Goal: Task Accomplishment & Management: Manage account settings

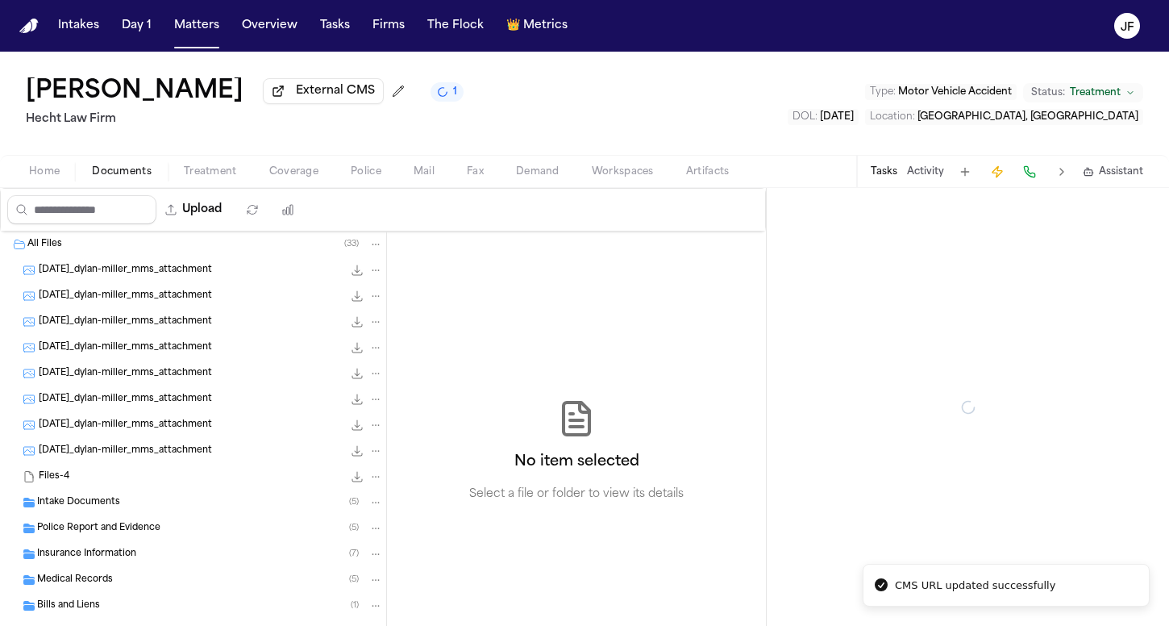
click at [121, 177] on span "Documents" at bounding box center [122, 171] width 60 height 13
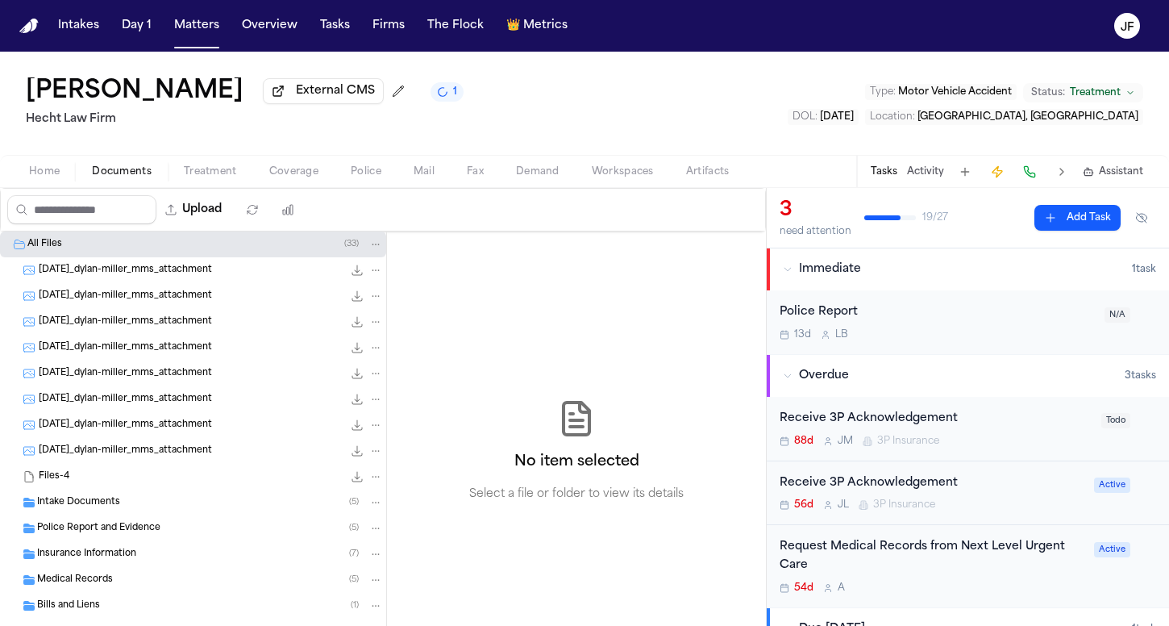
click at [75, 573] on div "Medical Records ( 5 )" at bounding box center [193, 580] width 386 height 26
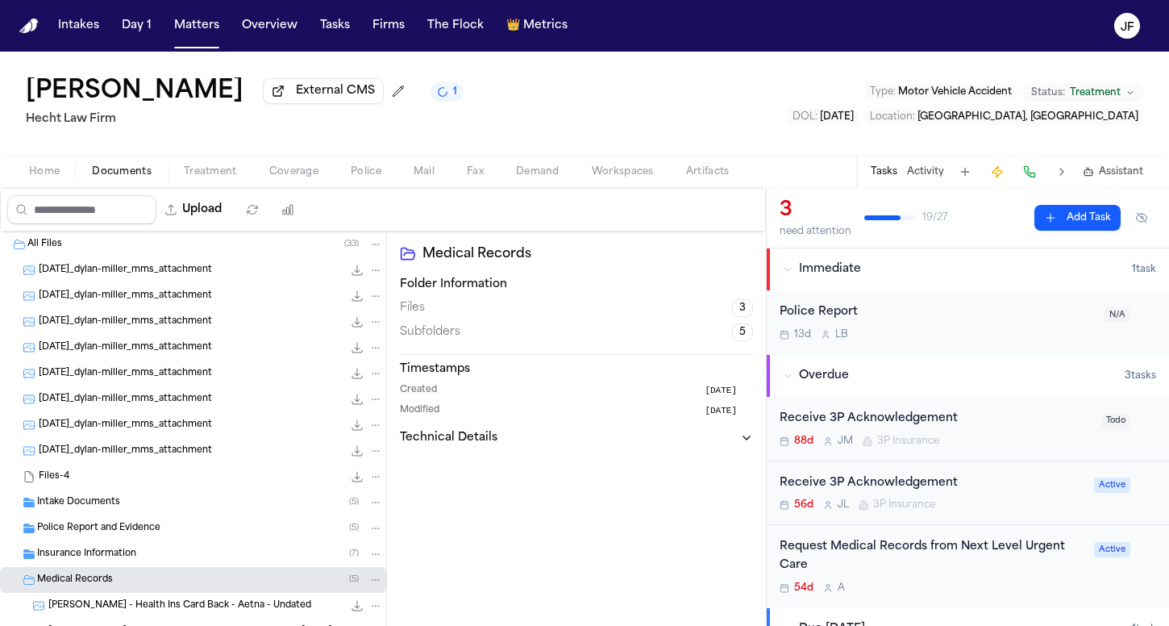
click at [82, 548] on div "Insurance Information ( 7 )" at bounding box center [193, 554] width 386 height 26
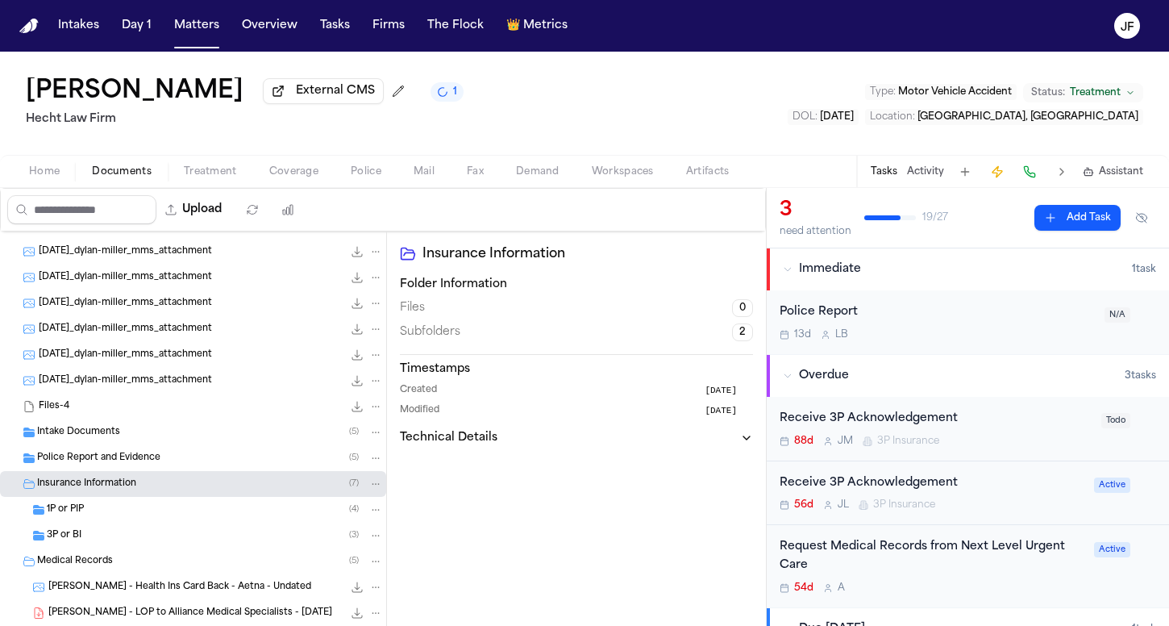
scroll to position [71, 0]
click at [83, 545] on div "3P or BI ( 3 )" at bounding box center [193, 535] width 386 height 26
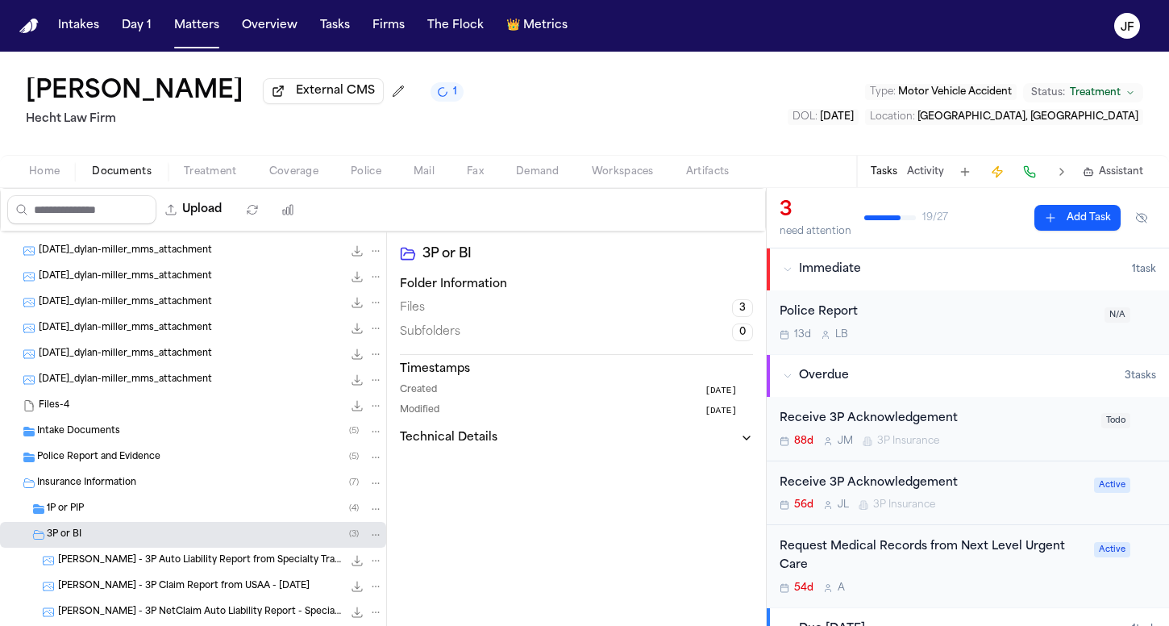
click at [94, 522] on div "1P or PIP ( 4 )" at bounding box center [193, 509] width 386 height 26
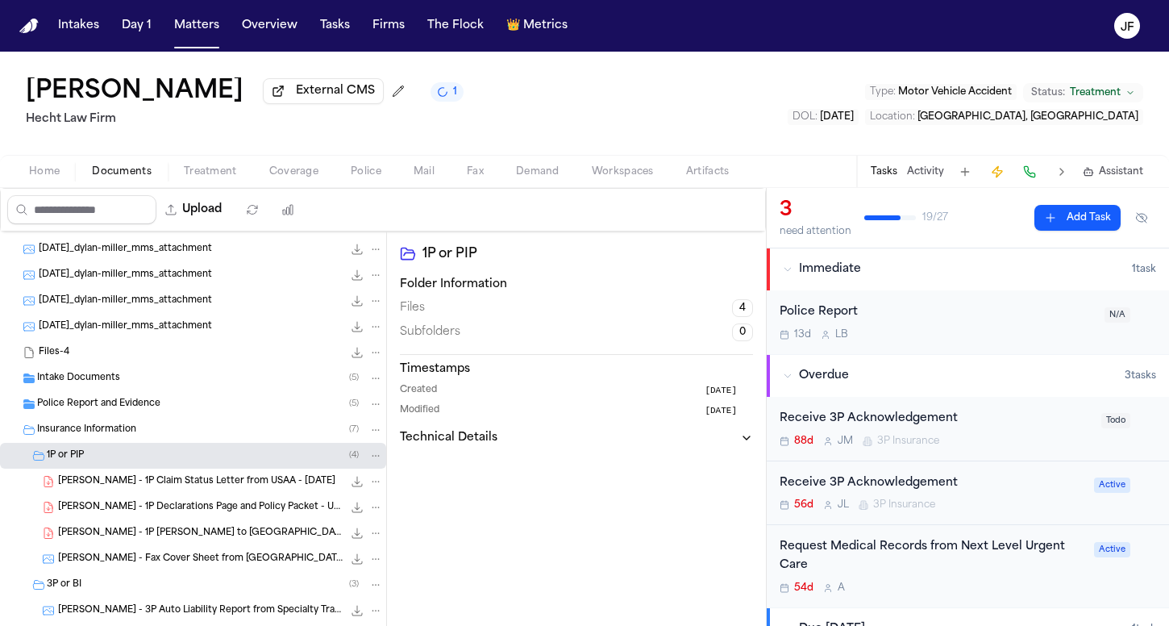
scroll to position [133, 0]
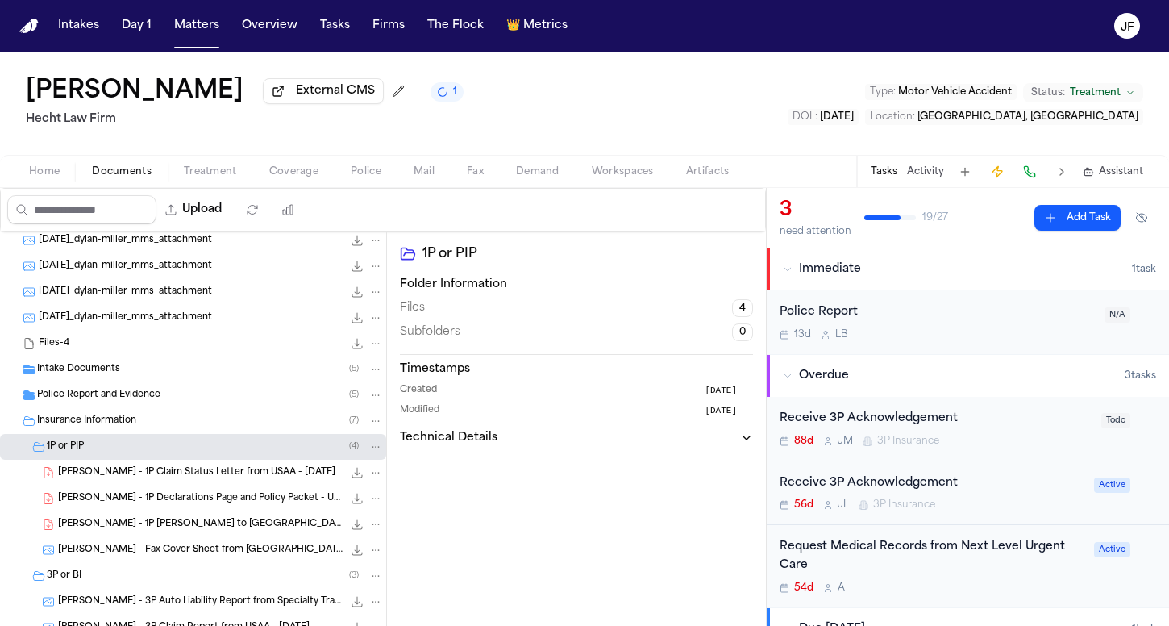
click at [106, 450] on div "1P or PIP ( 4 )" at bounding box center [215, 446] width 336 height 15
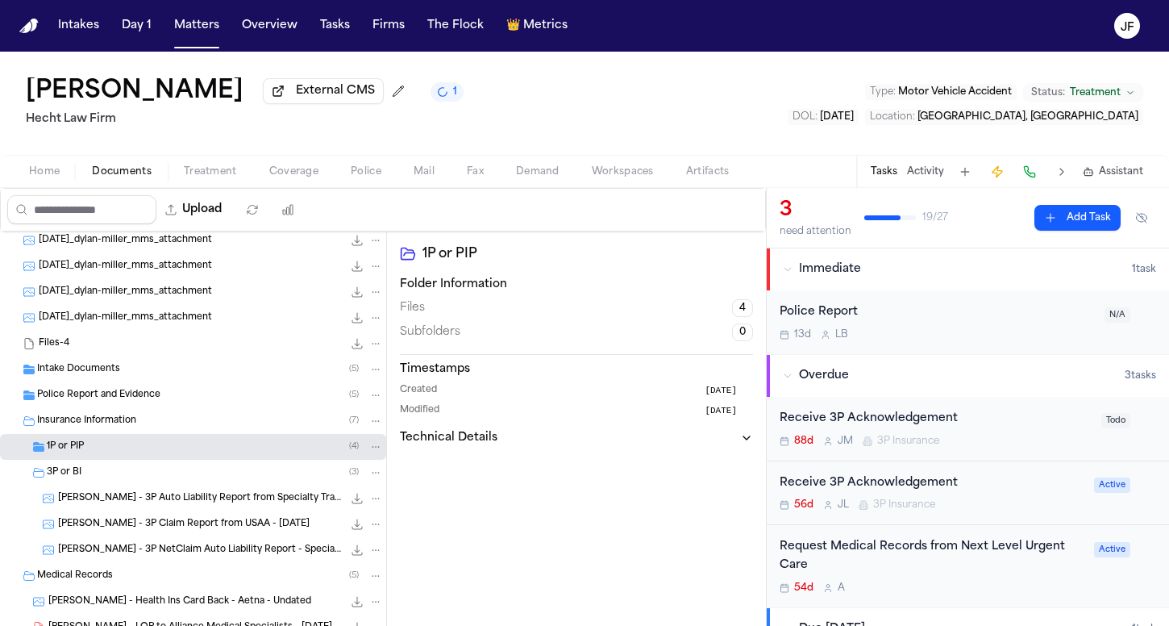
scroll to position [0, 0]
click at [127, 415] on div "Insurance Information ( 7 )" at bounding box center [193, 421] width 386 height 26
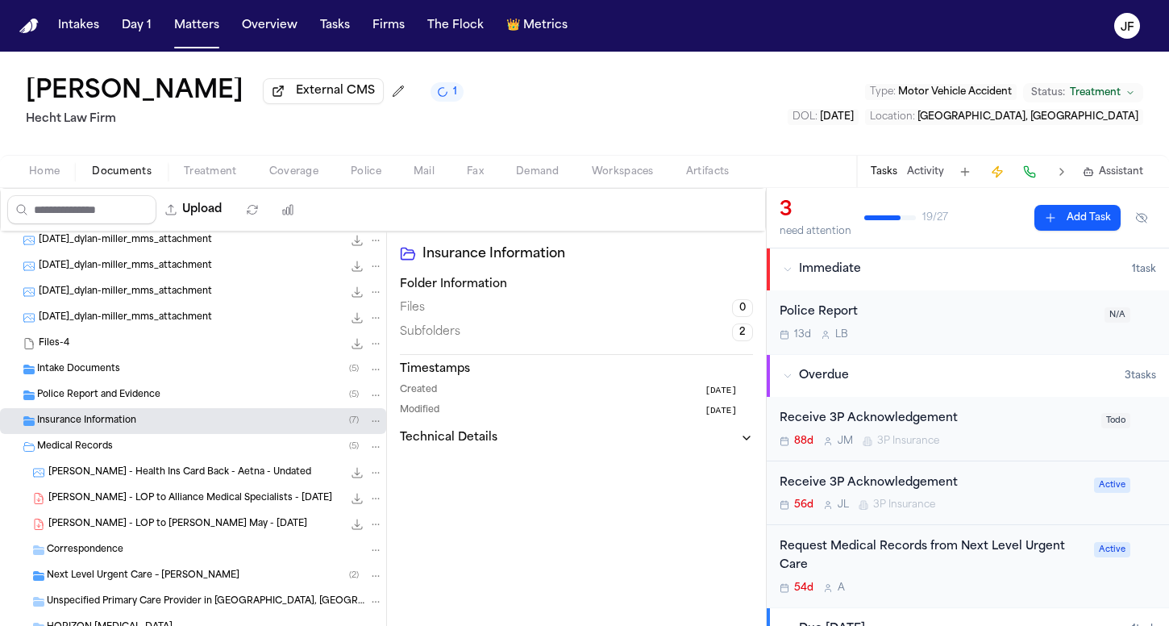
click at [127, 415] on div "Insurance Information ( 7 )" at bounding box center [193, 421] width 386 height 26
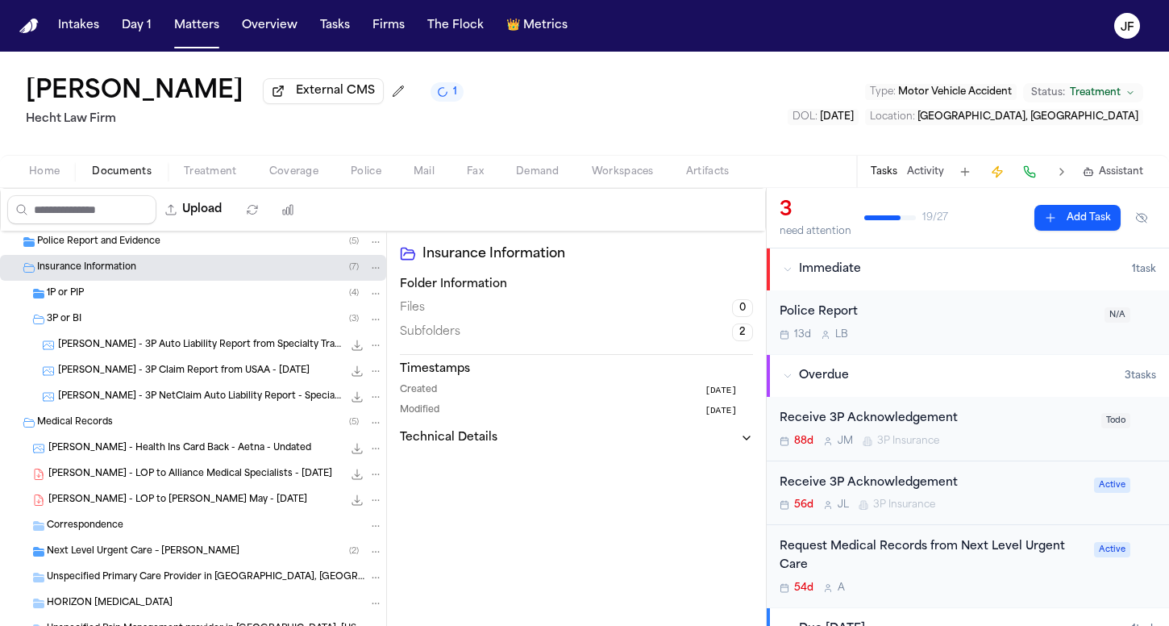
click at [118, 557] on span "Next Level Urgent Care – Rosenberg" at bounding box center [143, 552] width 193 height 14
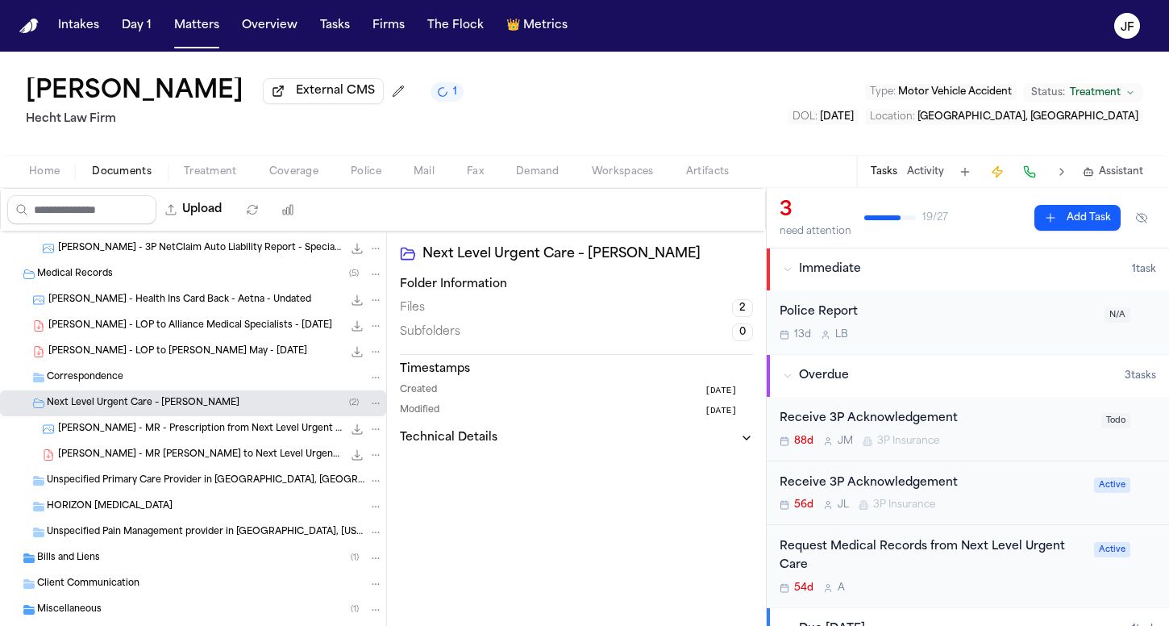
scroll to position [439, 0]
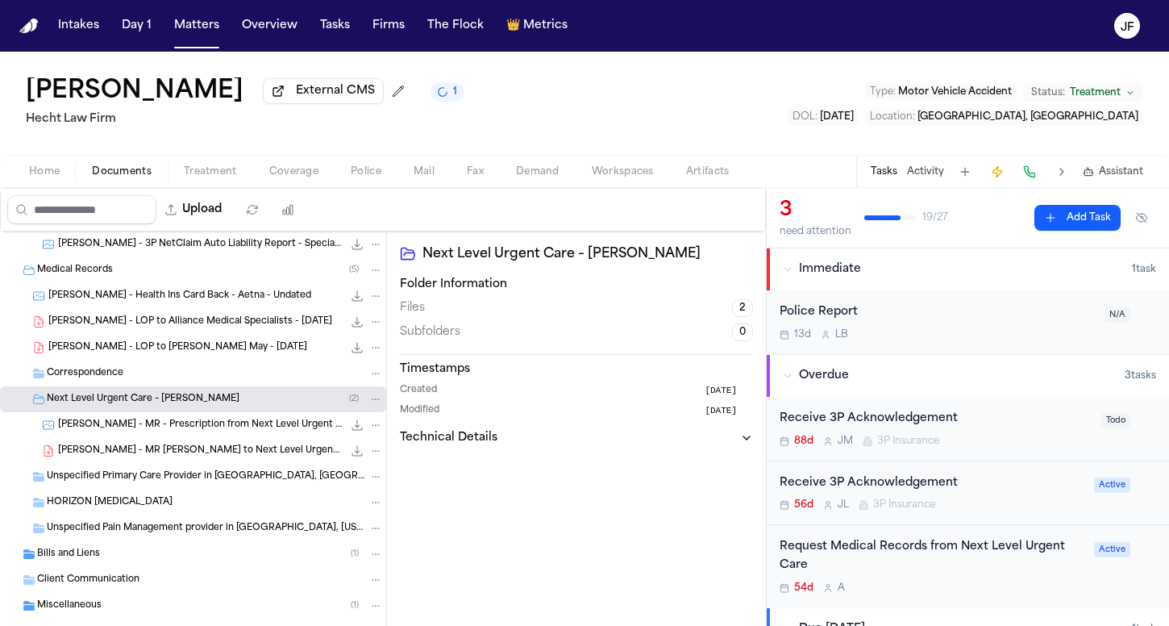
click at [123, 548] on div "Bills and Liens ( 1 )" at bounding box center [193, 554] width 386 height 26
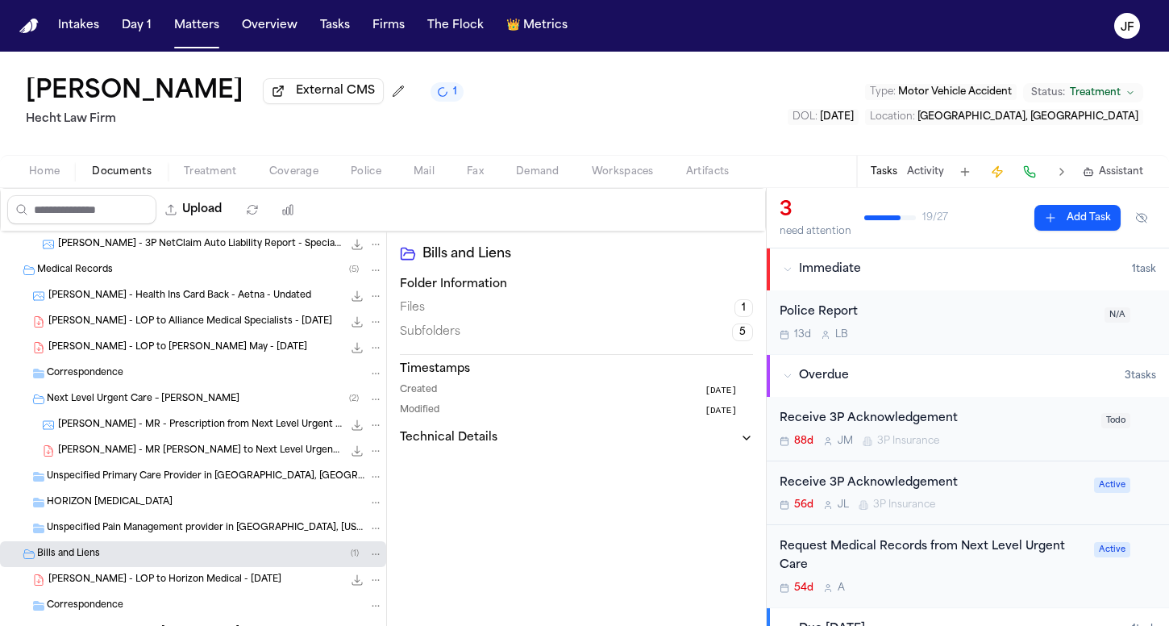
click at [123, 548] on div "Bills and Liens ( 1 )" at bounding box center [193, 554] width 386 height 26
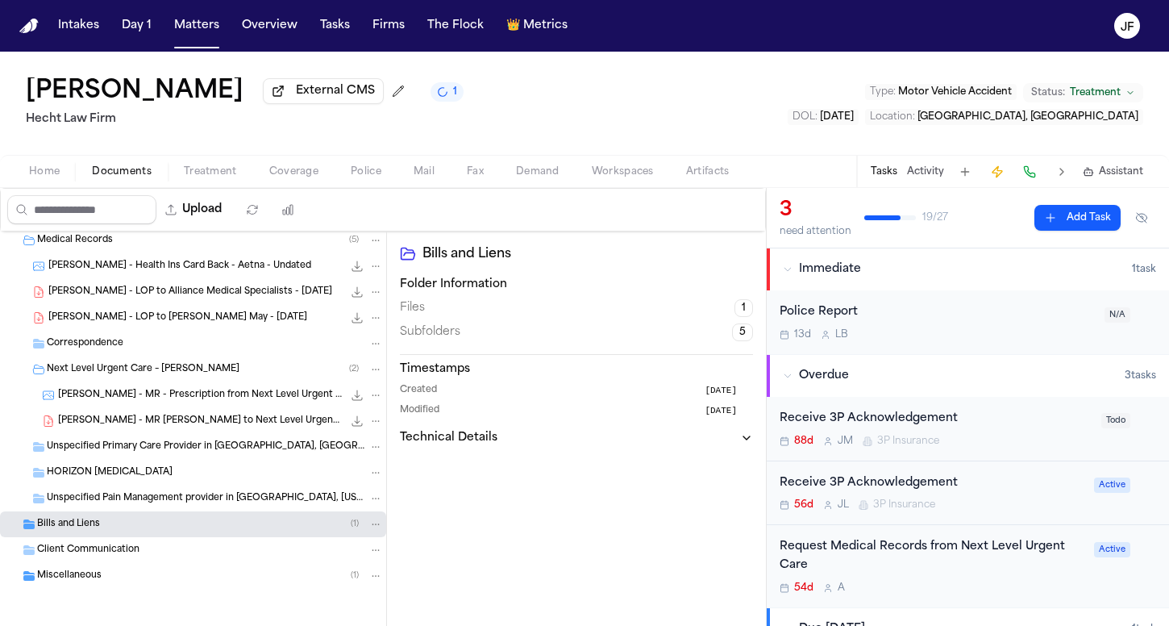
click at [119, 589] on div "1P or PIP ( 4 ) 3P or BI ( 3 ) D. Miller - 3P Auto Liability Report from Specia…" at bounding box center [193, 216] width 386 height 906
click at [119, 581] on div "Miscellaneous ( 1 )" at bounding box center [210, 575] width 346 height 15
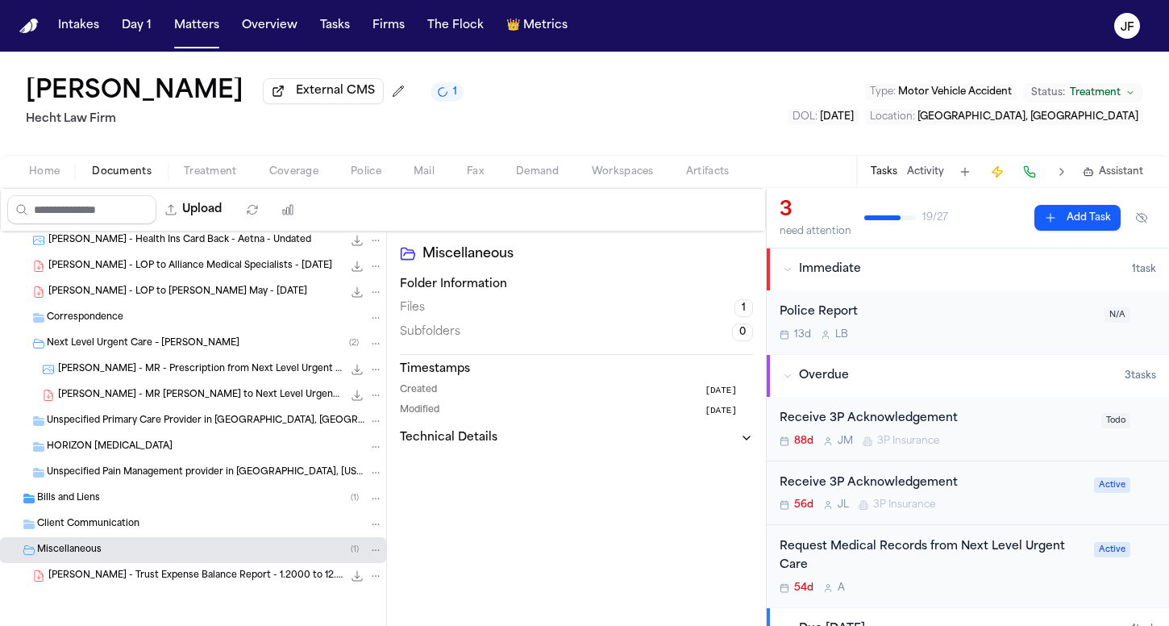
scroll to position [498, 0]
click at [152, 574] on span "D. Miller - Trust Expense Balance Report - 1.2000 to 12.2025" at bounding box center [195, 576] width 294 height 14
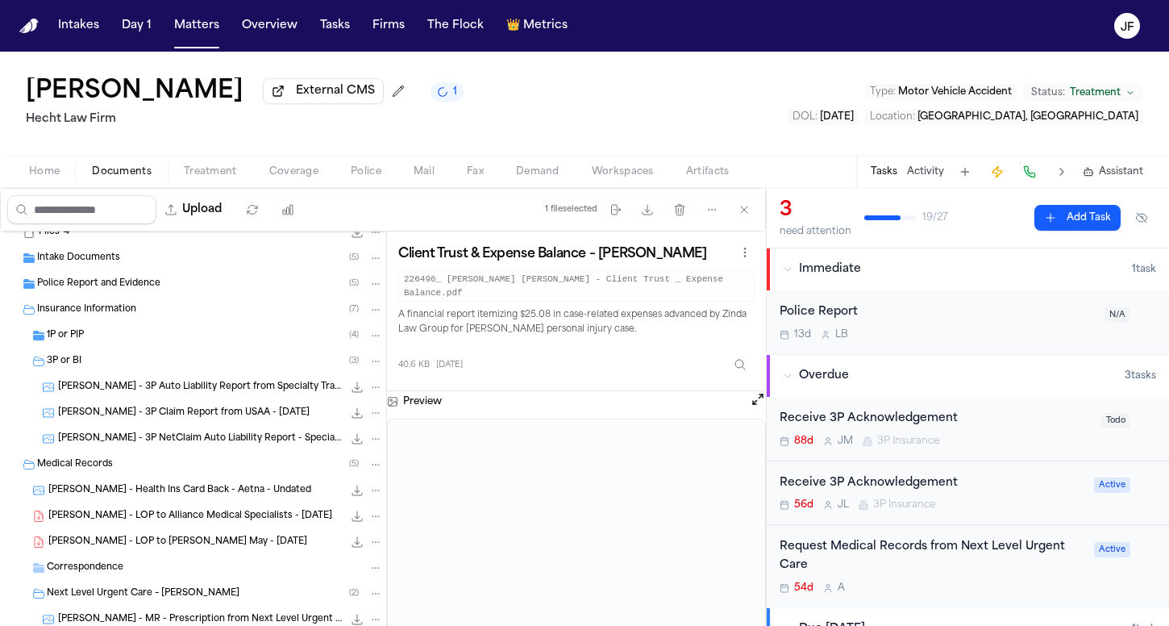
scroll to position [231, 0]
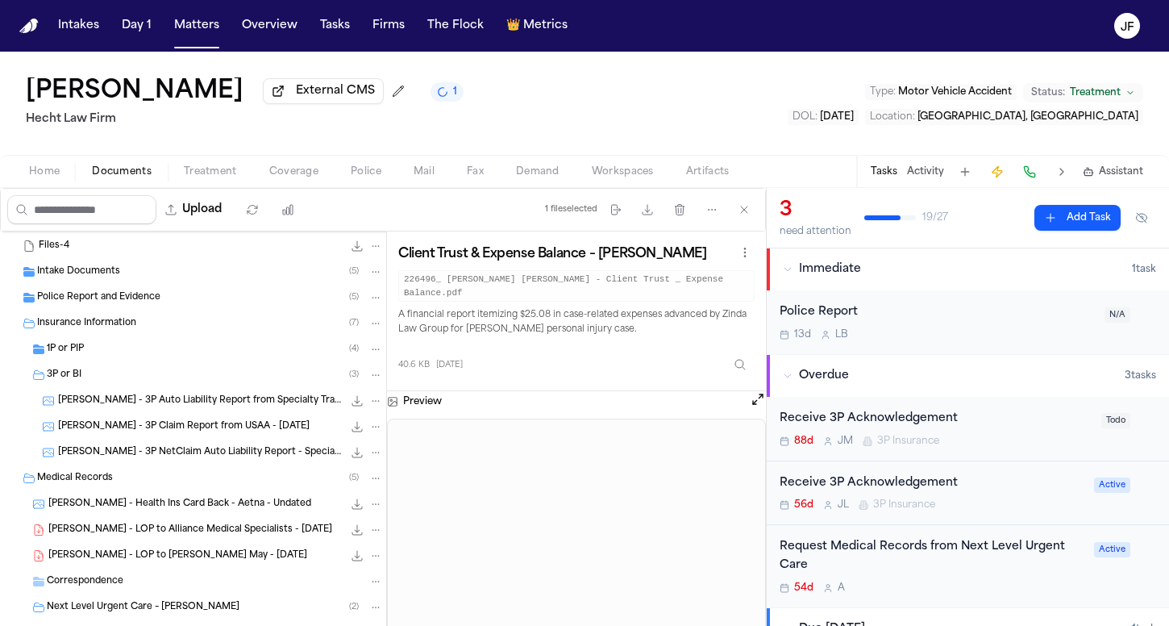
click at [172, 393] on div "D. Miller - 3P Auto Liability Report from Specialty Trades Ins - 5.17.25 245.7 …" at bounding box center [193, 401] width 386 height 26
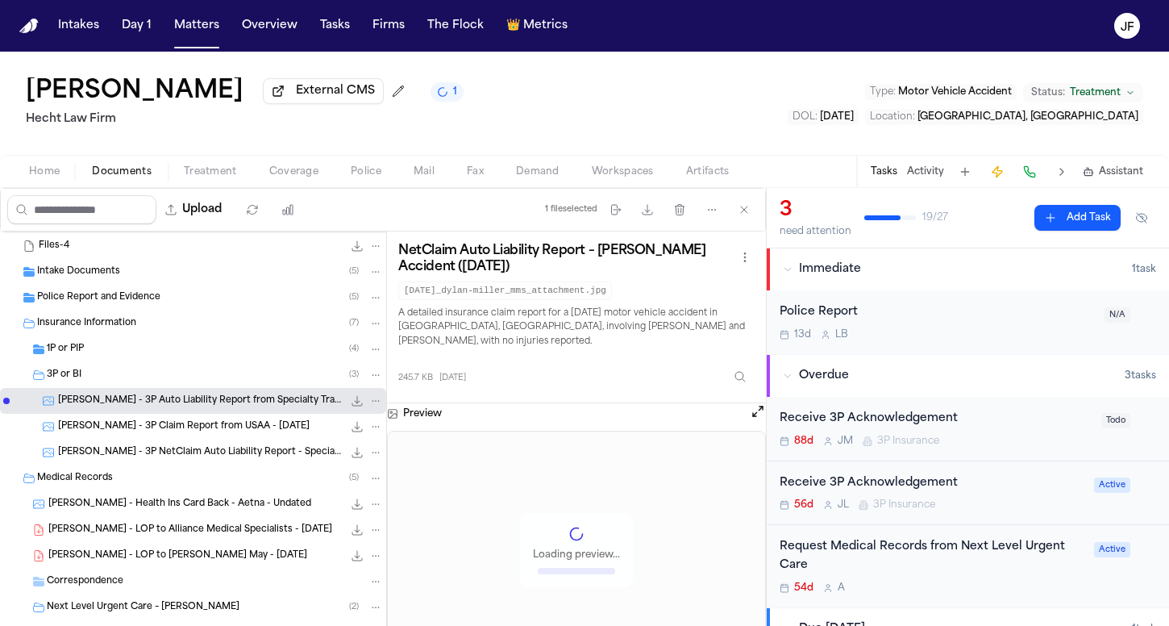
click at [172, 381] on div "3P or BI ( 3 )" at bounding box center [215, 375] width 336 height 15
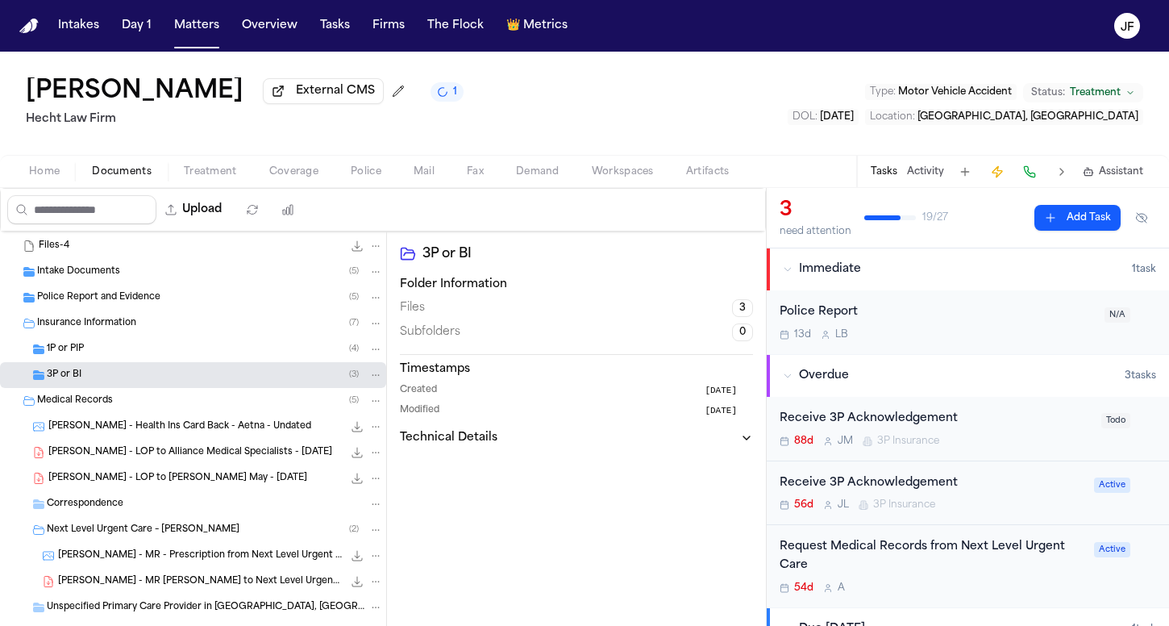
click at [168, 376] on div "3P or BI ( 3 )" at bounding box center [215, 375] width 336 height 15
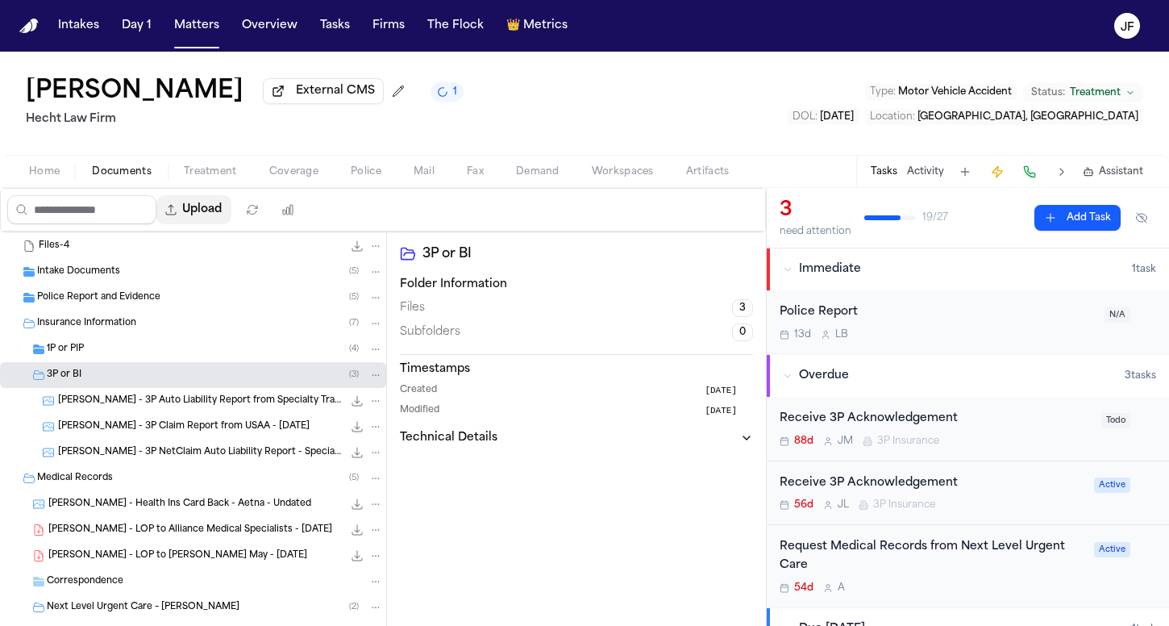
click at [231, 214] on button "Upload" at bounding box center [193, 209] width 75 height 29
select select "**********"
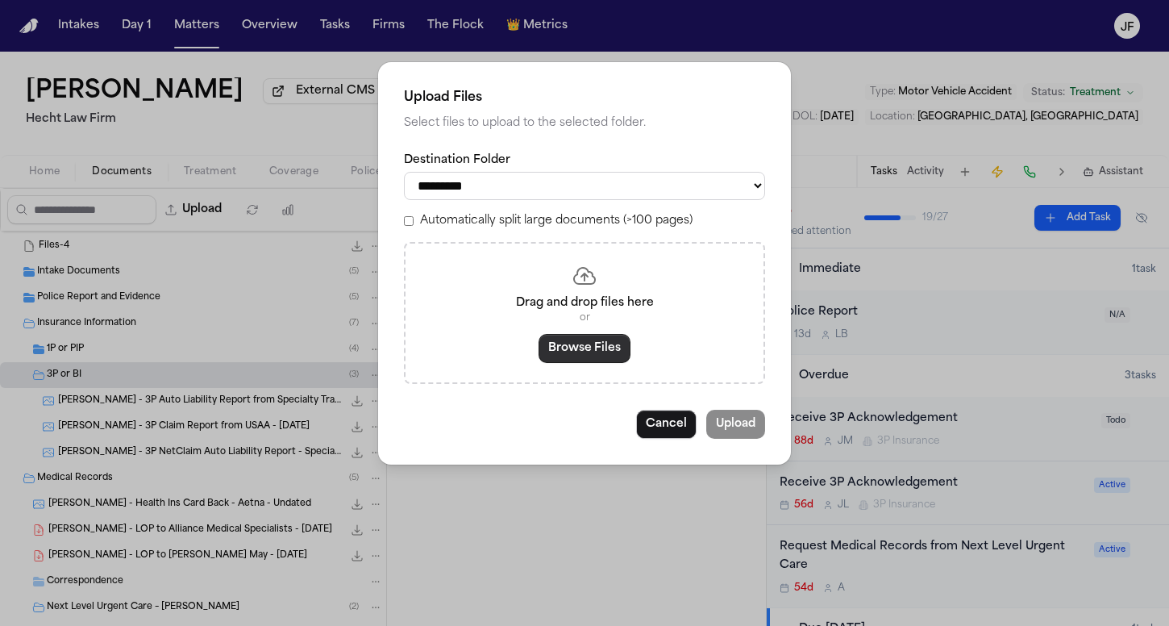
click at [583, 356] on button "Browse Files" at bounding box center [585, 348] width 92 height 29
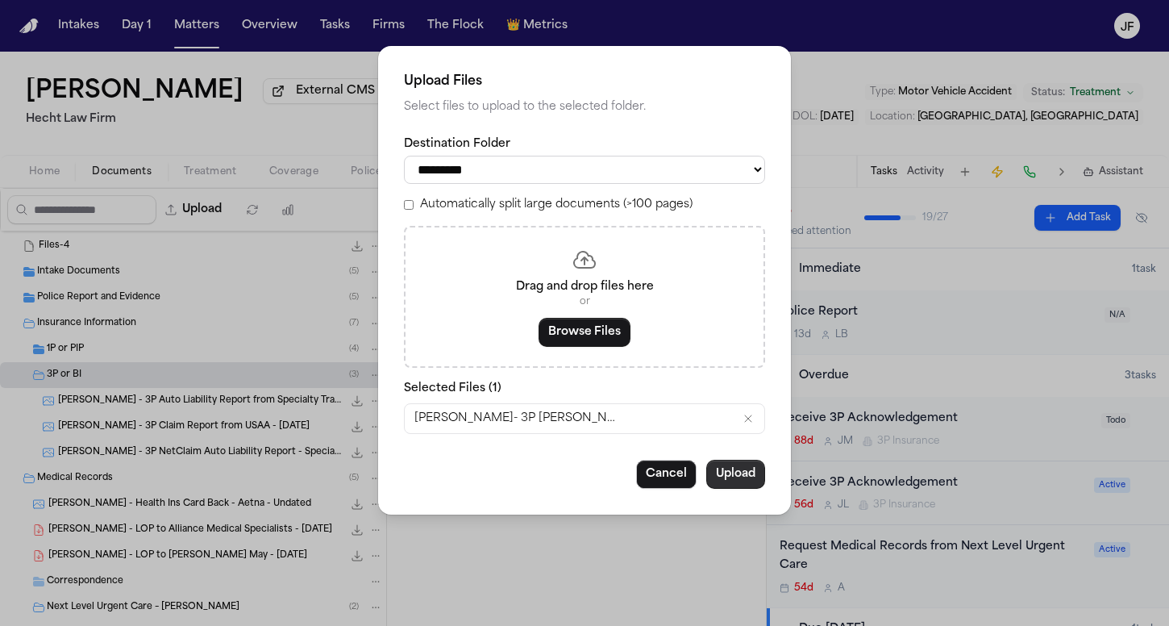
click at [750, 489] on div "**********" at bounding box center [584, 280] width 413 height 468
click at [749, 473] on button "Upload" at bounding box center [735, 474] width 59 height 29
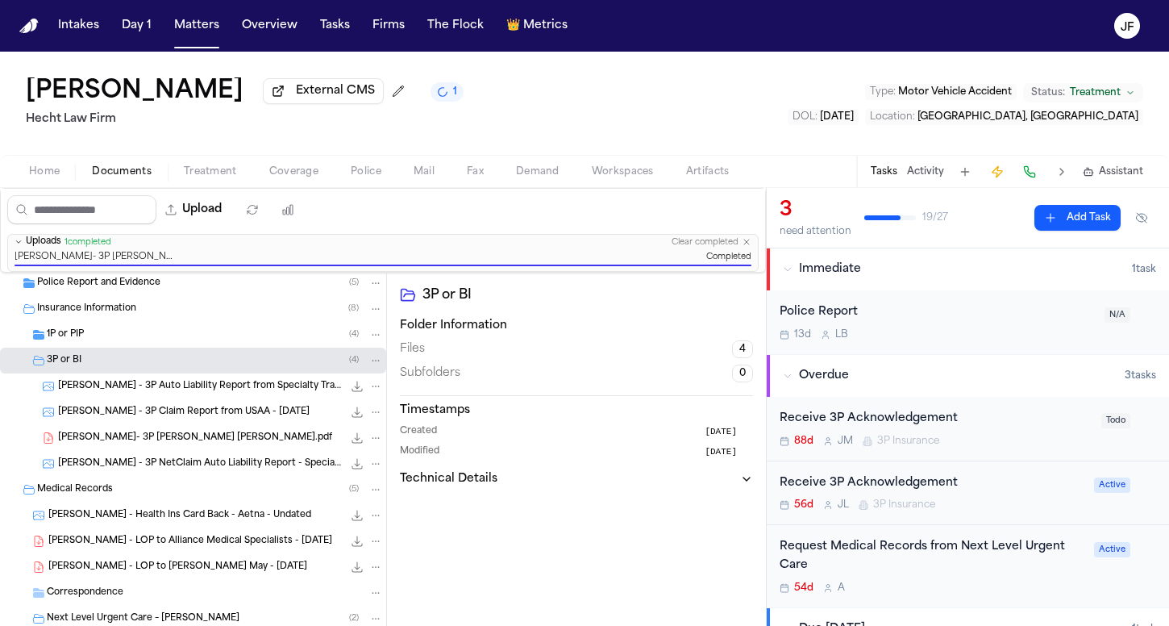
scroll to position [291, 0]
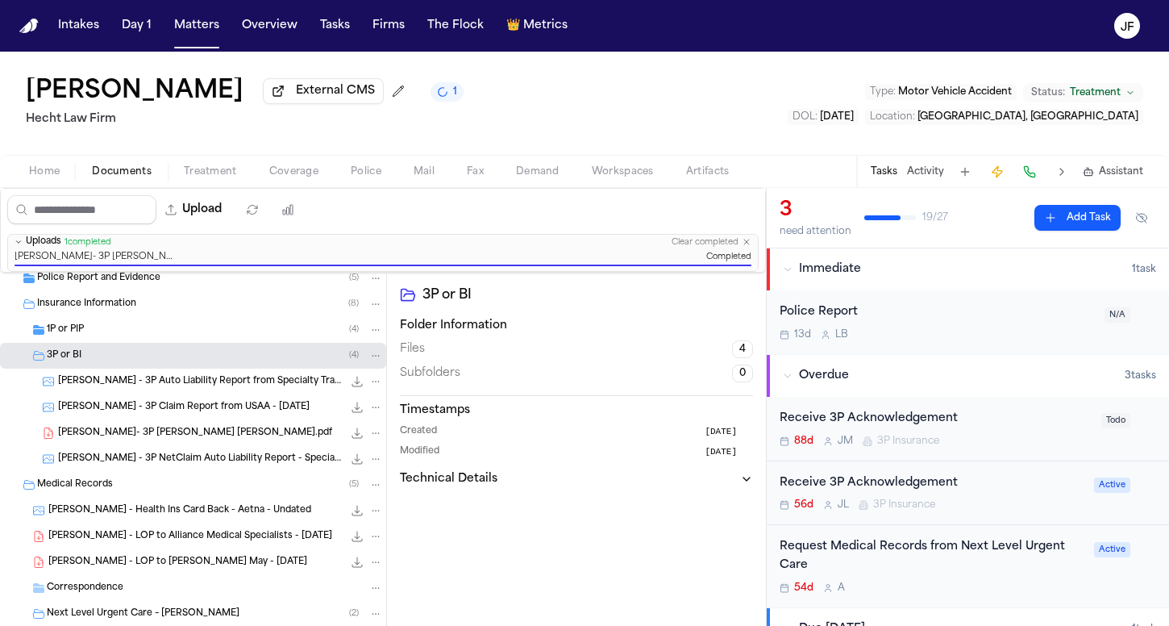
click at [289, 176] on span "Coverage" at bounding box center [293, 171] width 49 height 13
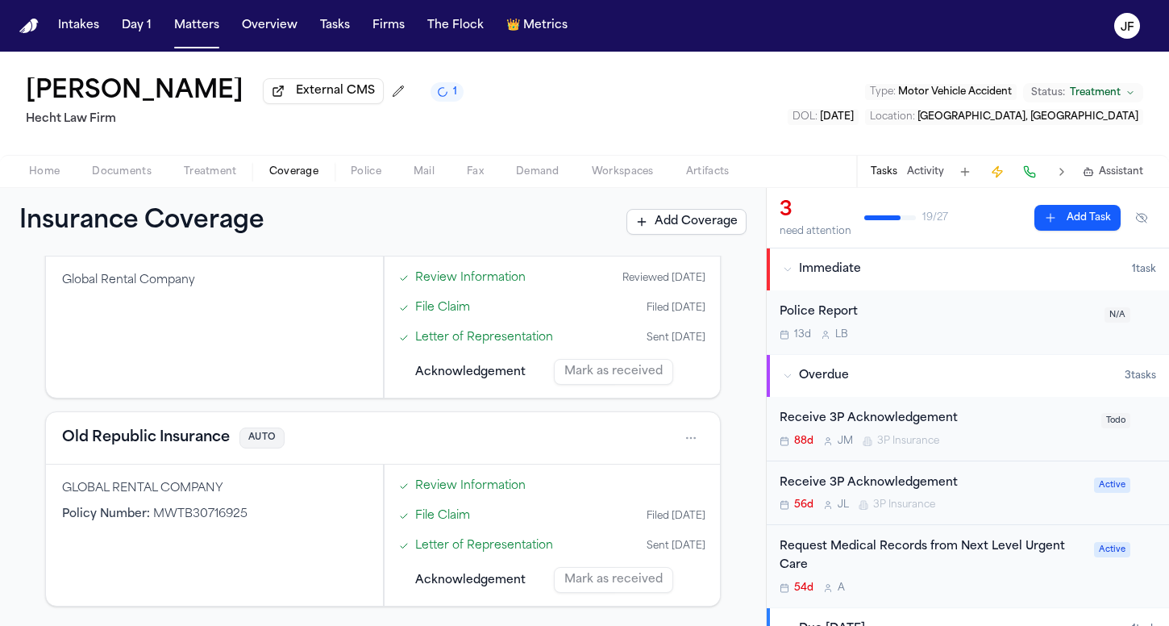
scroll to position [544, 0]
click at [181, 441] on button "Old Republic Insurance" at bounding box center [146, 438] width 168 height 23
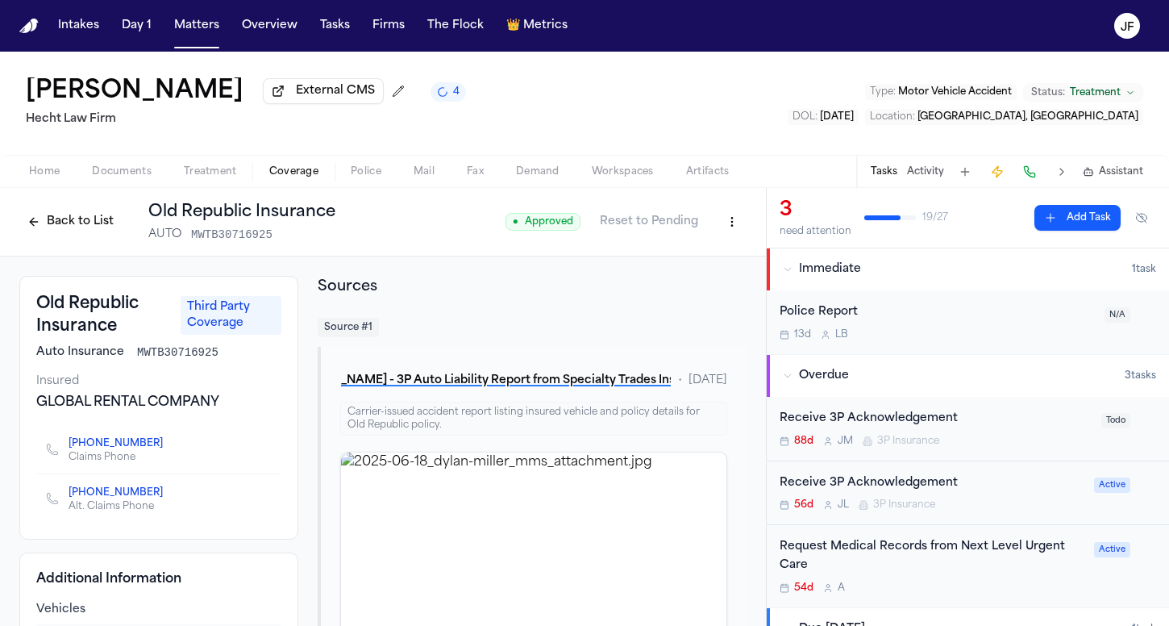
click at [44, 232] on button "Back to List" at bounding box center [70, 222] width 102 height 26
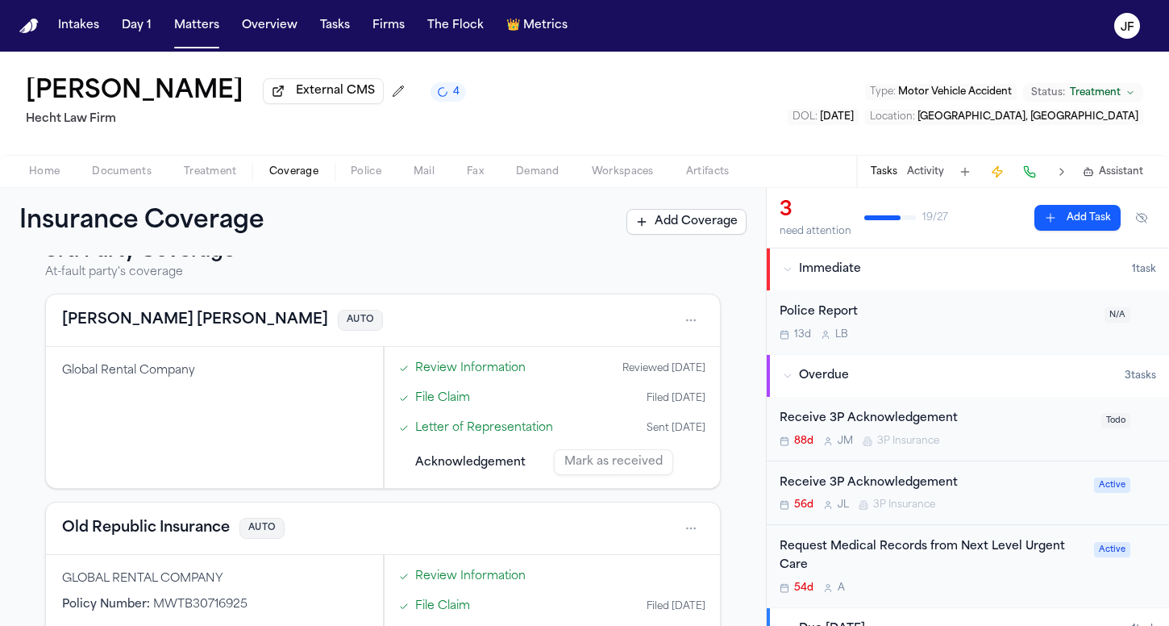
scroll to position [441, 0]
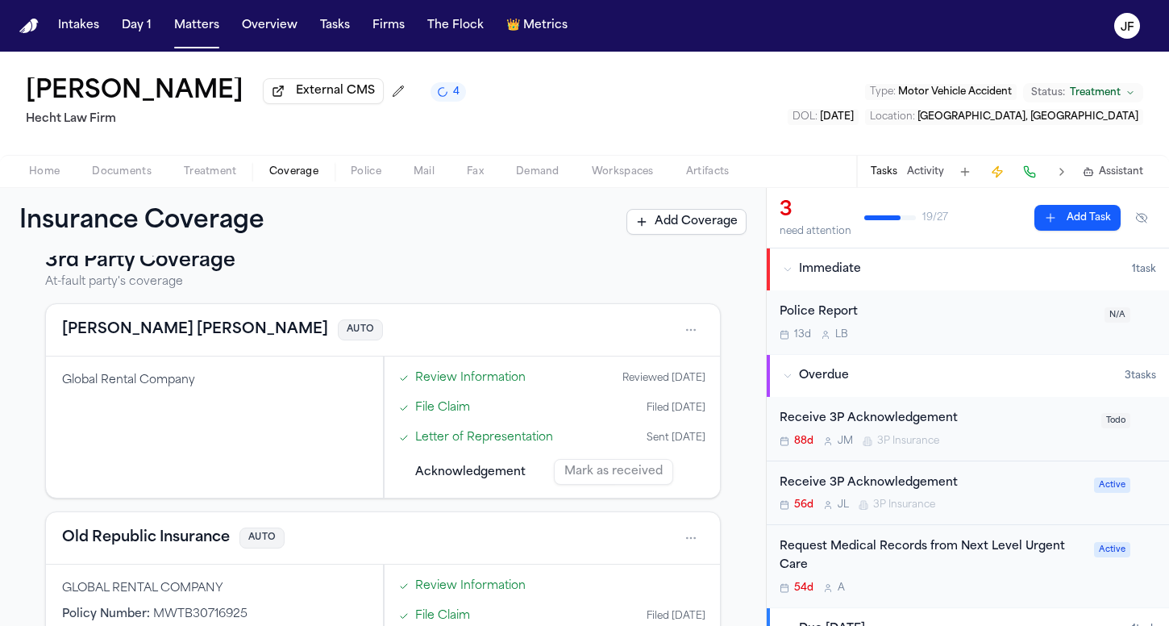
click at [136, 336] on button "Gallagher Bassett" at bounding box center [195, 329] width 266 height 23
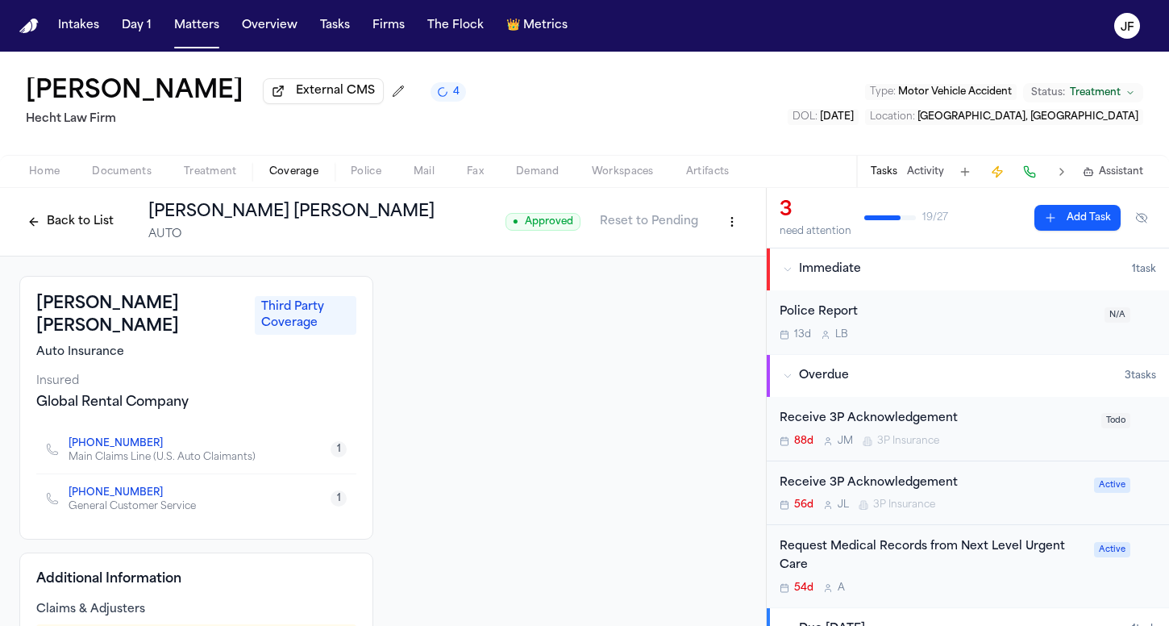
click at [65, 235] on button "Back to List" at bounding box center [70, 222] width 102 height 26
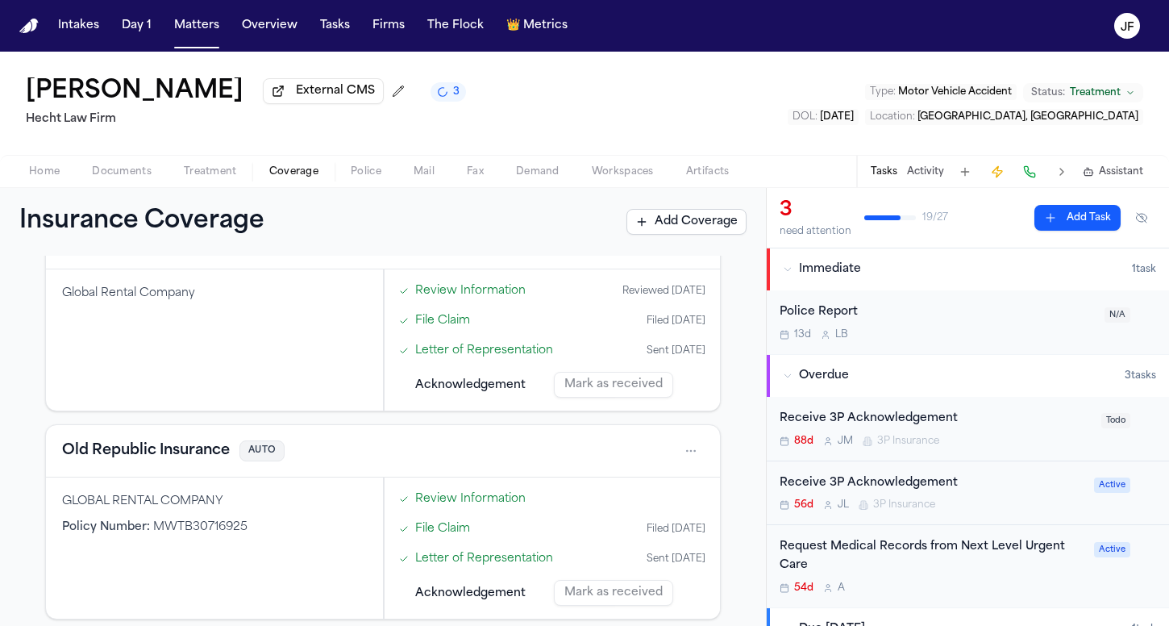
scroll to position [530, 0]
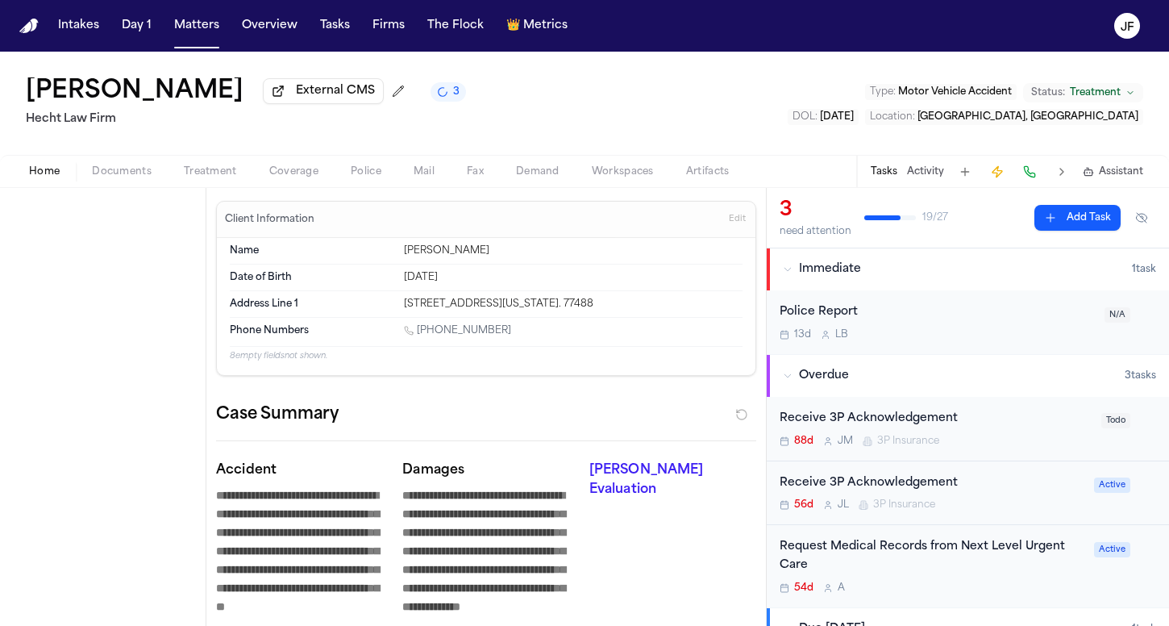
type textarea "*"
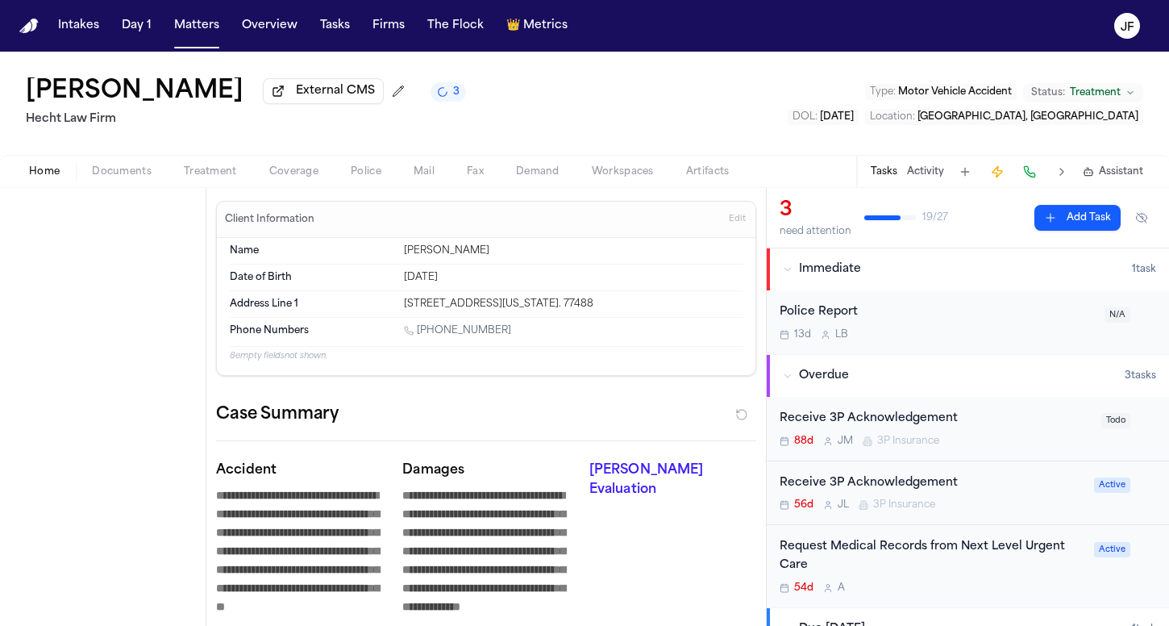
type textarea "*"
drag, startPoint x: 65, startPoint y: 171, endPoint x: 81, endPoint y: 174, distance: 17.2
click at [64, 171] on button "Home" at bounding box center [44, 171] width 63 height 19
type textarea "*"
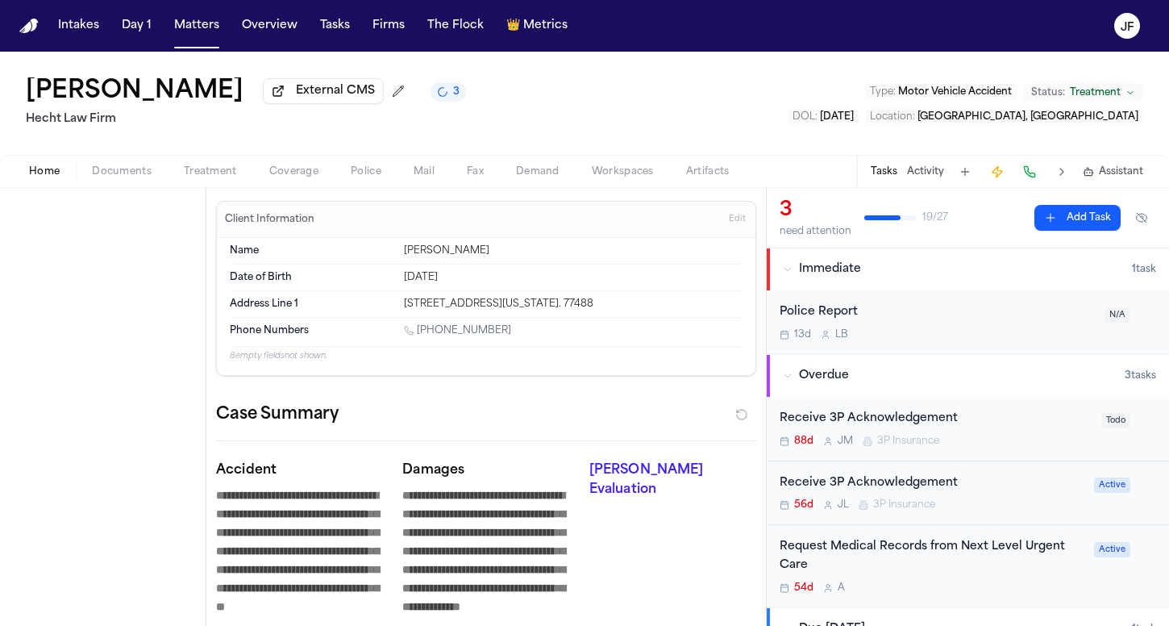
type textarea "*"
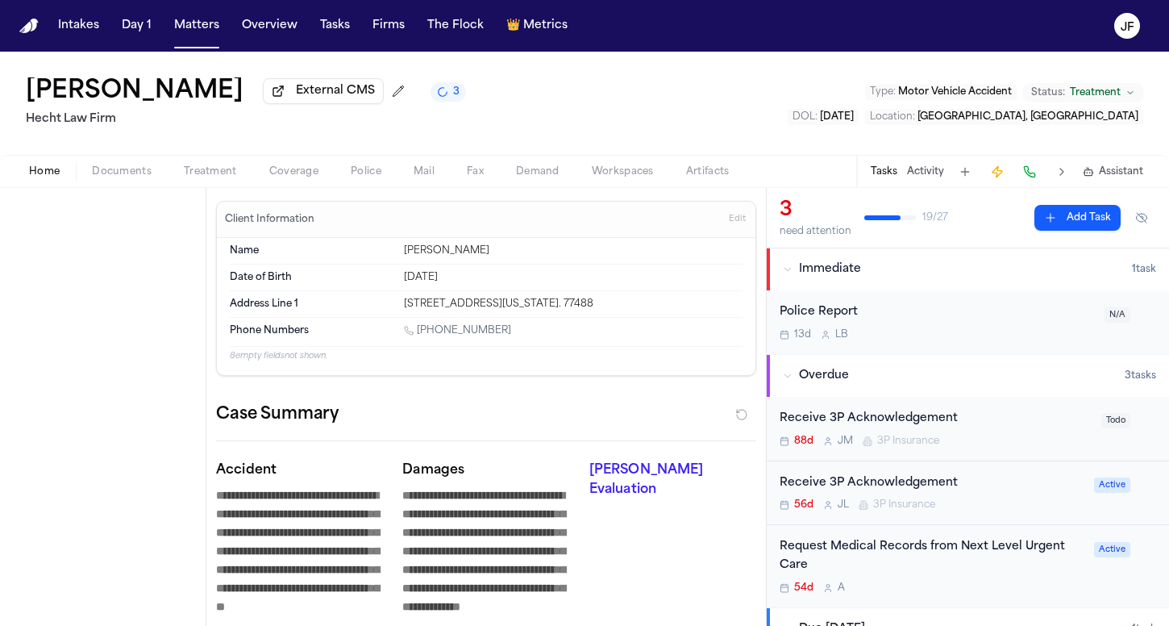
type textarea "*"
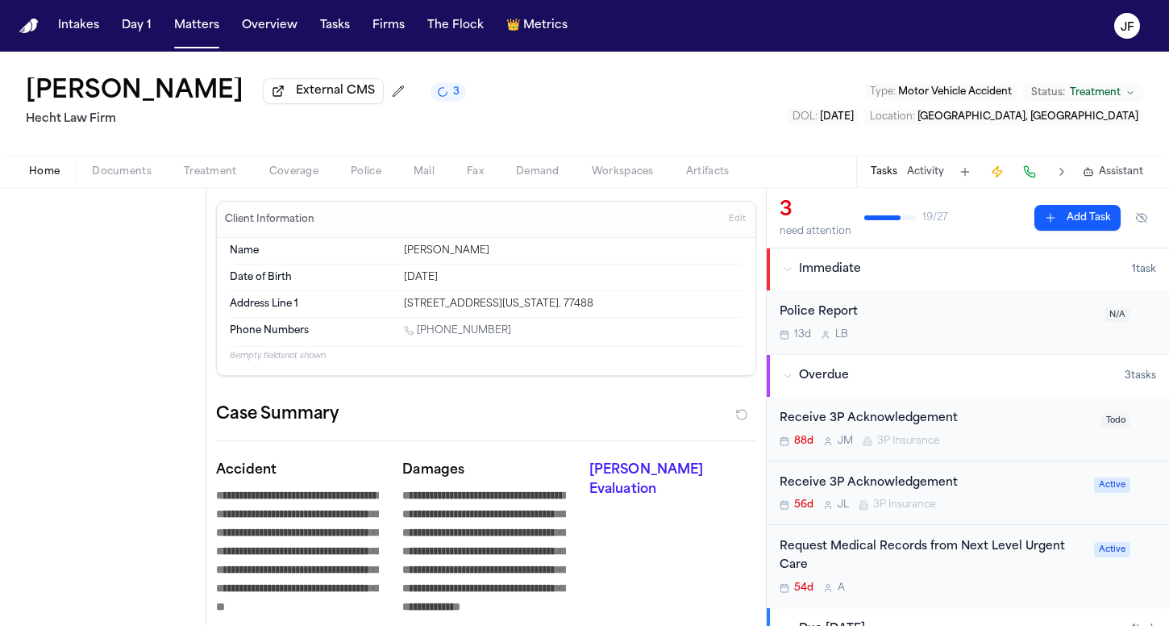
type textarea "*"
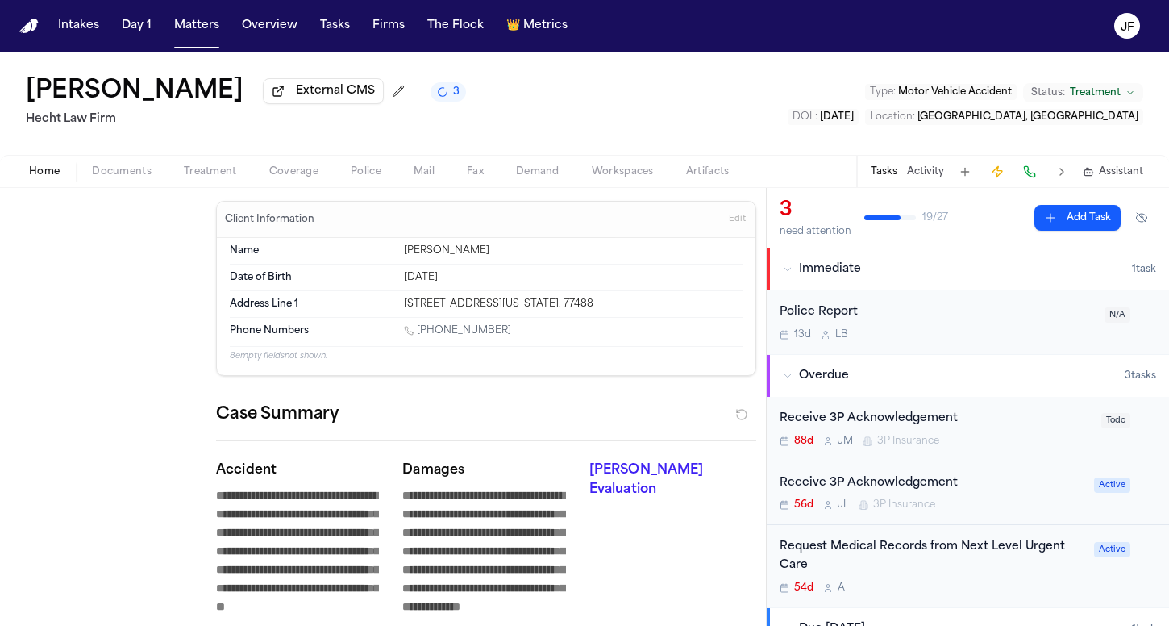
type textarea "*"
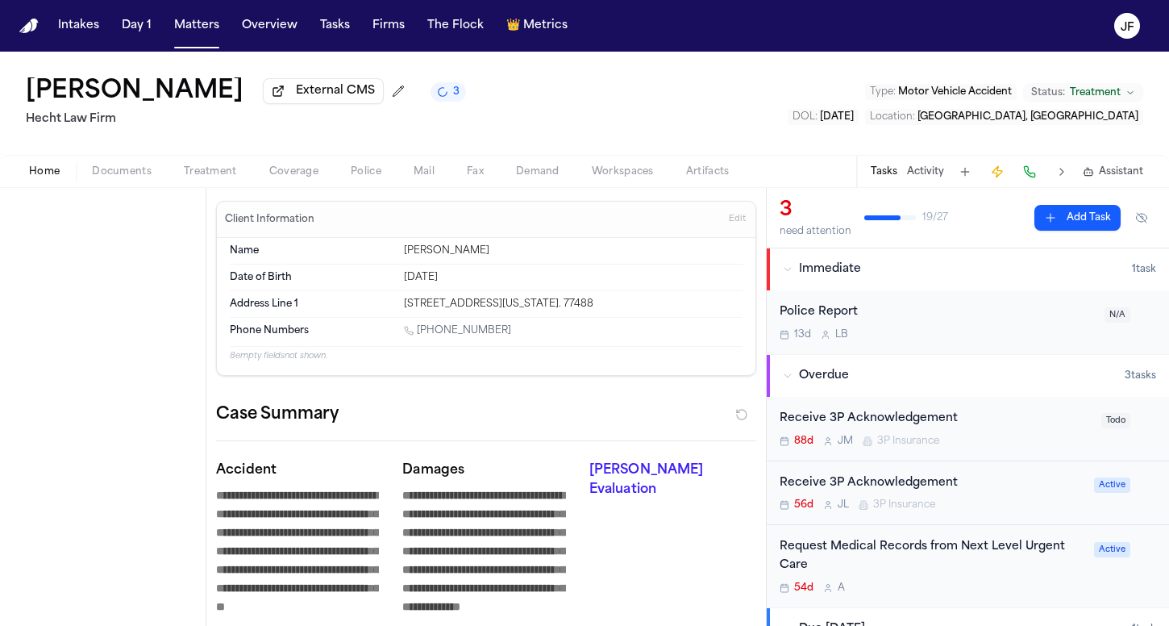
type textarea "*"
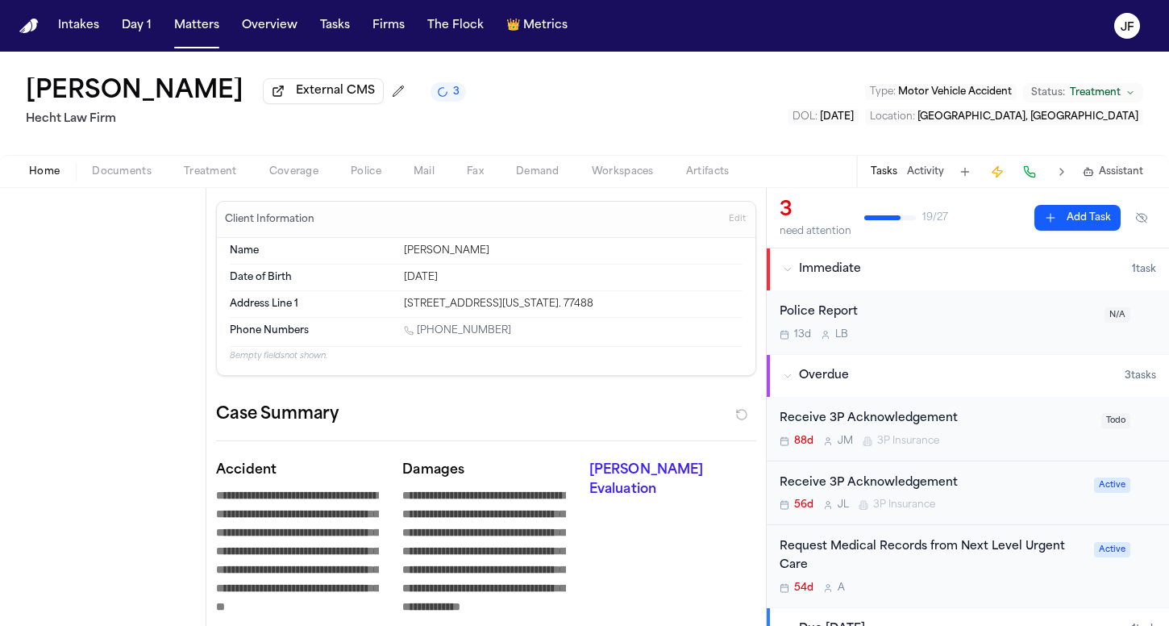
type textarea "*"
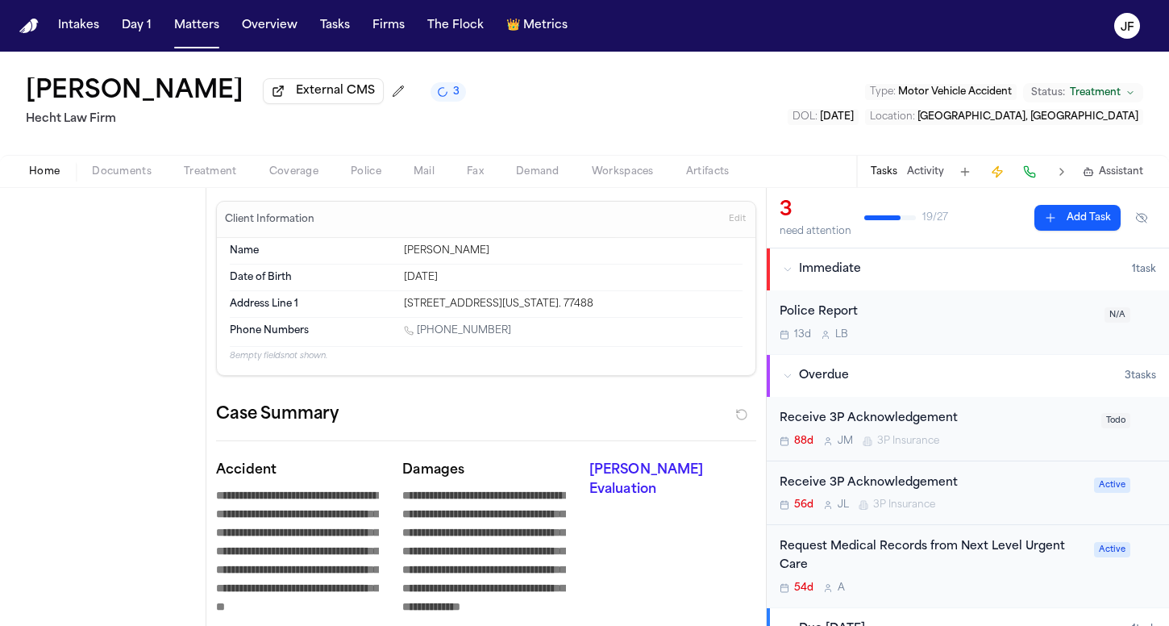
type textarea "*"
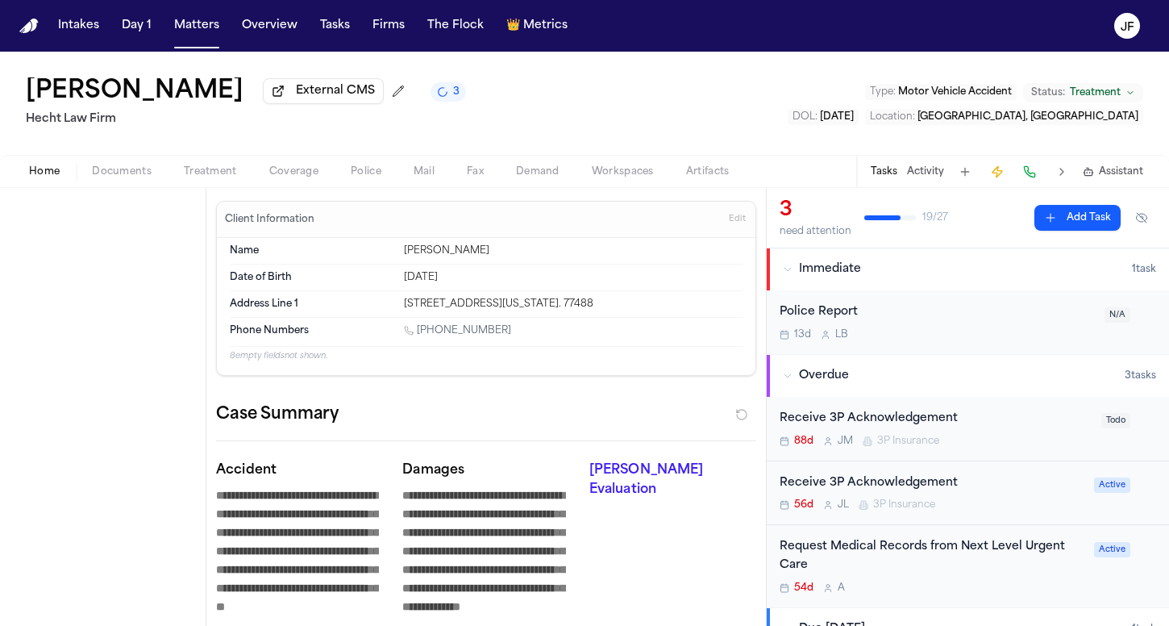
type textarea "*"
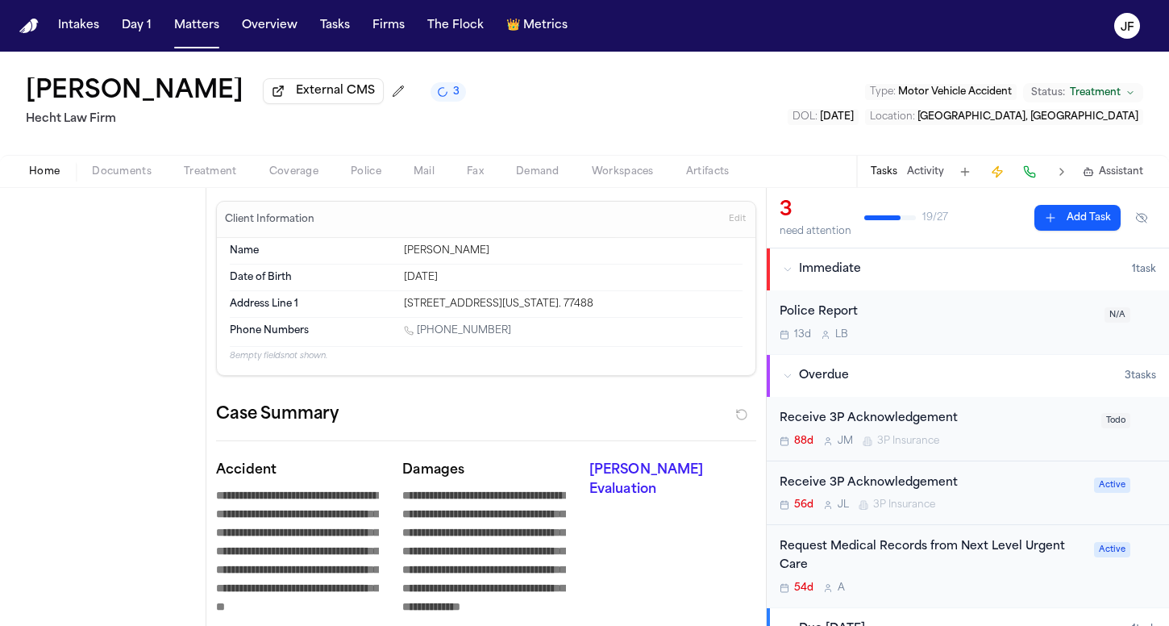
type textarea "*"
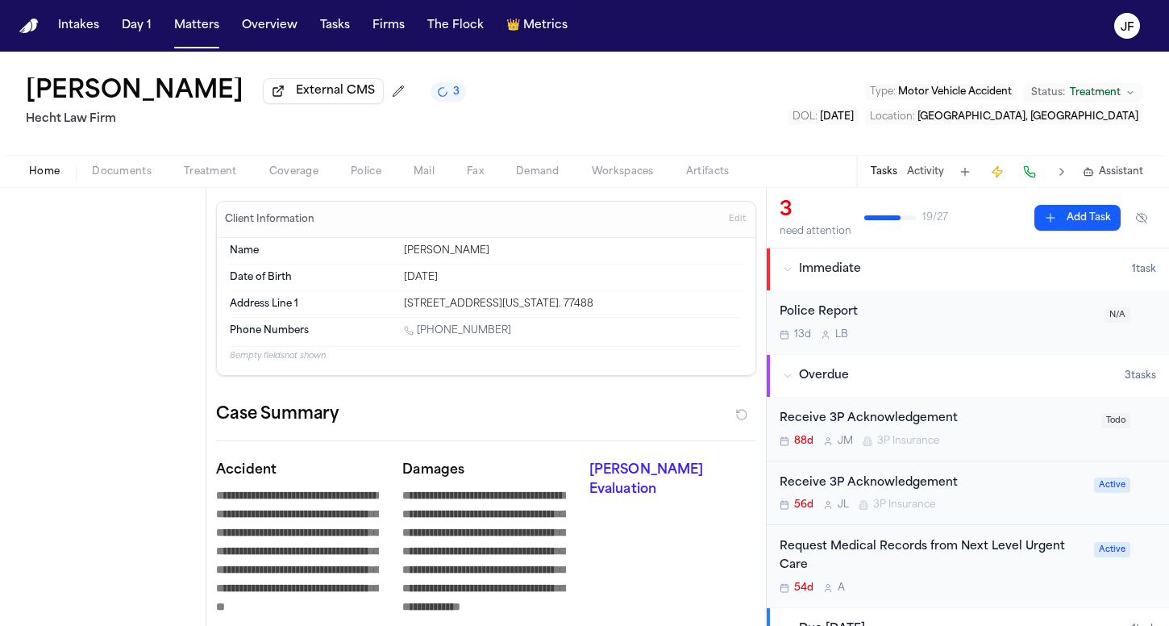
type textarea "*"
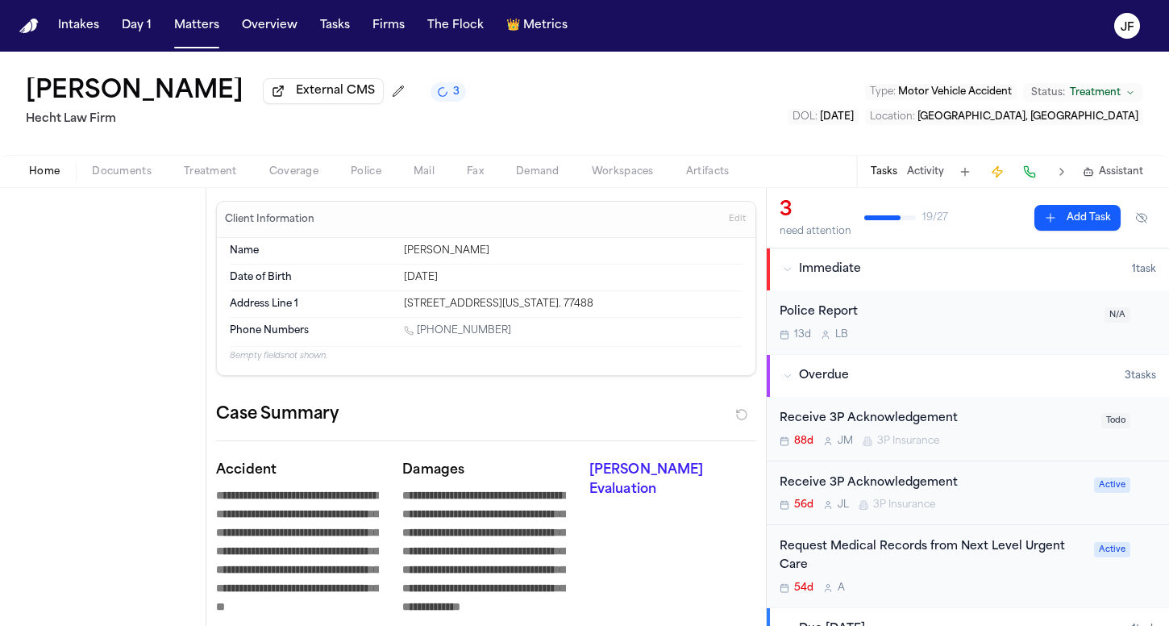
type textarea "*"
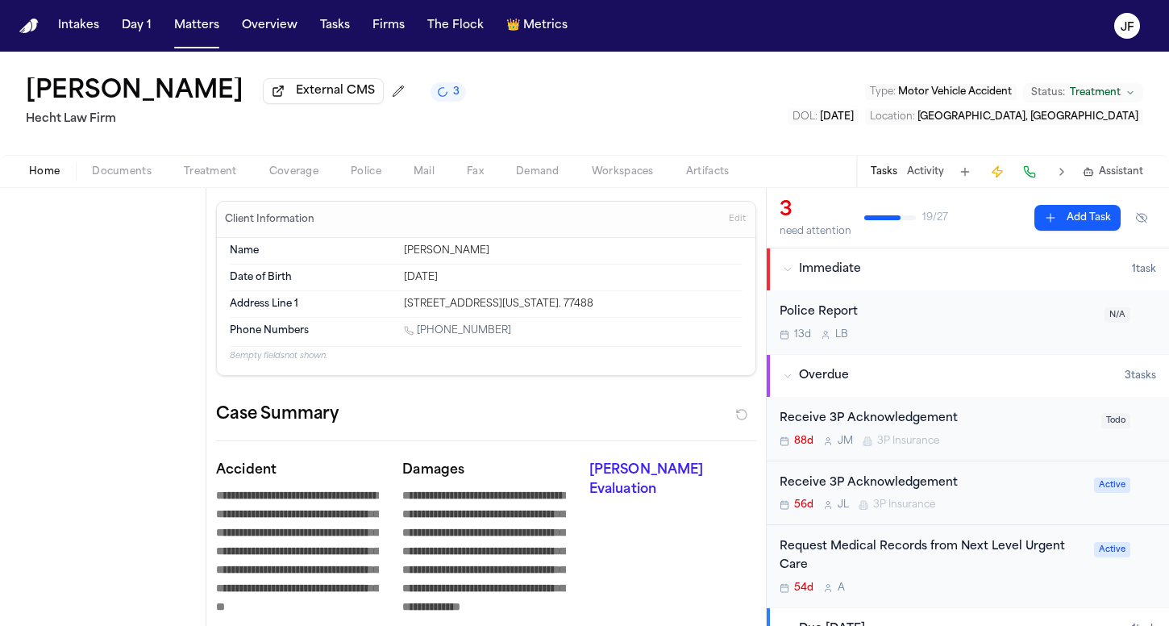
type textarea "*"
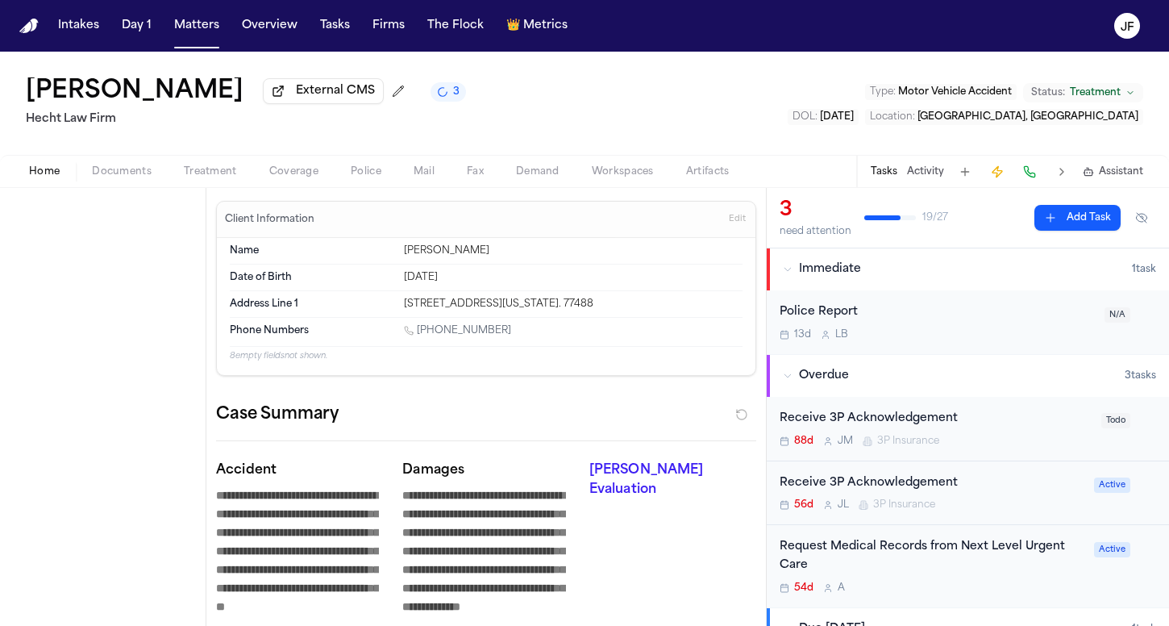
type textarea "*"
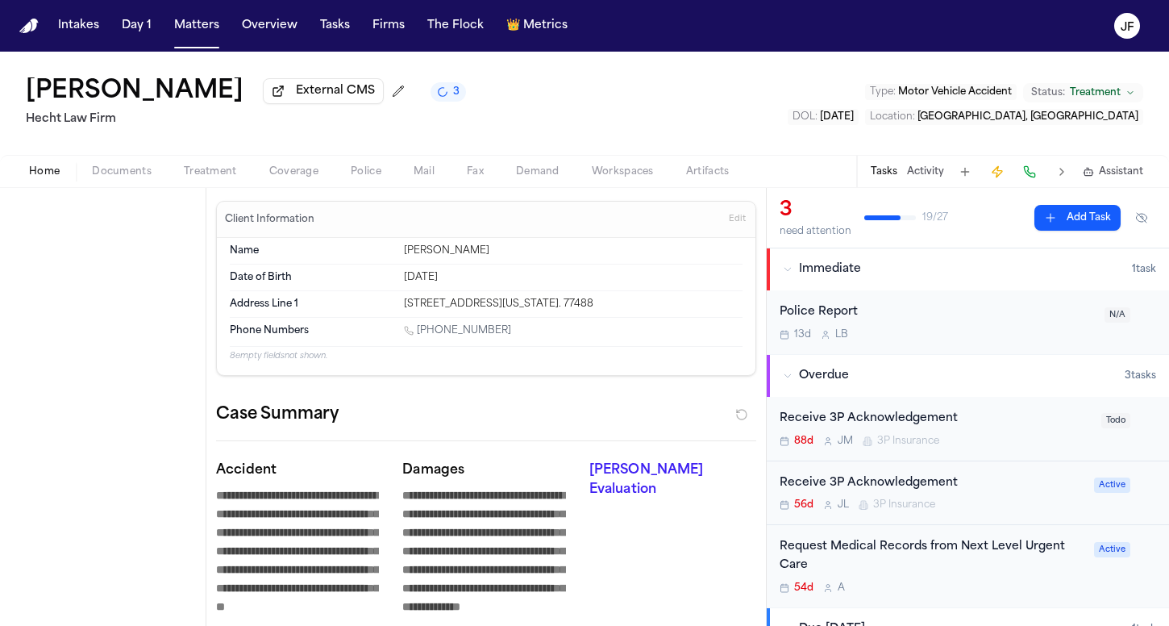
type textarea "*"
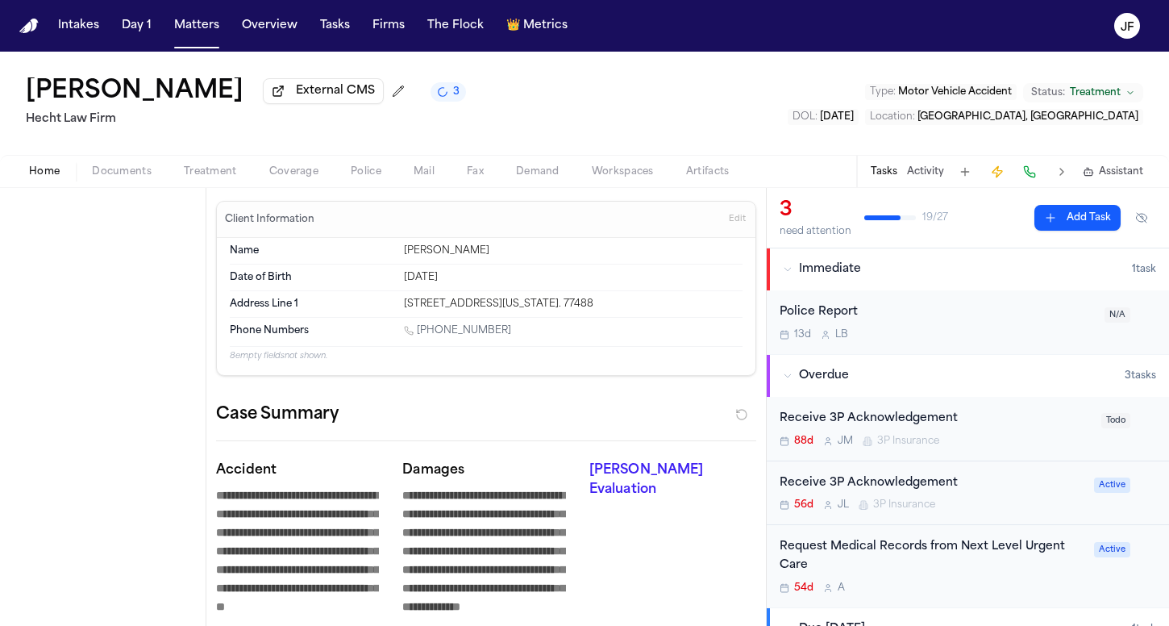
type textarea "*"
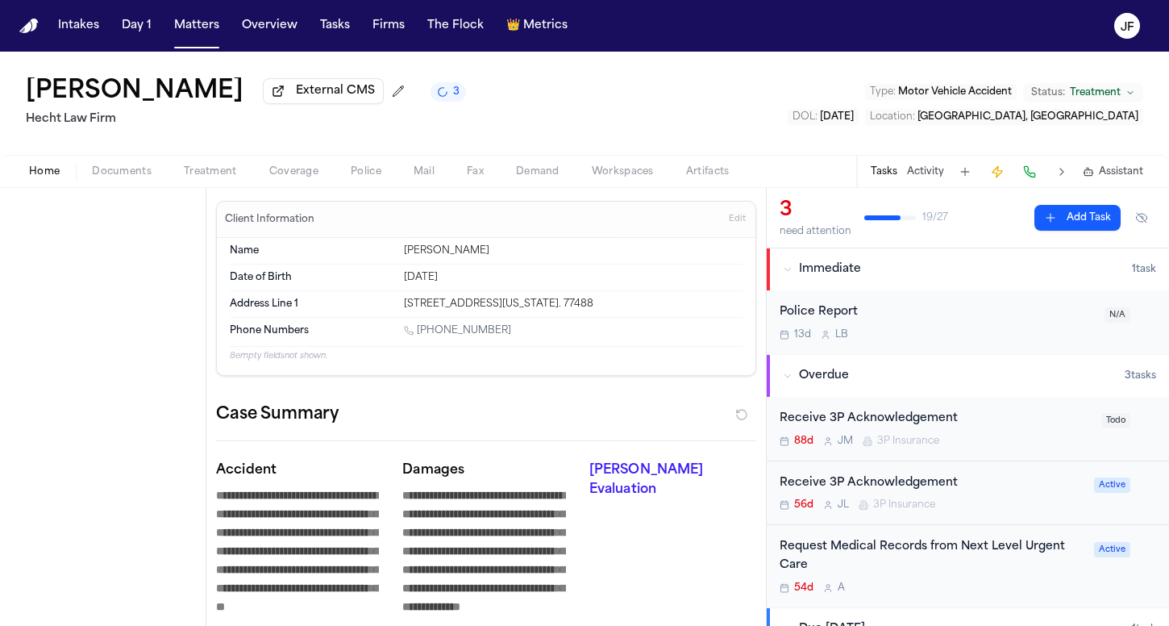
type textarea "*"
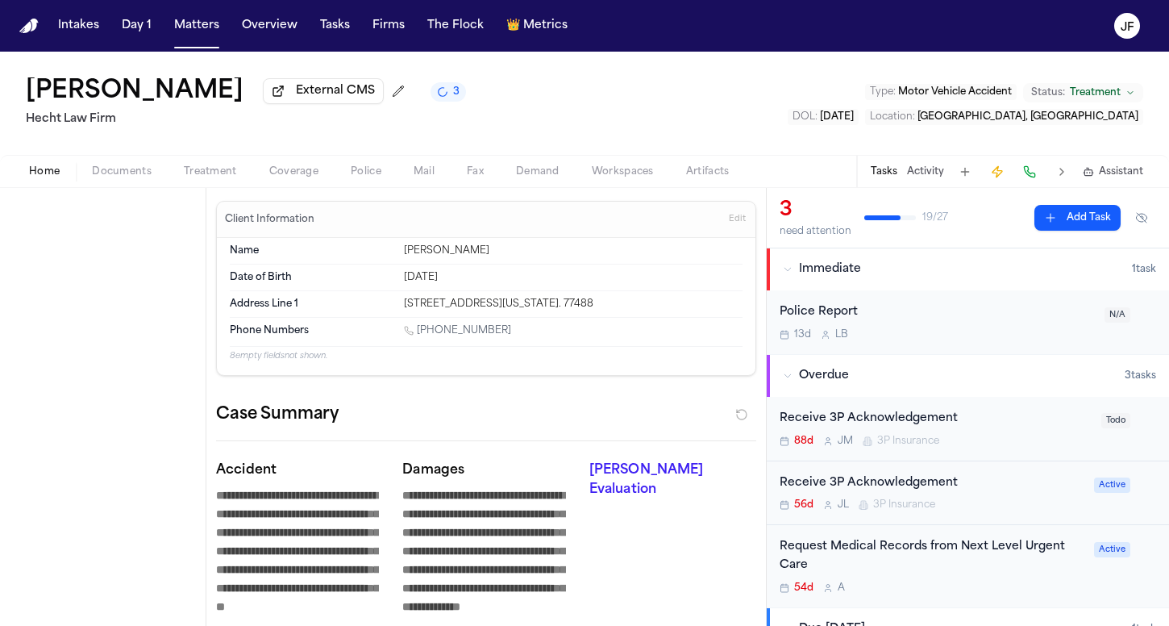
type textarea "*"
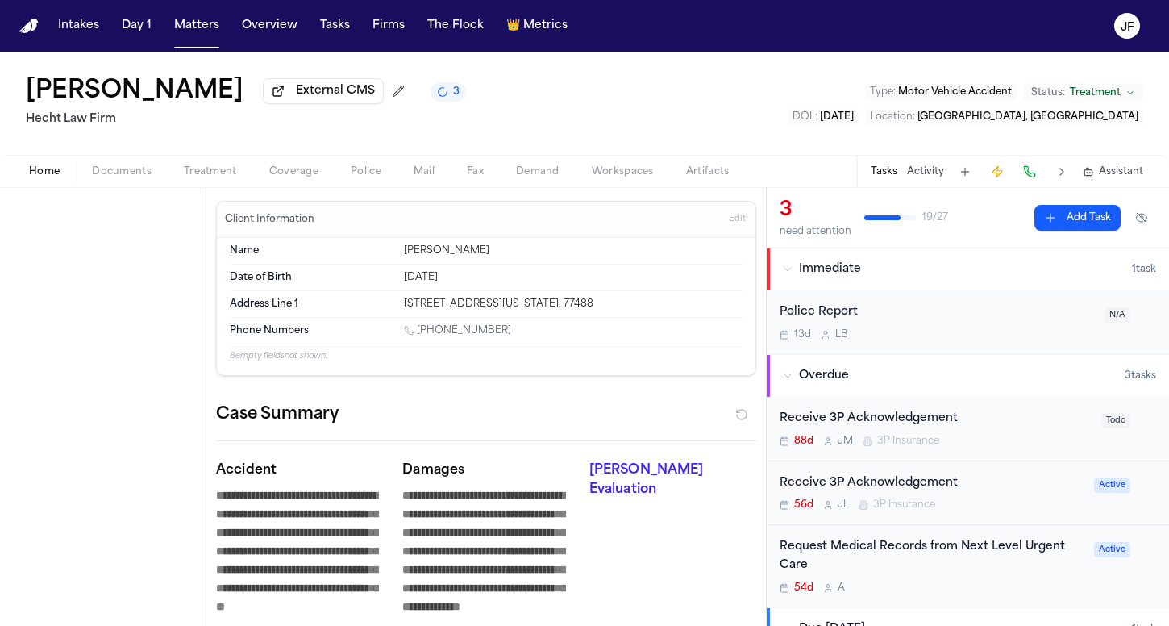
type textarea "*"
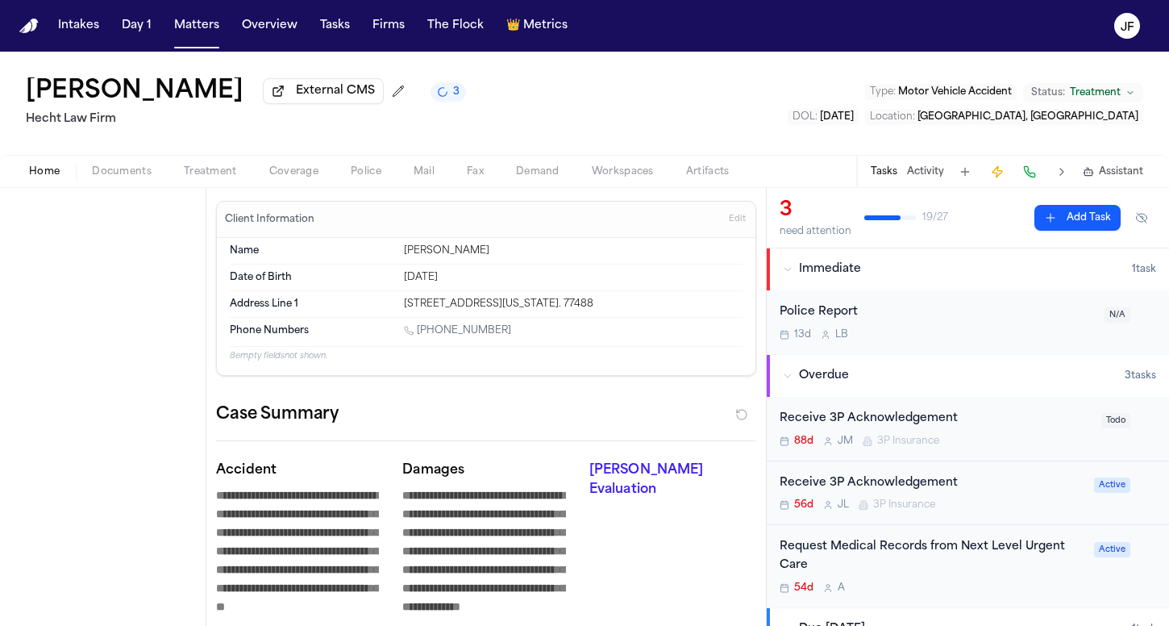
type textarea "*"
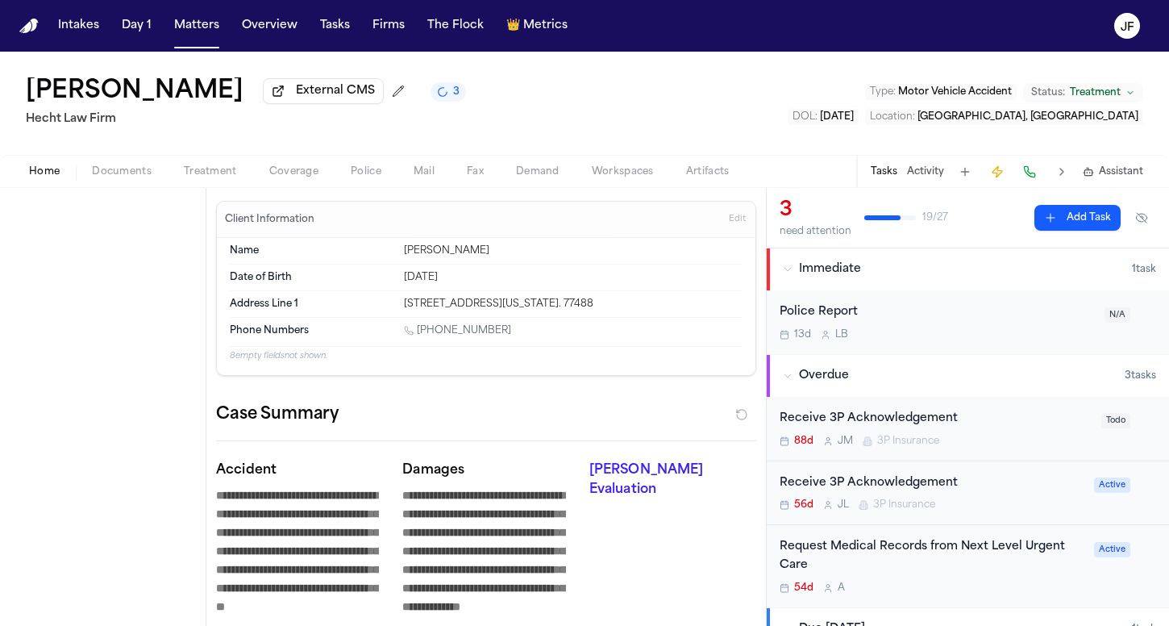
type textarea "*"
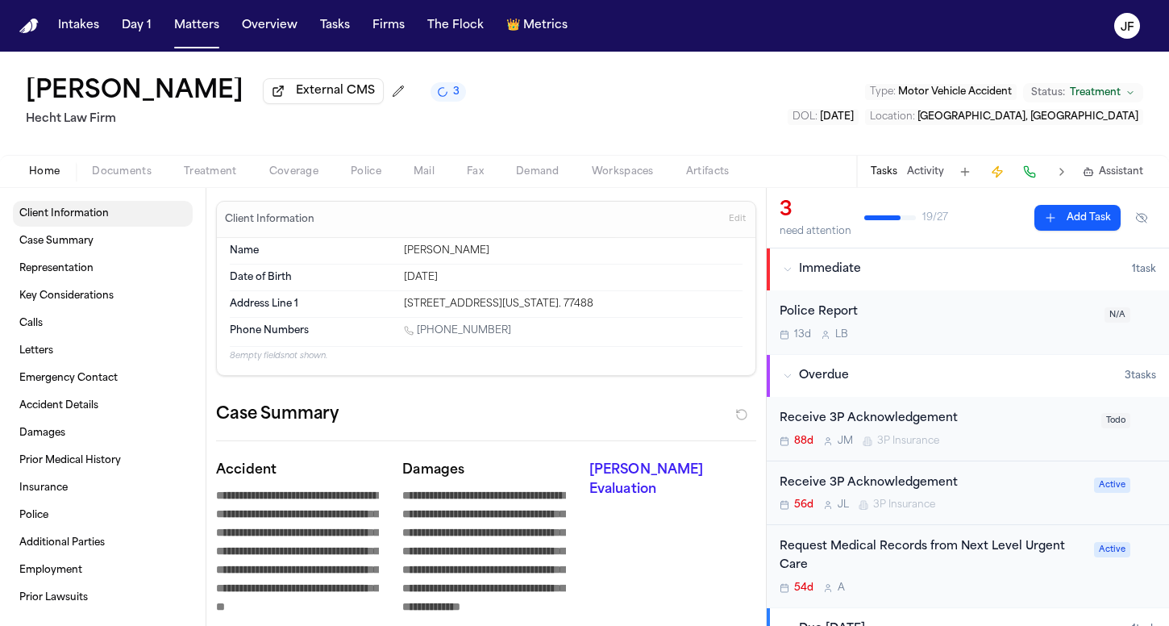
type textarea "*"
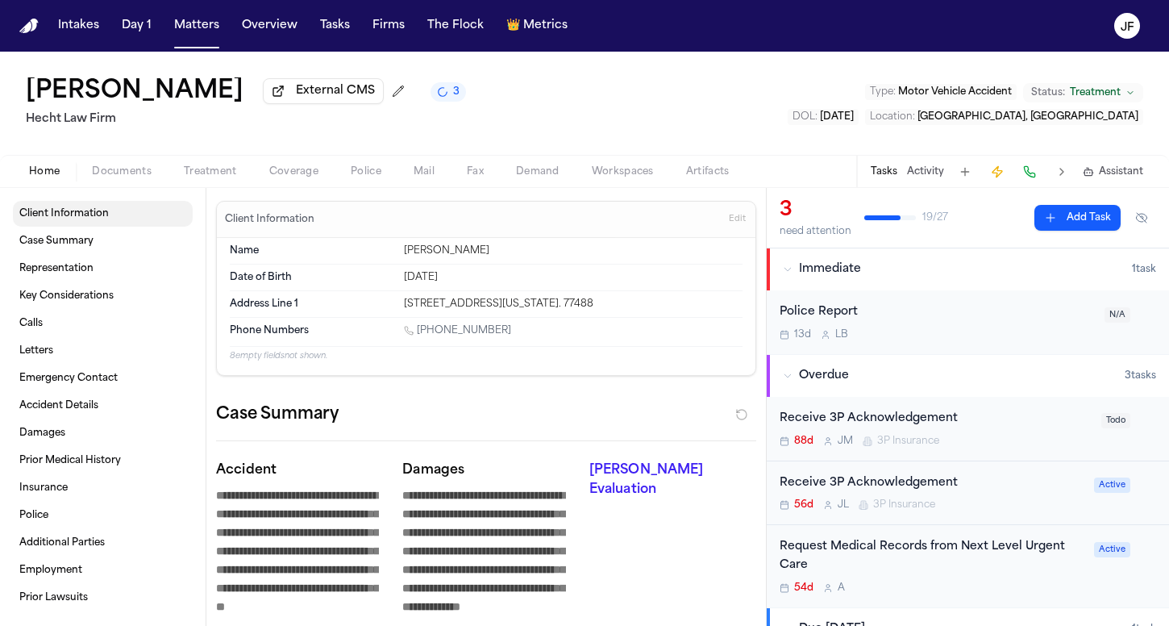
type textarea "*"
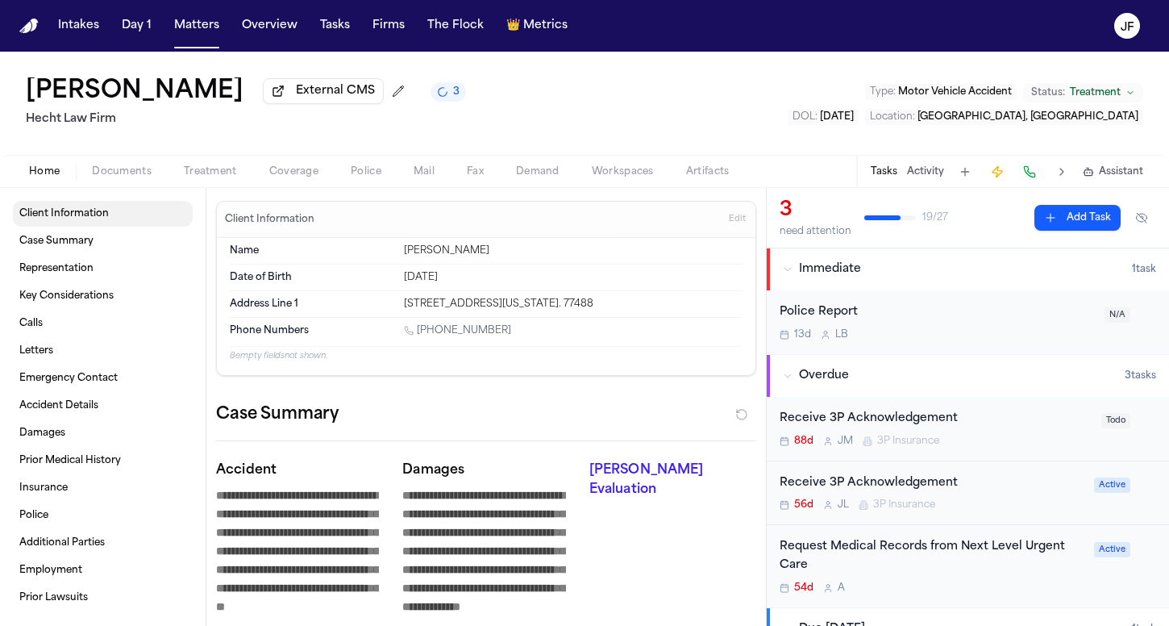
type textarea "*"
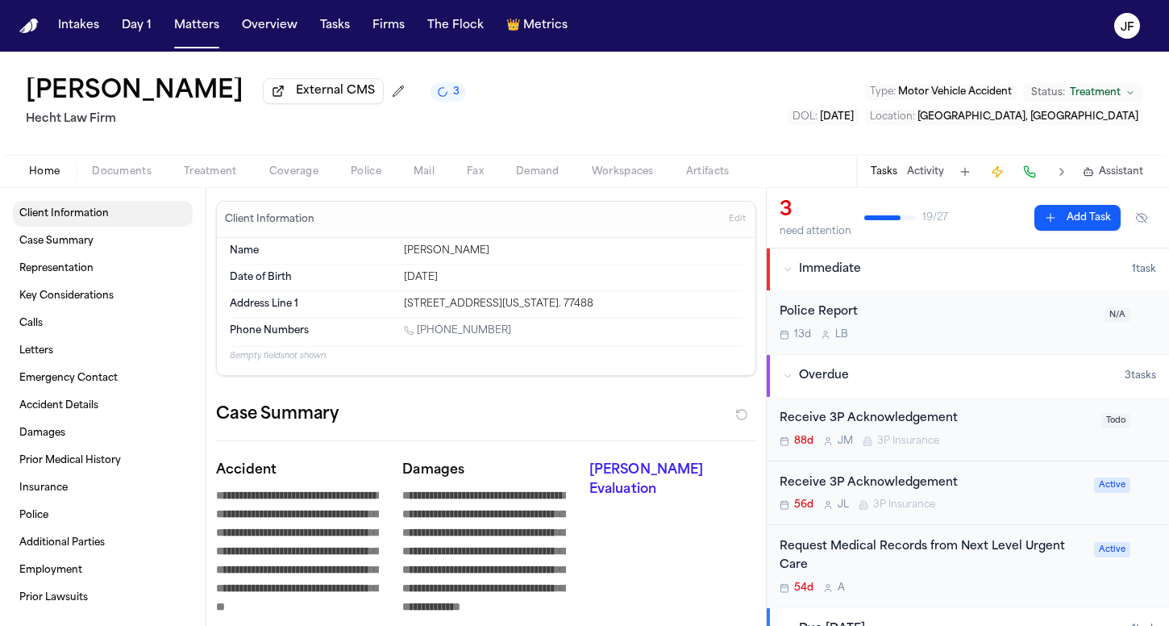
type textarea "*"
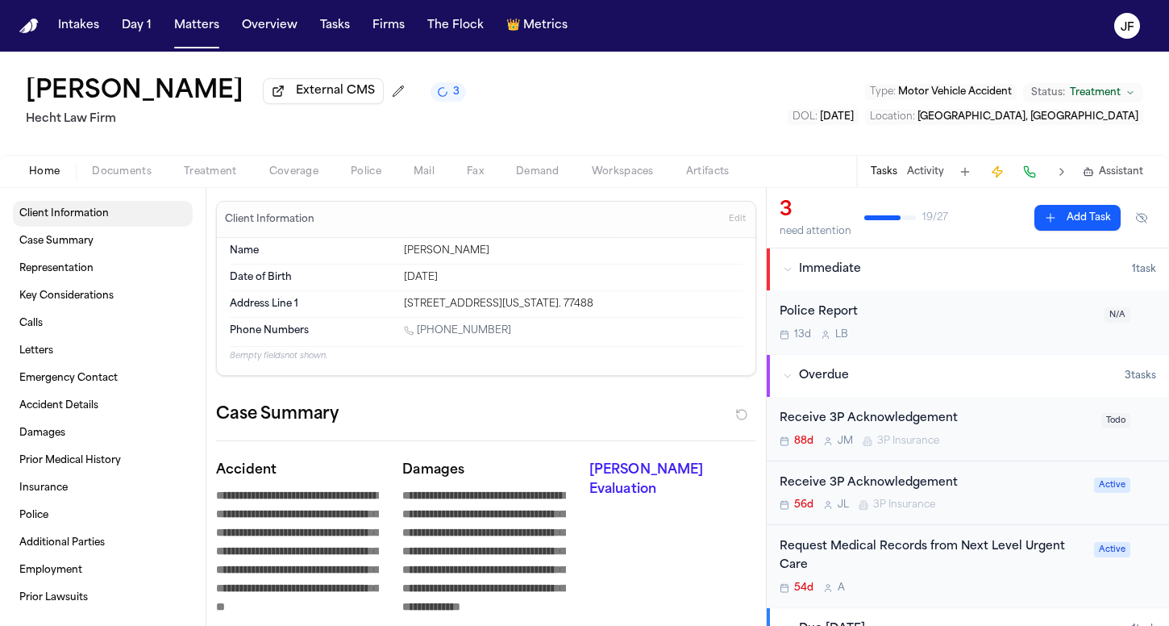
type textarea "*"
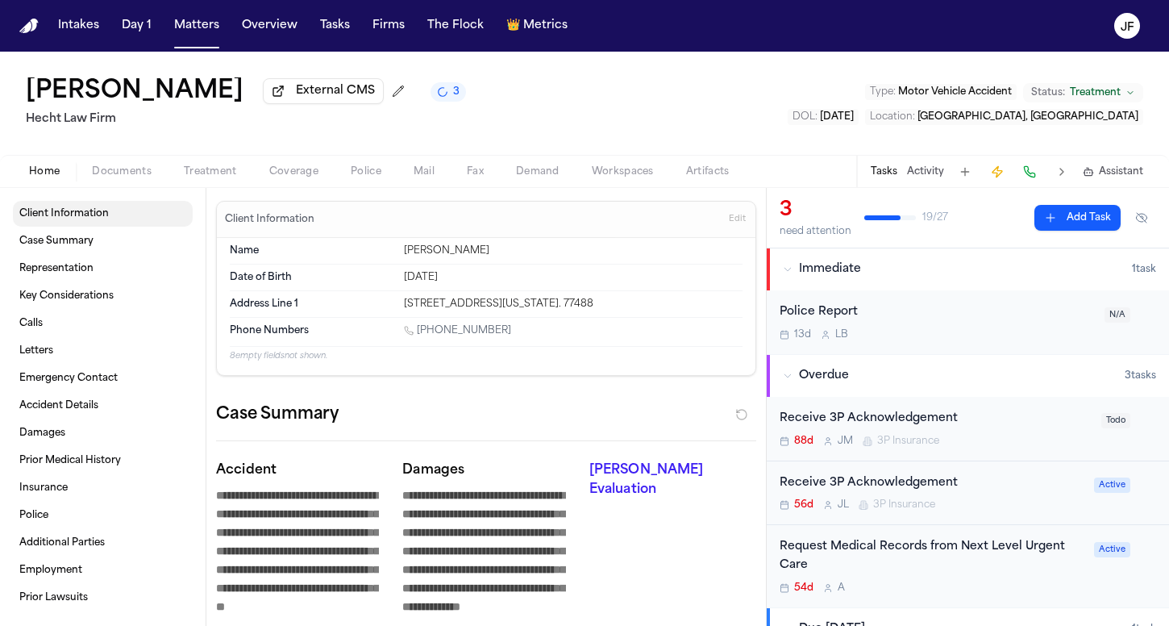
type textarea "*"
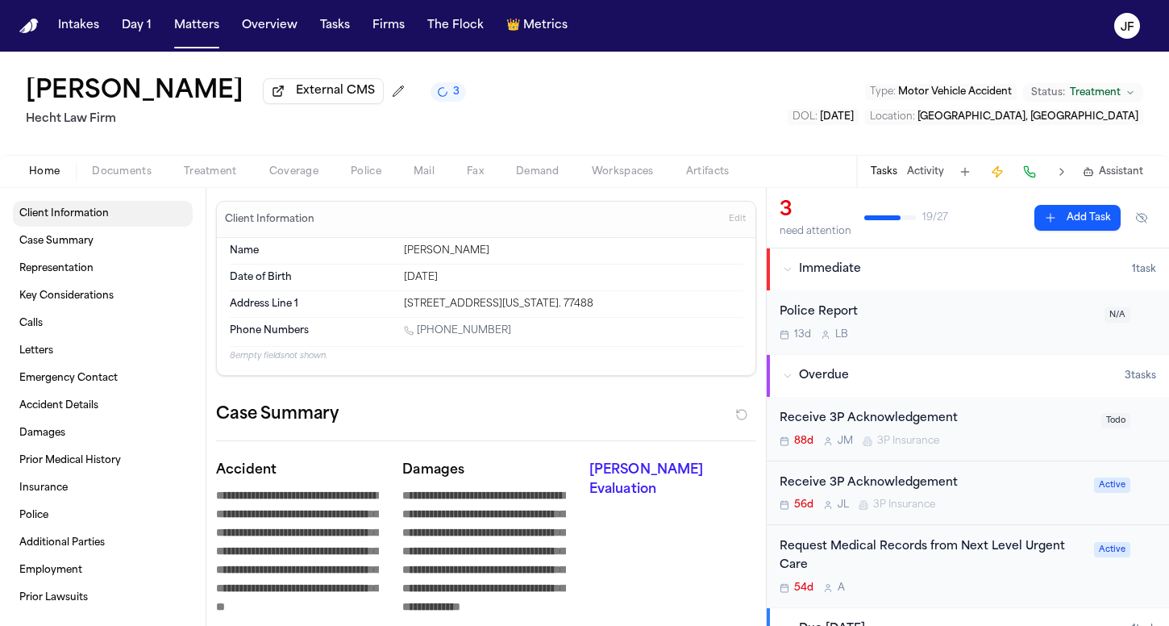
type textarea "*"
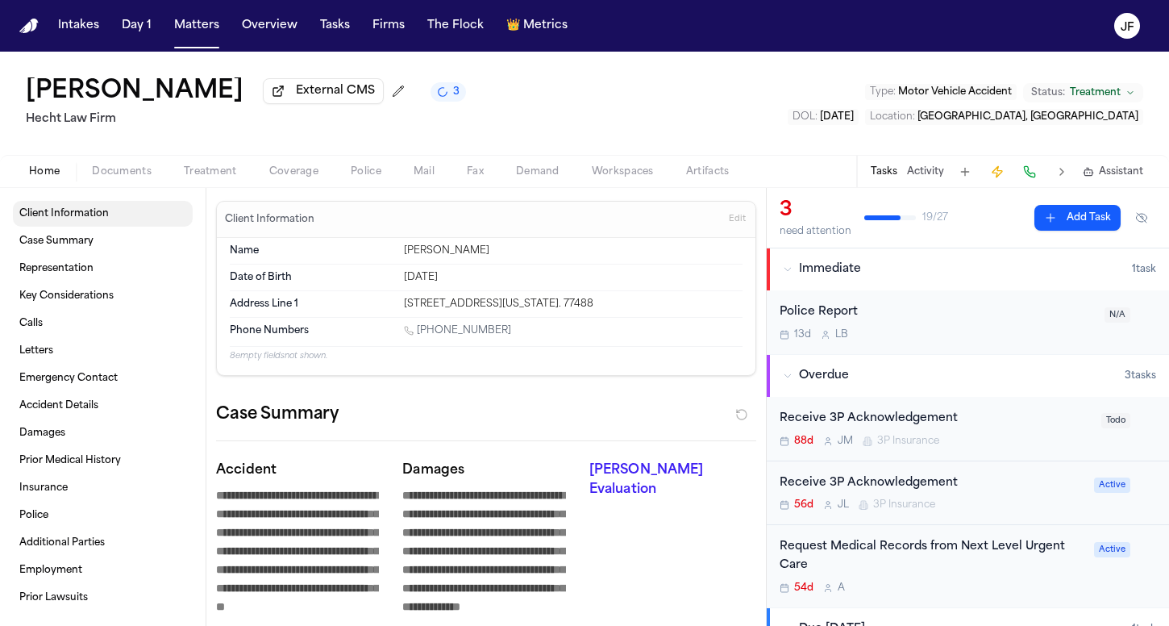
type textarea "*"
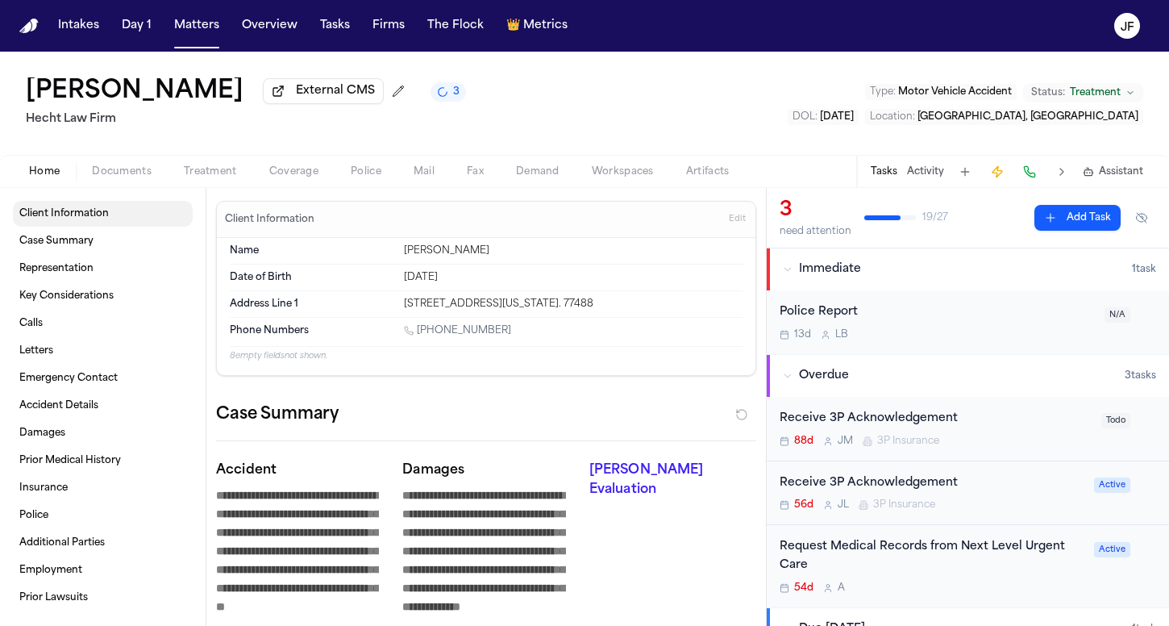
type textarea "*"
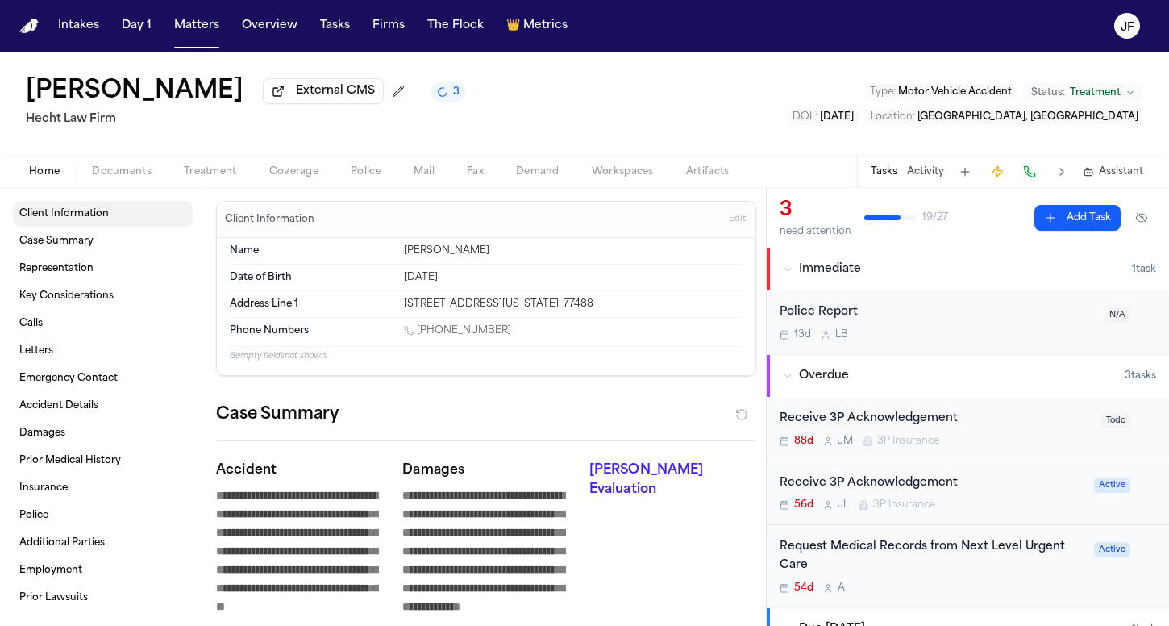
type textarea "*"
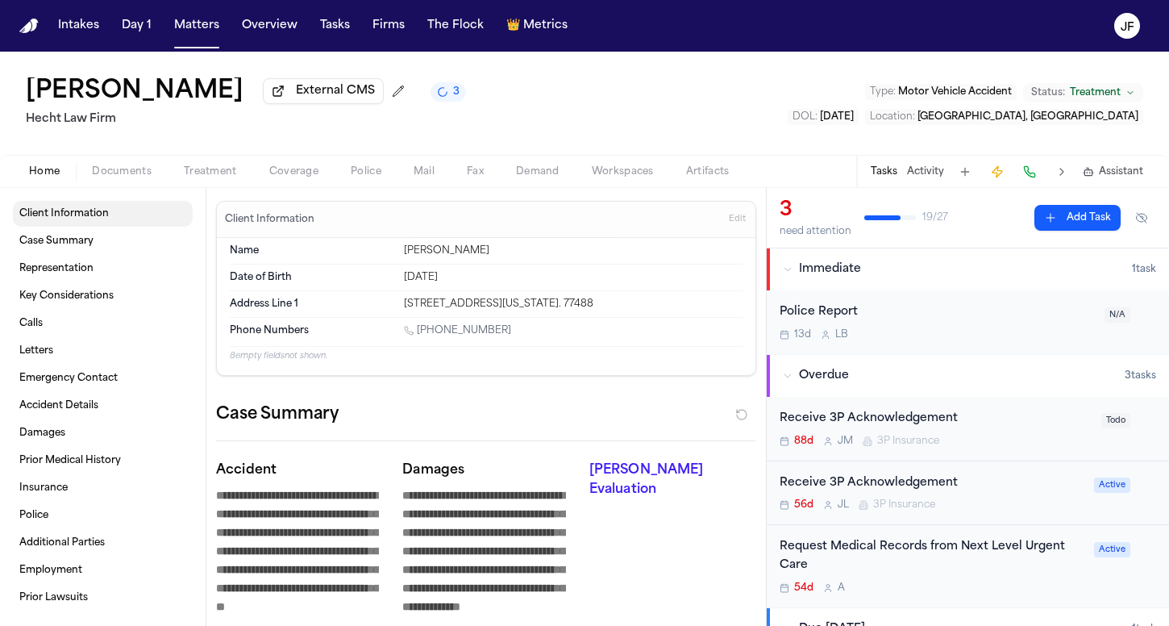
type textarea "*"
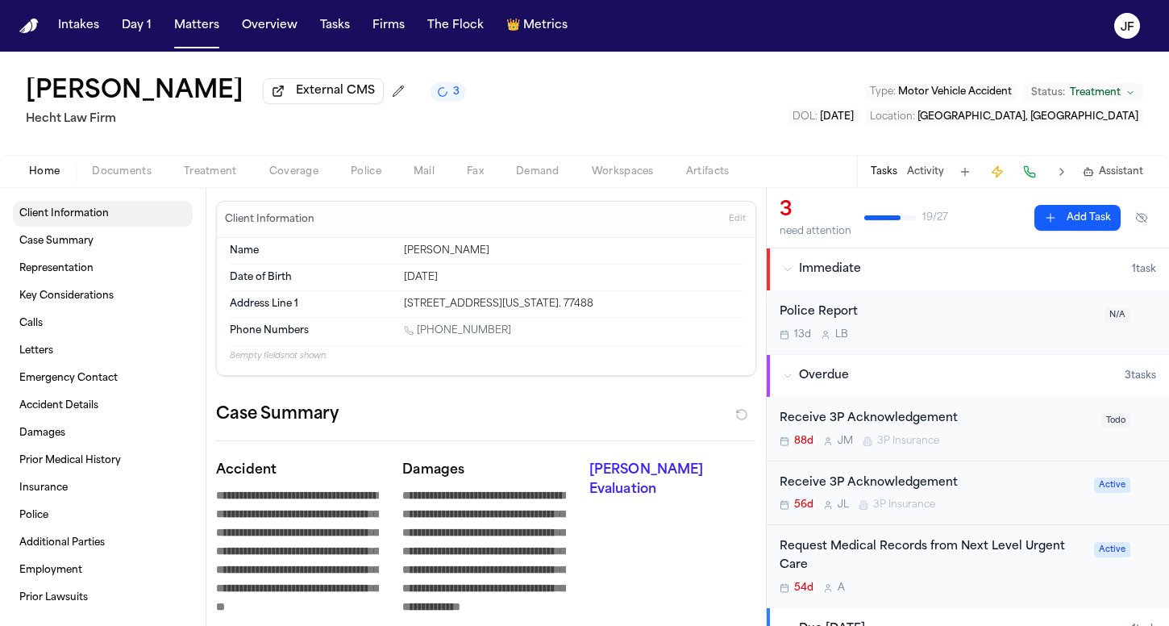
type textarea "*"
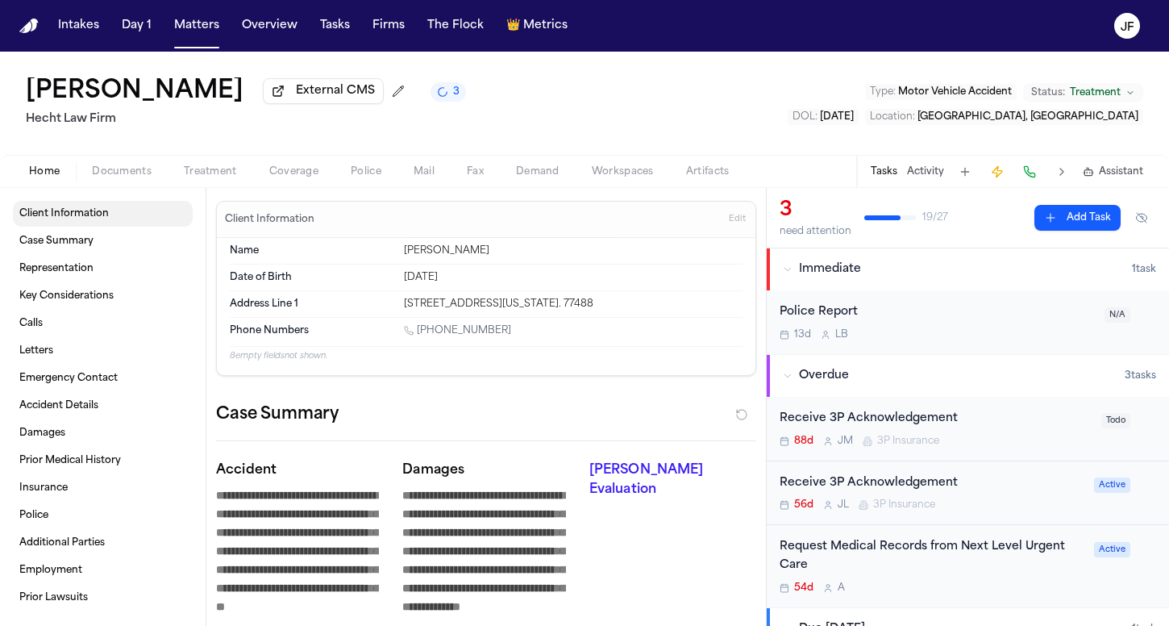
type textarea "*"
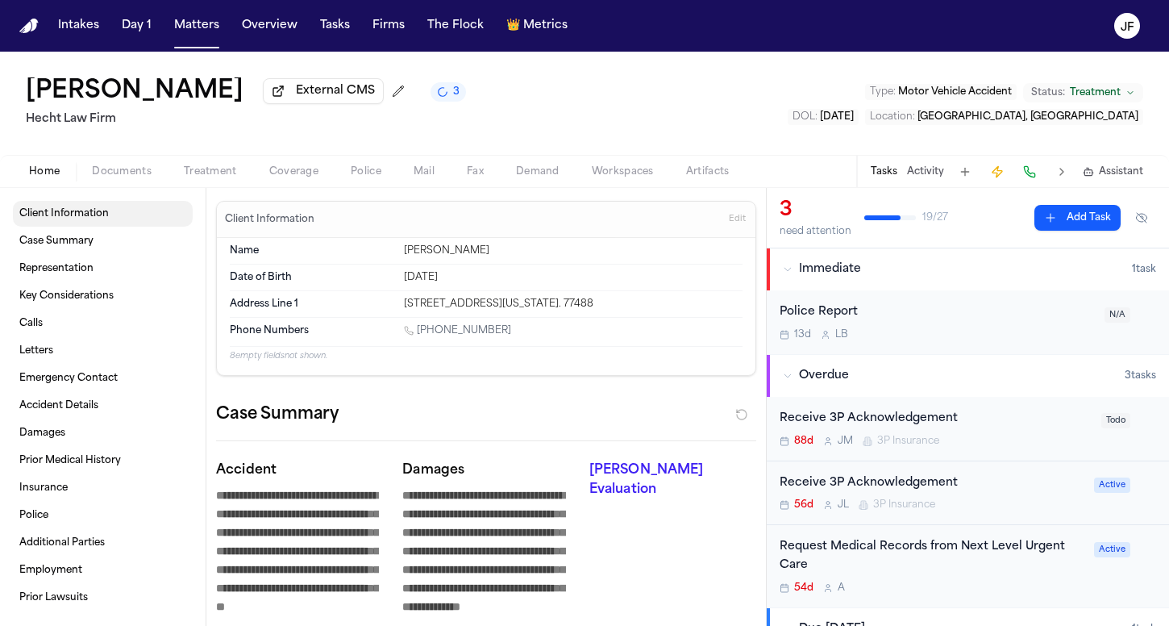
type textarea "*"
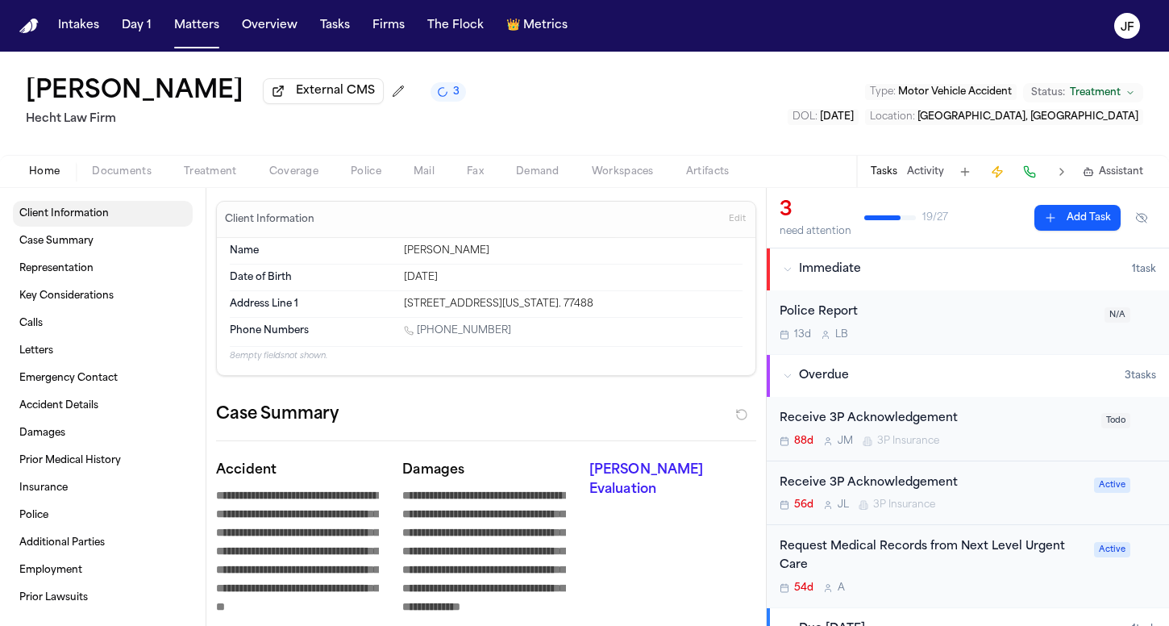
type textarea "*"
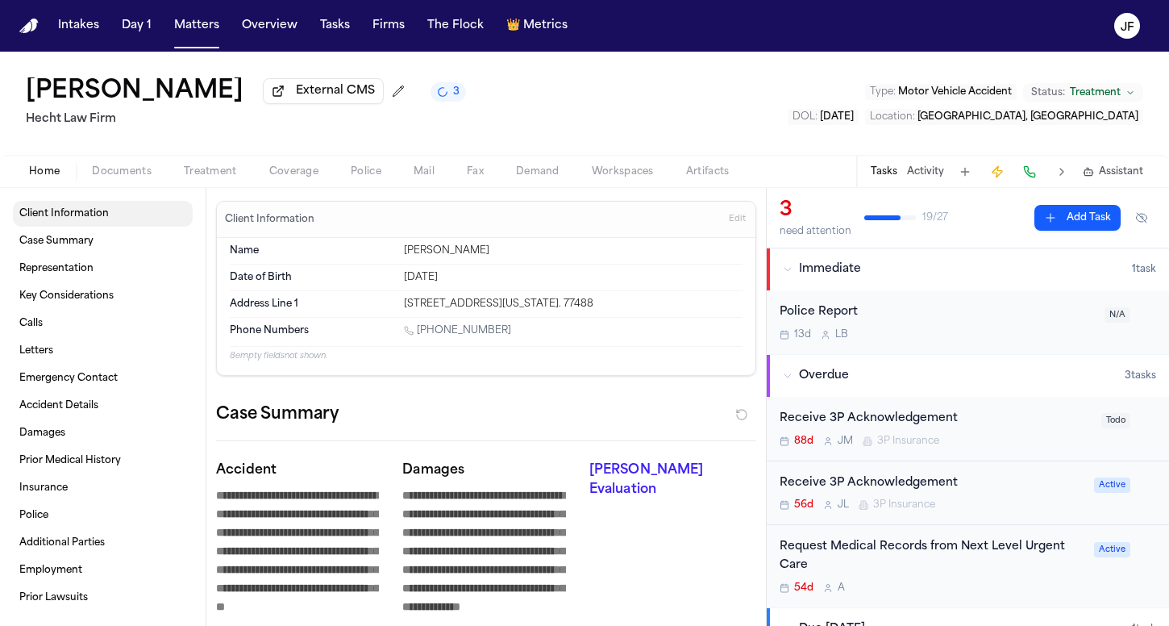
type textarea "*"
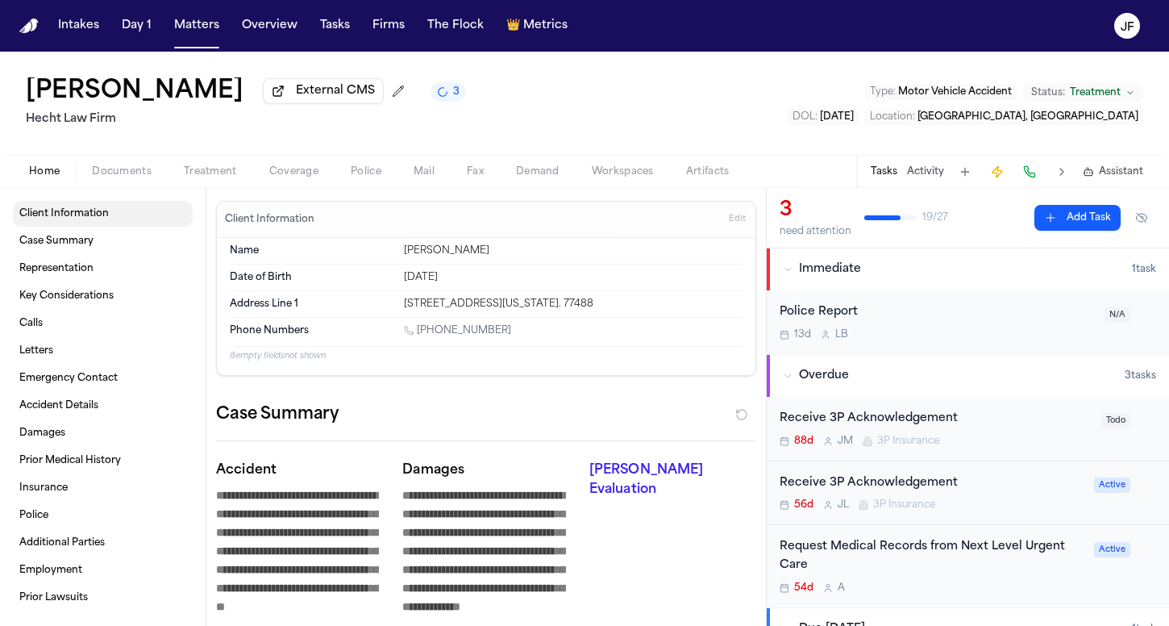
type textarea "*"
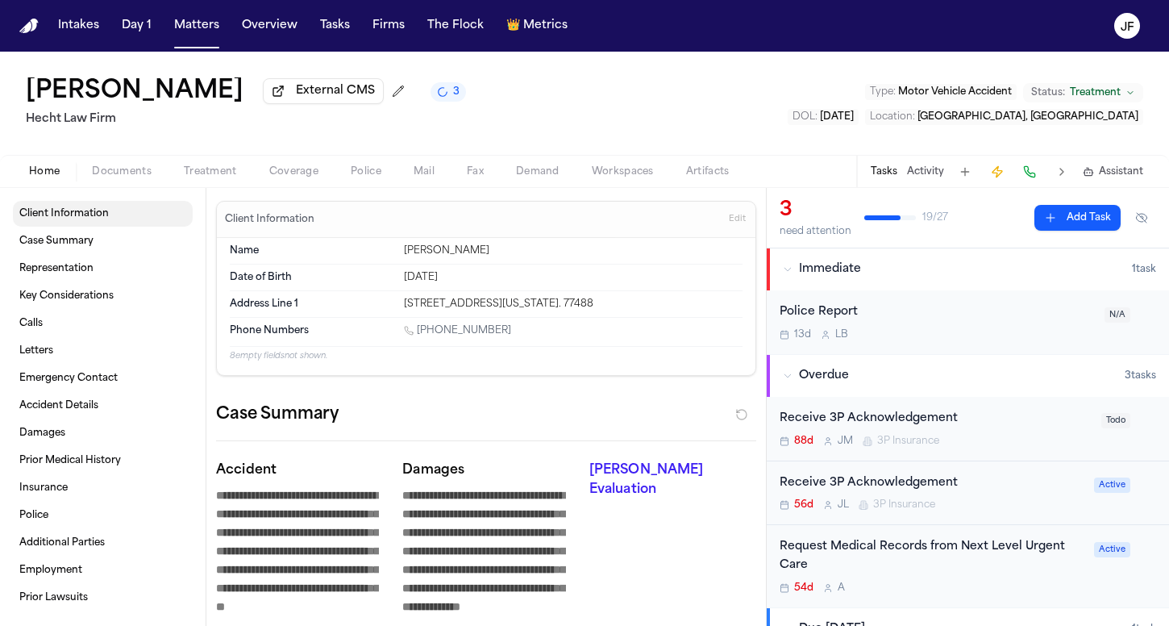
type textarea "*"
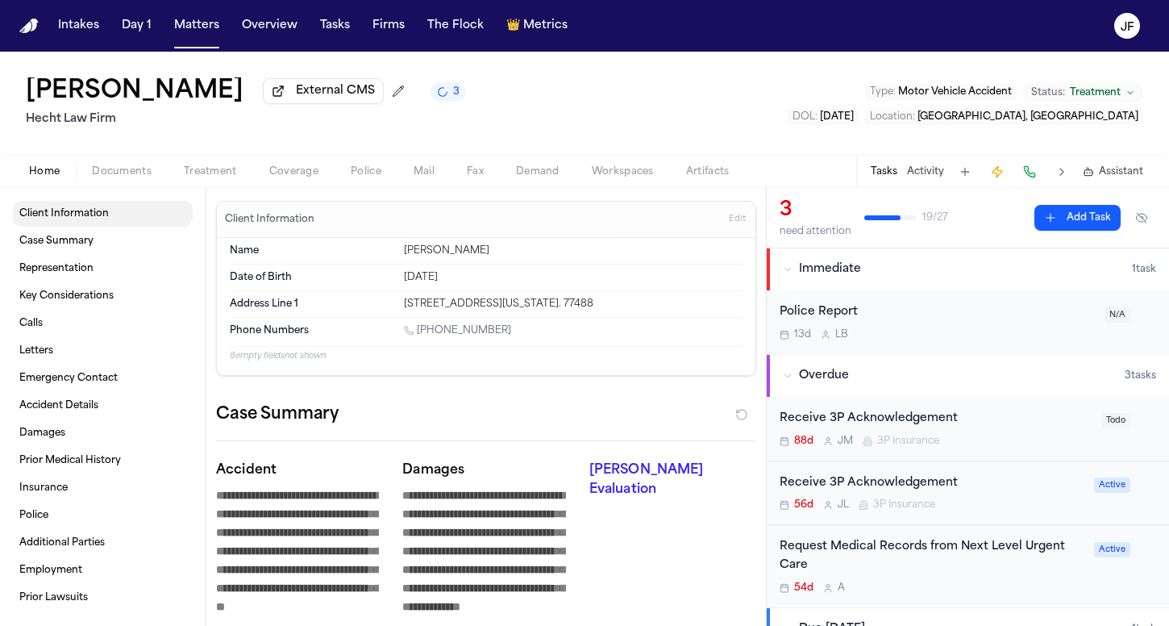
type textarea "*"
click at [938, 314] on div "Police Report" at bounding box center [937, 312] width 315 height 19
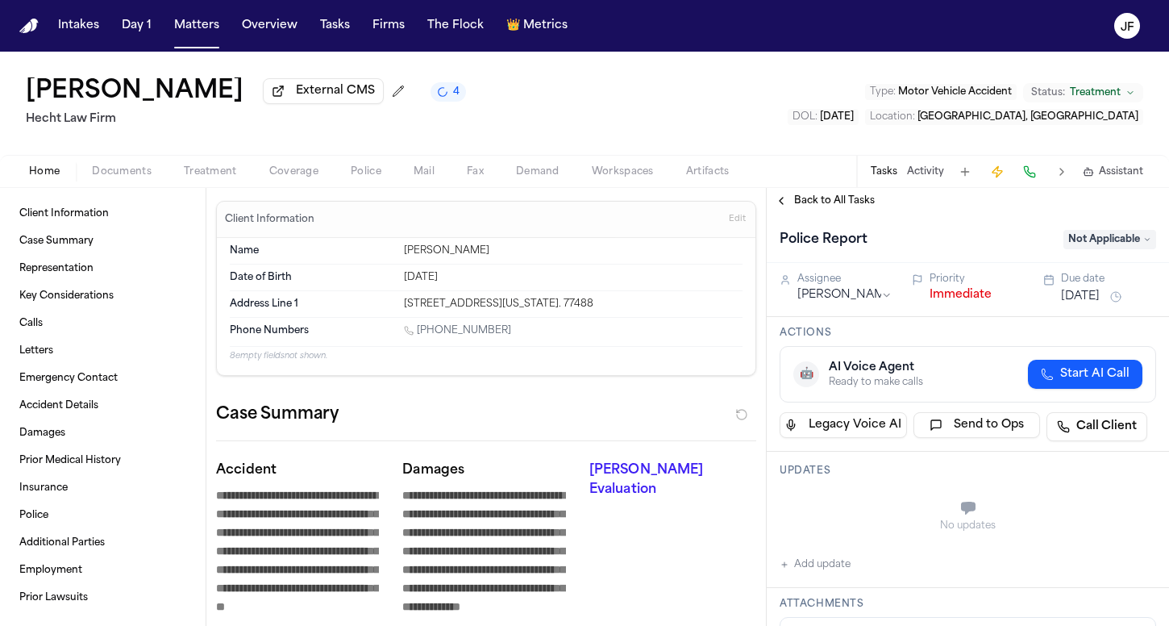
click at [934, 291] on button "Immediate" at bounding box center [961, 295] width 62 height 16
click at [859, 214] on div "Back to All Tasks" at bounding box center [968, 201] width 402 height 26
click at [867, 207] on span "Back to All Tasks" at bounding box center [834, 200] width 81 height 13
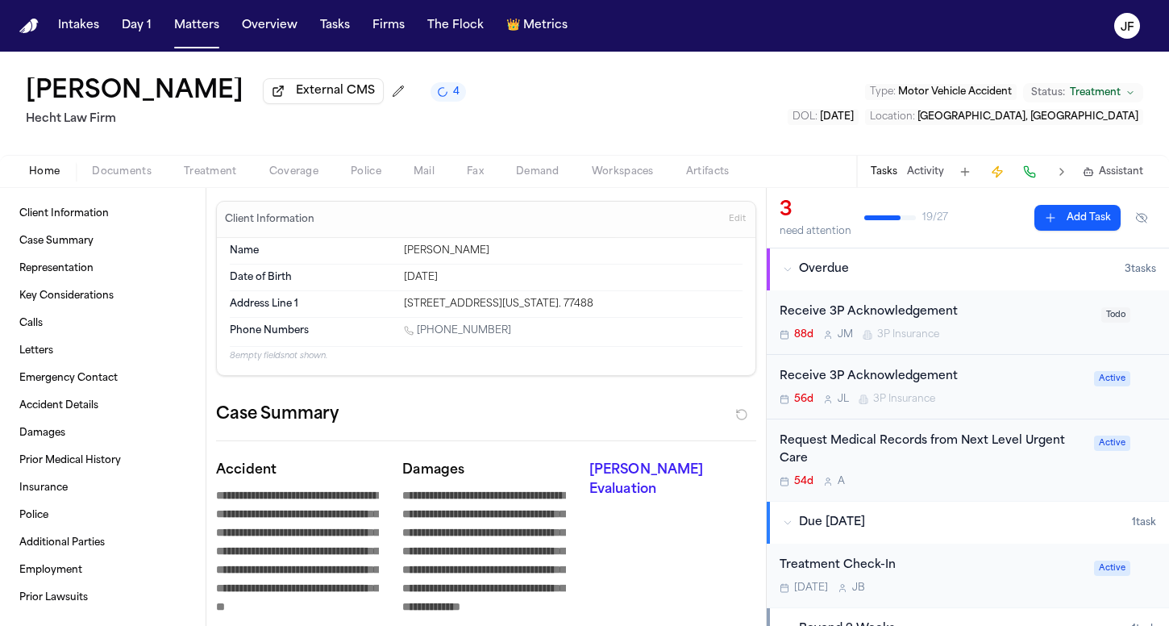
click at [107, 169] on span "Documents" at bounding box center [122, 171] width 60 height 13
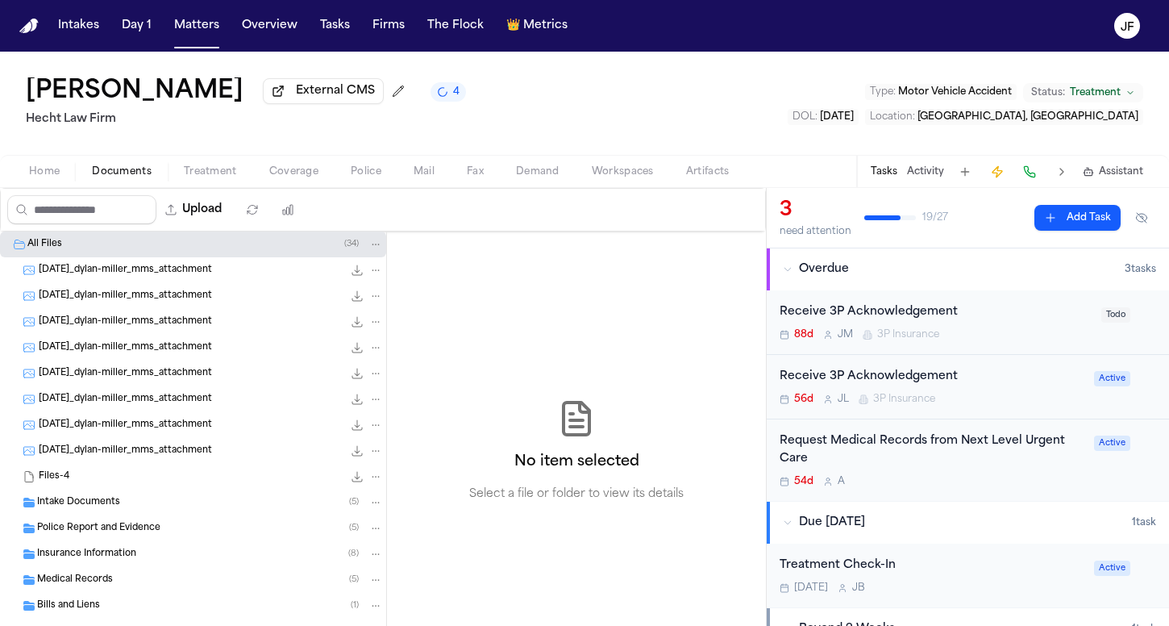
click at [50, 256] on div "All Files ( 34 )" at bounding box center [193, 244] width 386 height 26
click at [100, 506] on span "Intake Documents" at bounding box center [78, 503] width 83 height 14
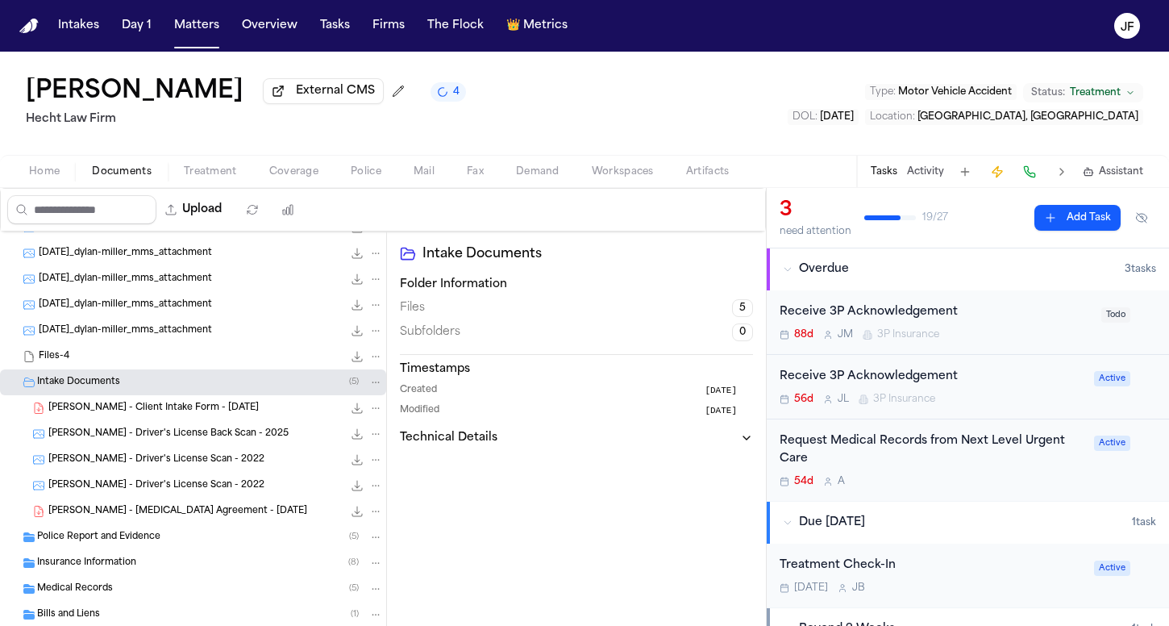
click at [88, 385] on span "Intake Documents" at bounding box center [78, 383] width 83 height 14
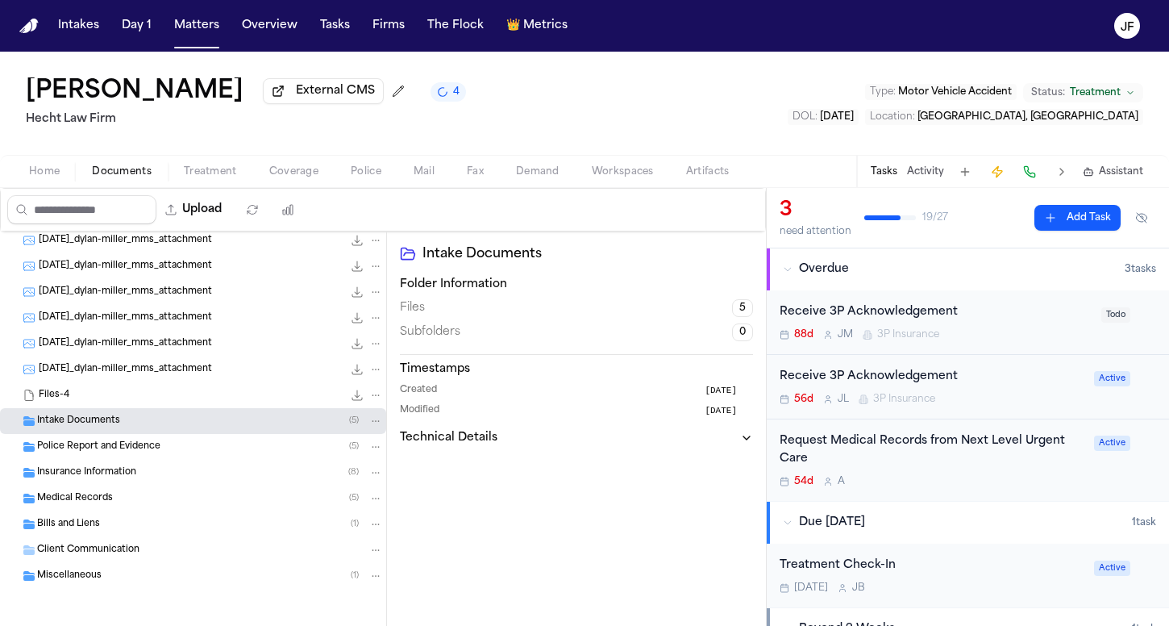
scroll to position [85, 0]
click at [95, 447] on span "Police Report and Evidence" at bounding box center [98, 447] width 123 height 14
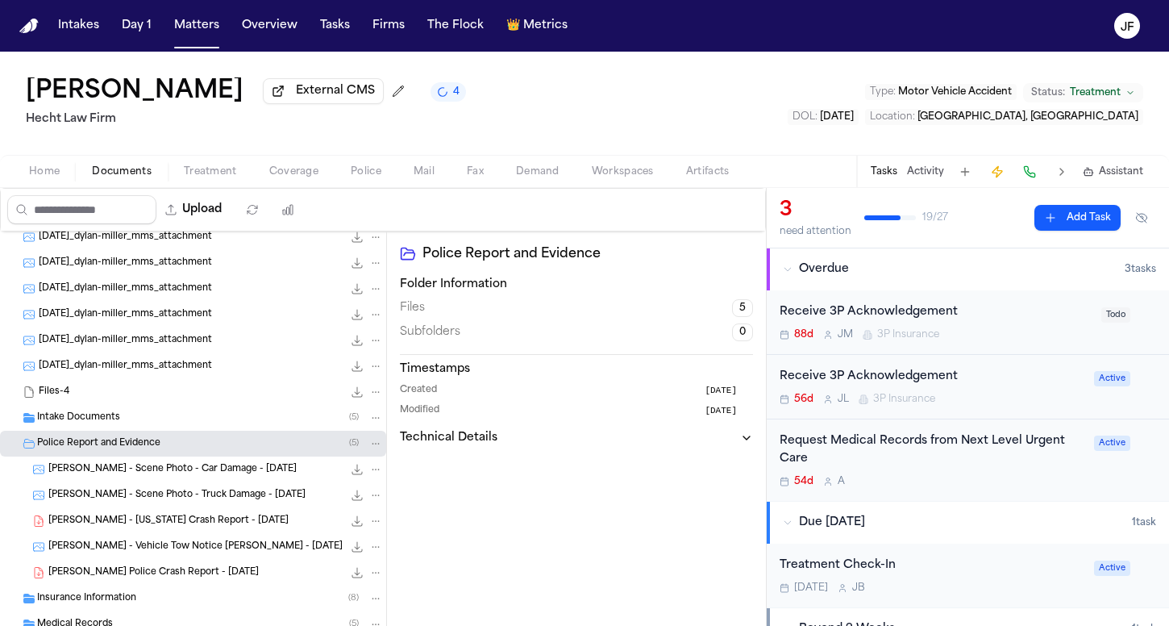
click at [146, 508] on div "D. Miller - Scene Photo - Truck Damage - 6.18.25 28.9 KB • JPG" at bounding box center [193, 495] width 386 height 26
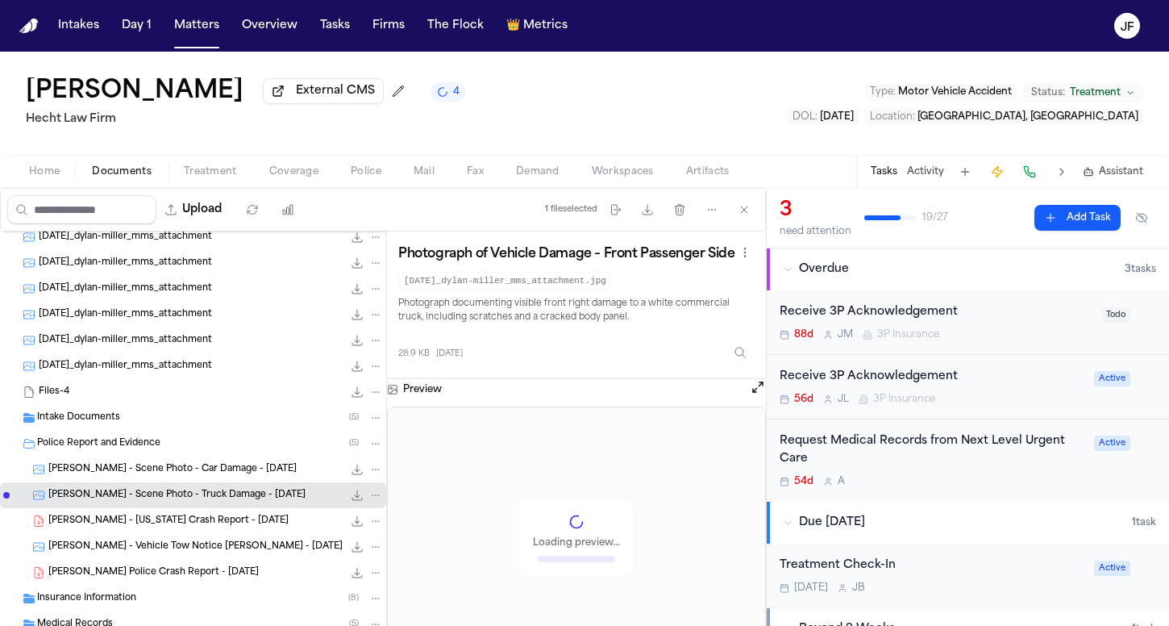
click at [146, 528] on span "D. Miller - Texas Crash Report - 5.17.25" at bounding box center [168, 521] width 240 height 14
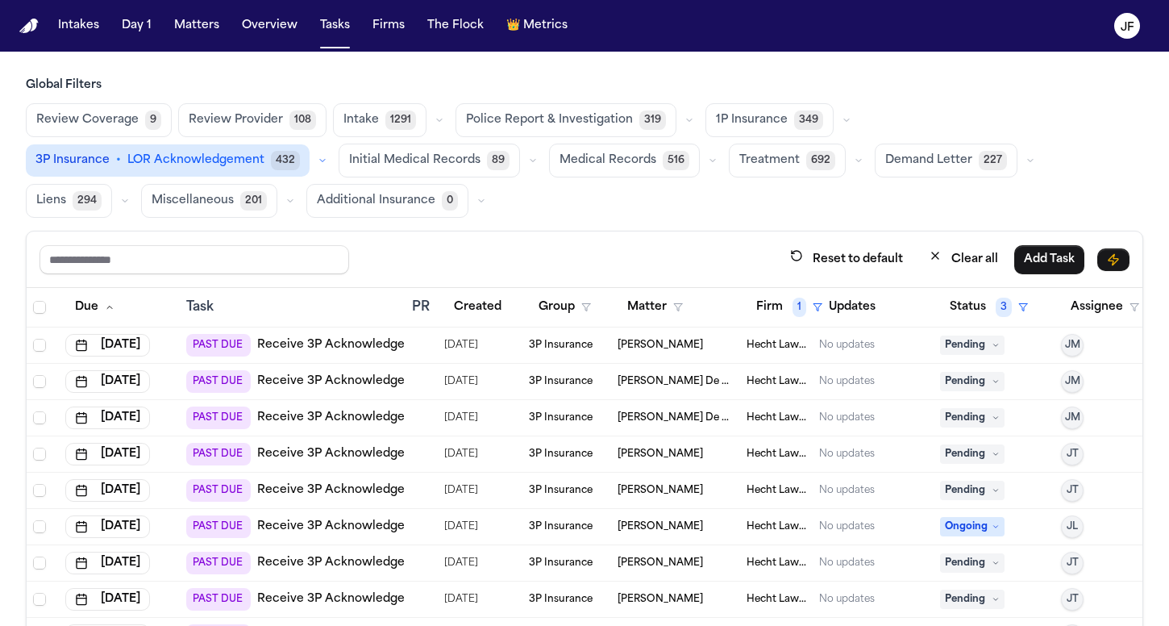
click at [375, 380] on link "Receive 3P Acknowledgement" at bounding box center [346, 381] width 178 height 16
click at [314, 413] on link "Receive 3P Acknowledgement" at bounding box center [346, 418] width 178 height 16
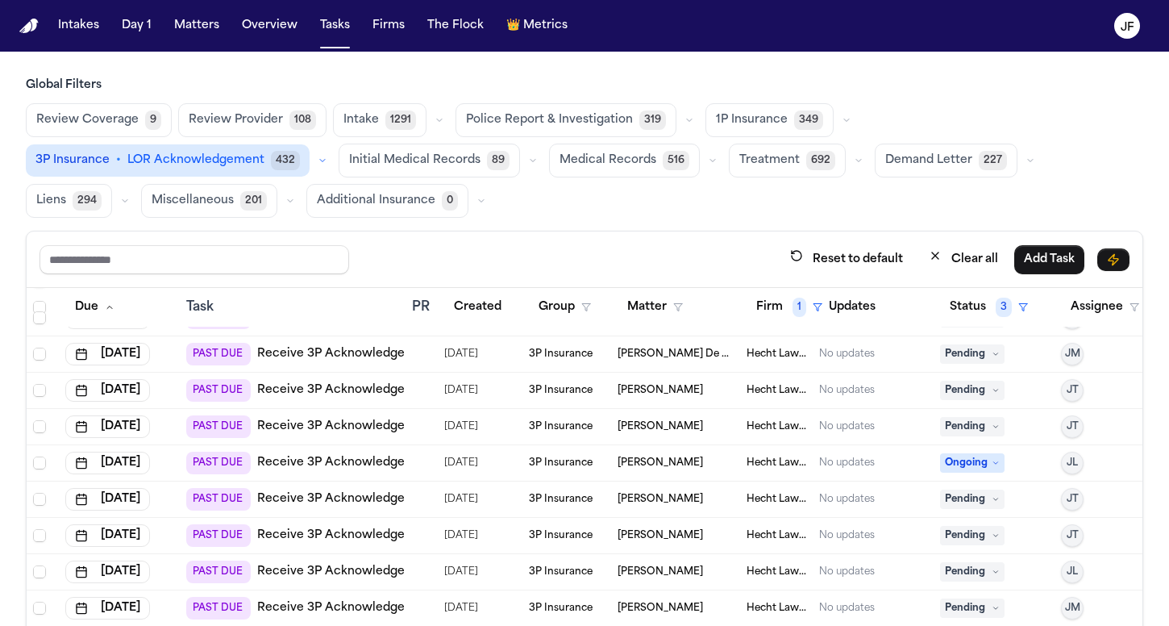
scroll to position [89, 0]
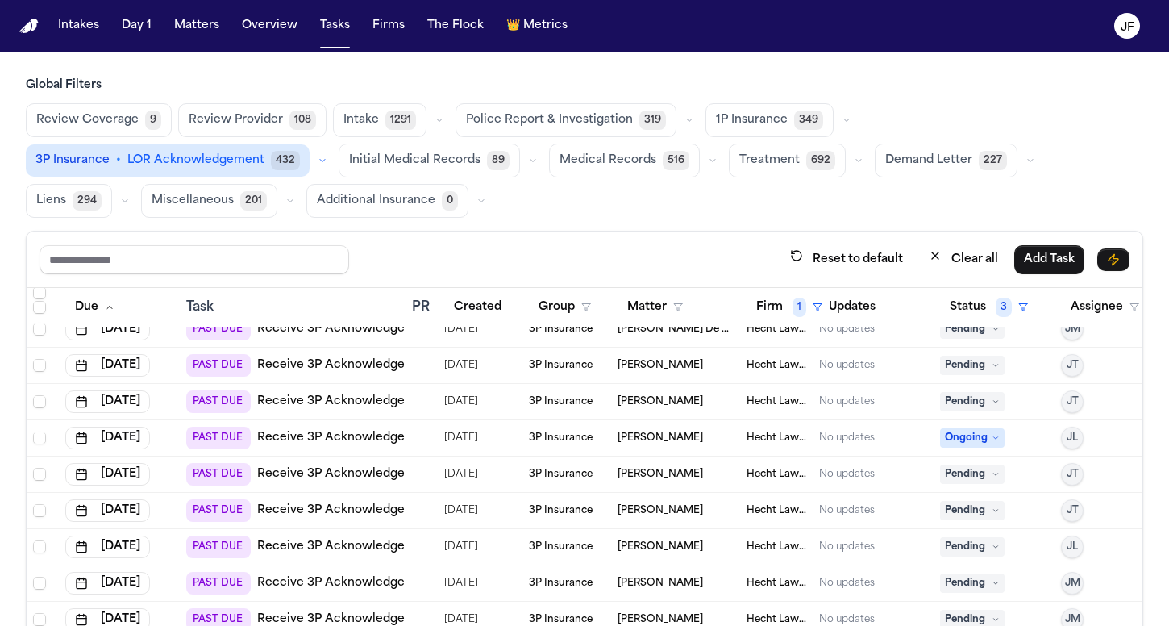
click at [356, 364] on link "Receive 3P Acknowledgement" at bounding box center [346, 365] width 178 height 16
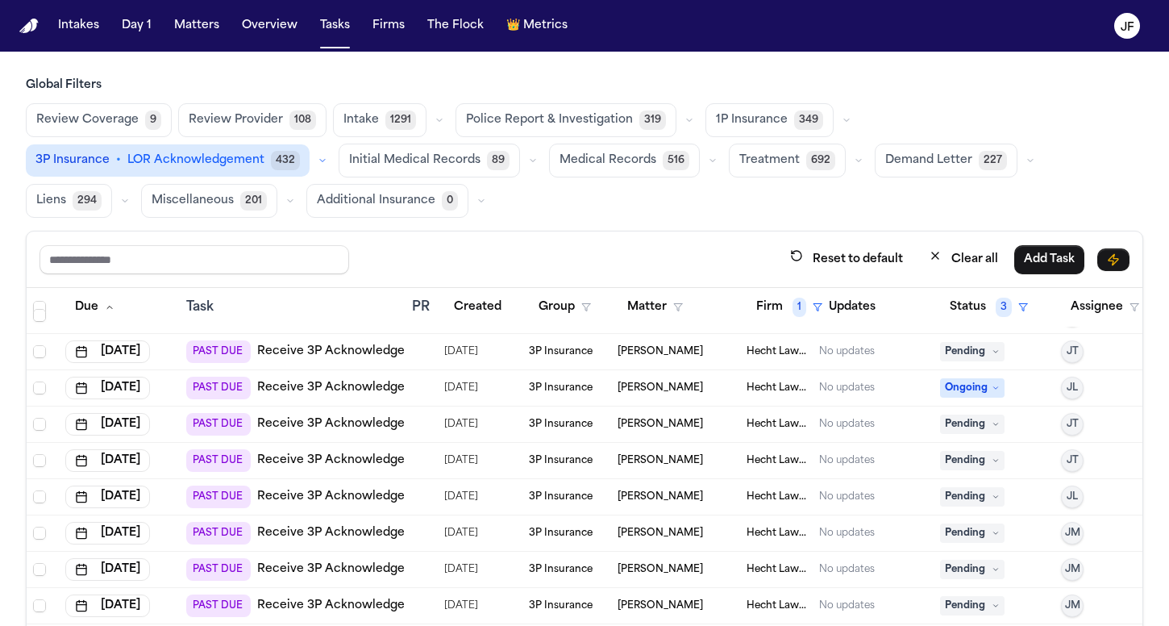
click at [377, 390] on link "Receive 3P Acknowledgement" at bounding box center [346, 388] width 178 height 16
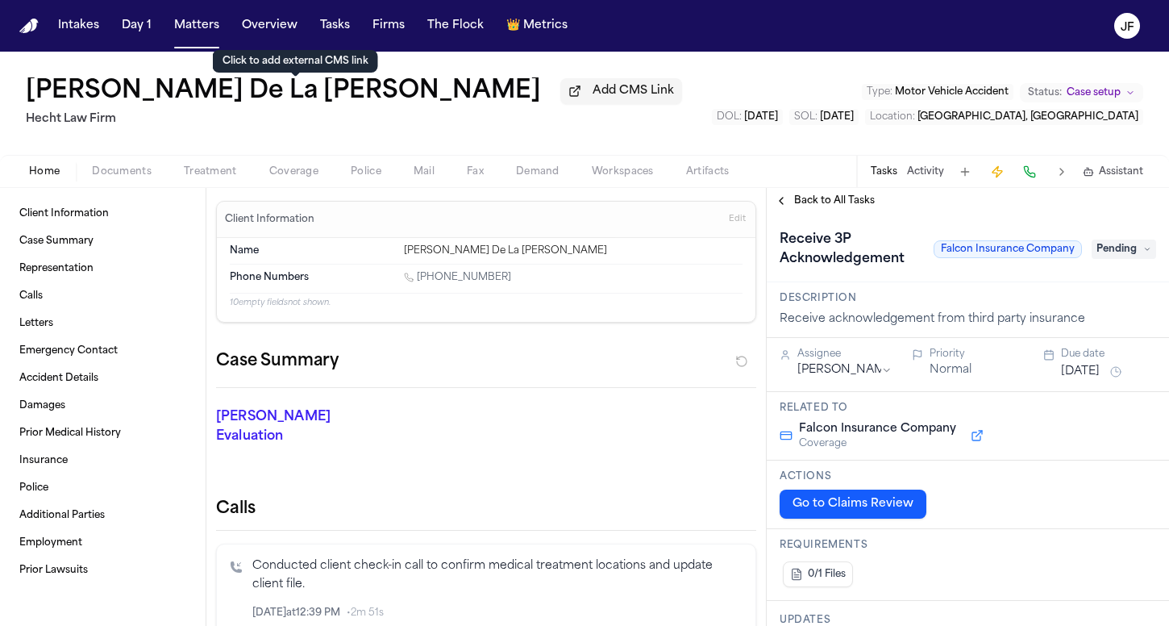
click at [560, 104] on button "Add CMS Link" at bounding box center [621, 91] width 122 height 26
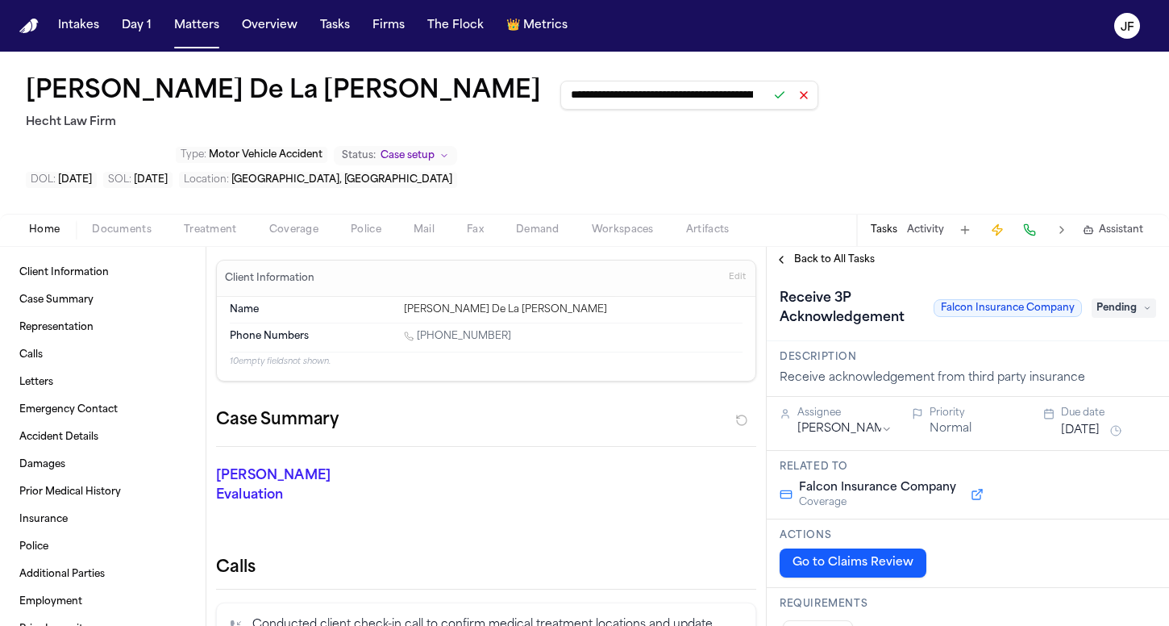
type input "**********"
click at [768, 104] on button at bounding box center [779, 95] width 23 height 23
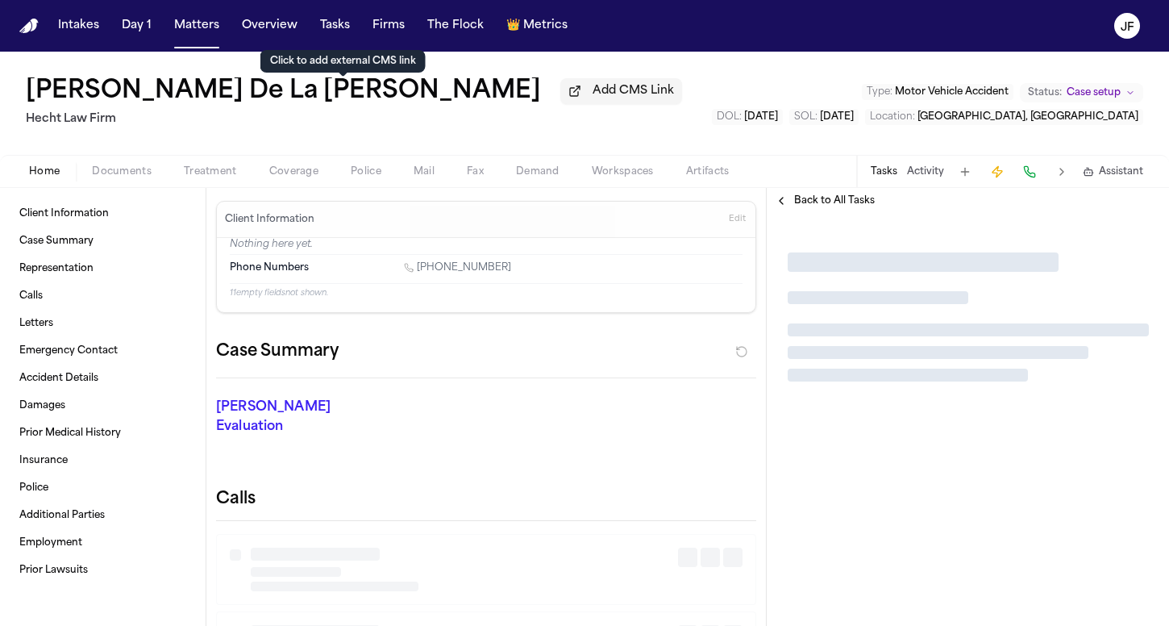
click at [593, 99] on span "Add CMS Link" at bounding box center [633, 91] width 81 height 16
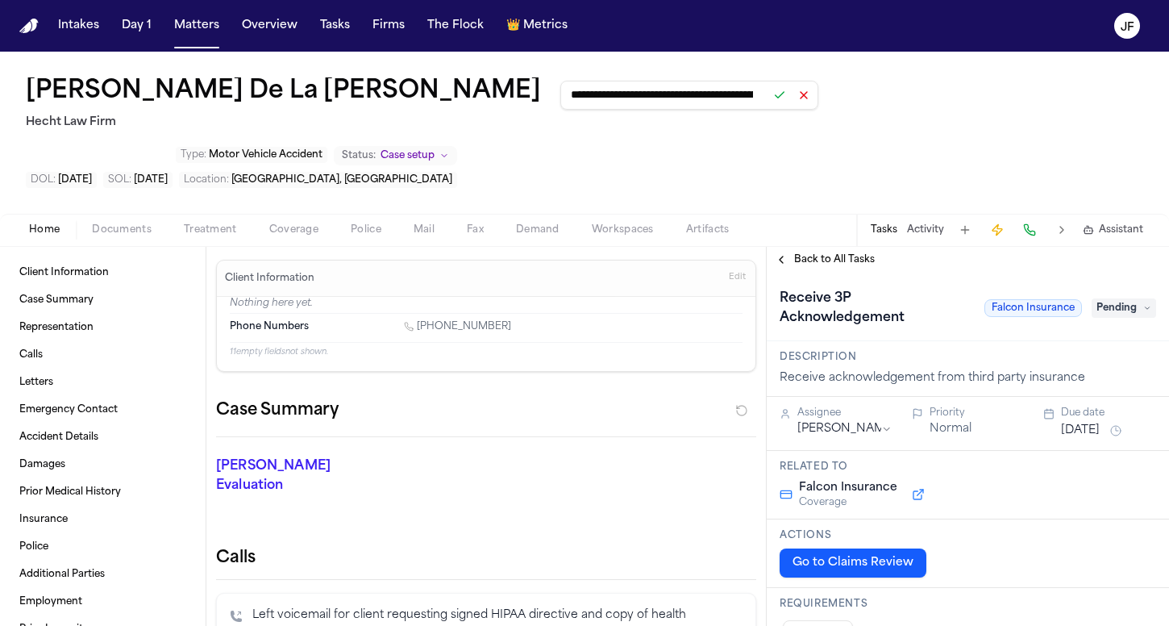
type input "**********"
click at [768, 101] on button at bounding box center [779, 95] width 23 height 23
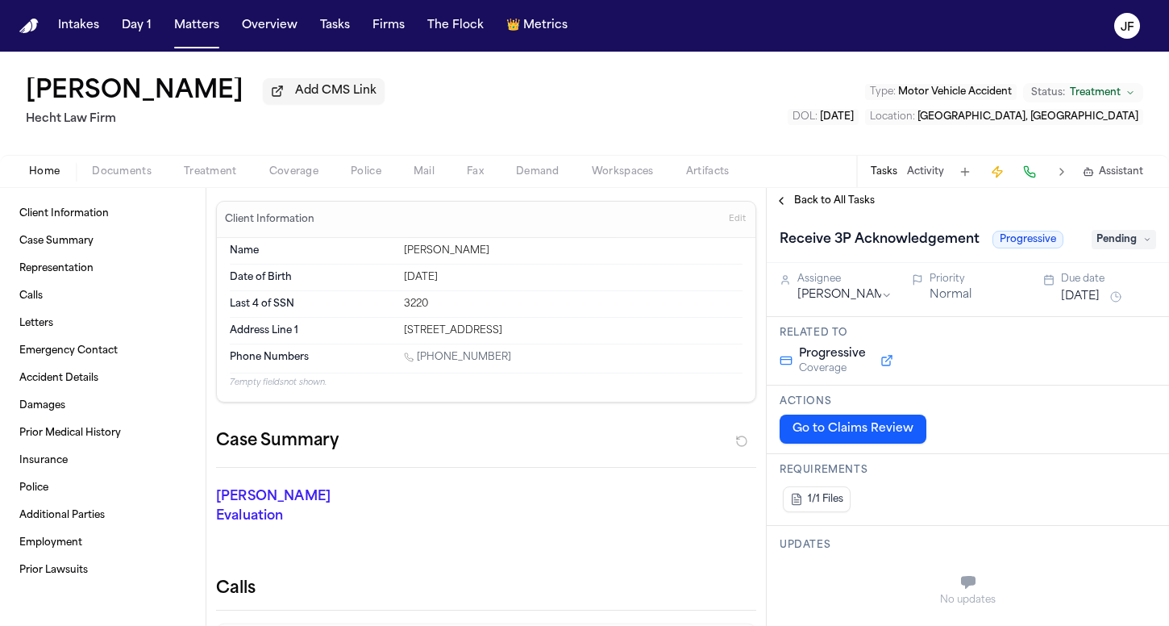
click at [110, 181] on span "button" at bounding box center [121, 181] width 79 height 2
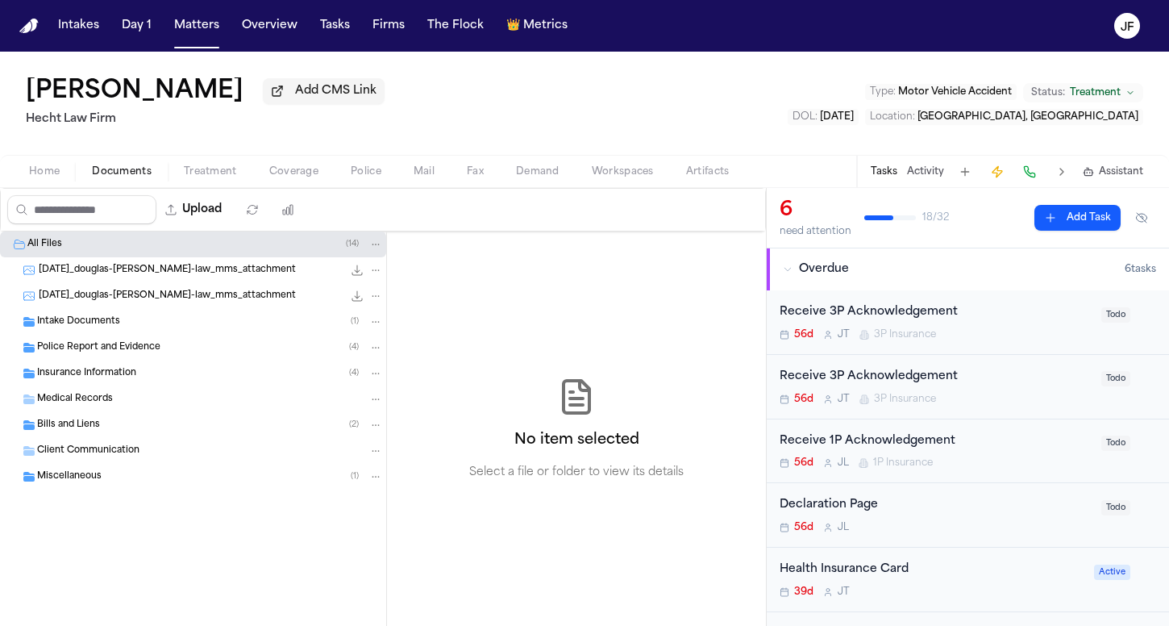
click at [92, 372] on span "Insurance Information" at bounding box center [86, 374] width 99 height 14
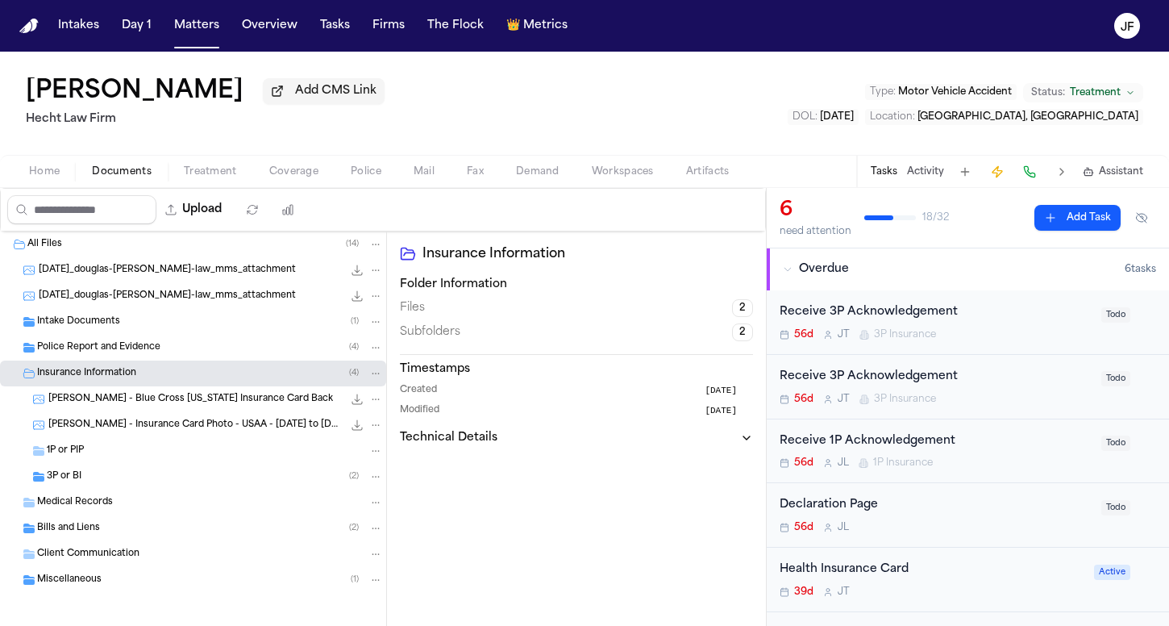
click at [72, 455] on span "1P or PIP" at bounding box center [65, 451] width 37 height 14
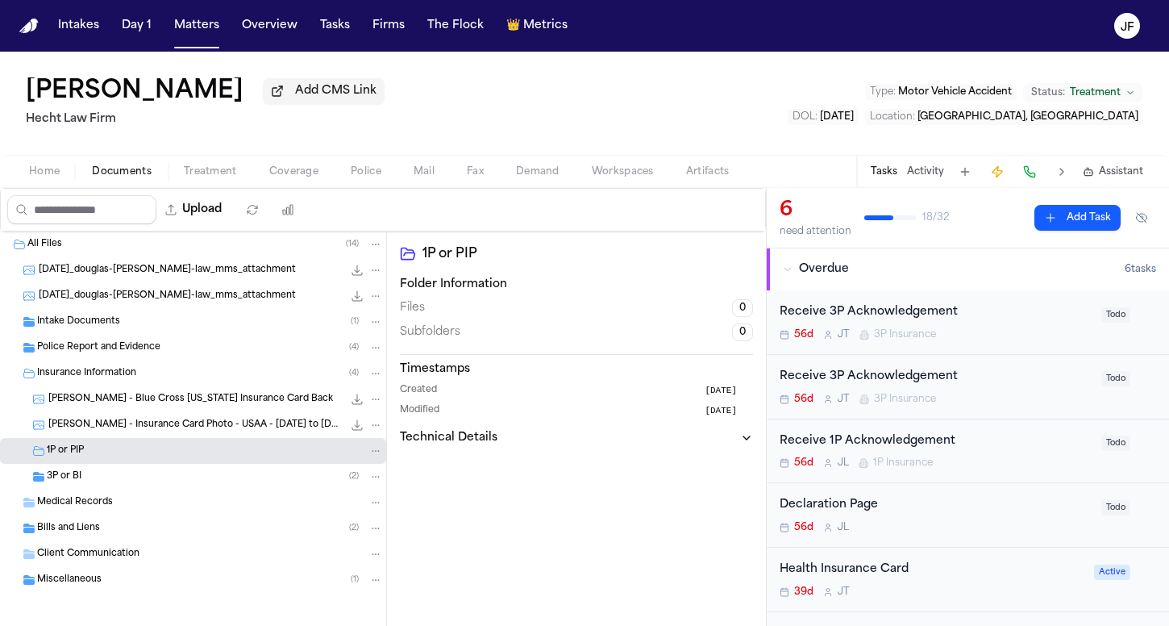
click at [278, 170] on span "Coverage" at bounding box center [293, 171] width 49 height 13
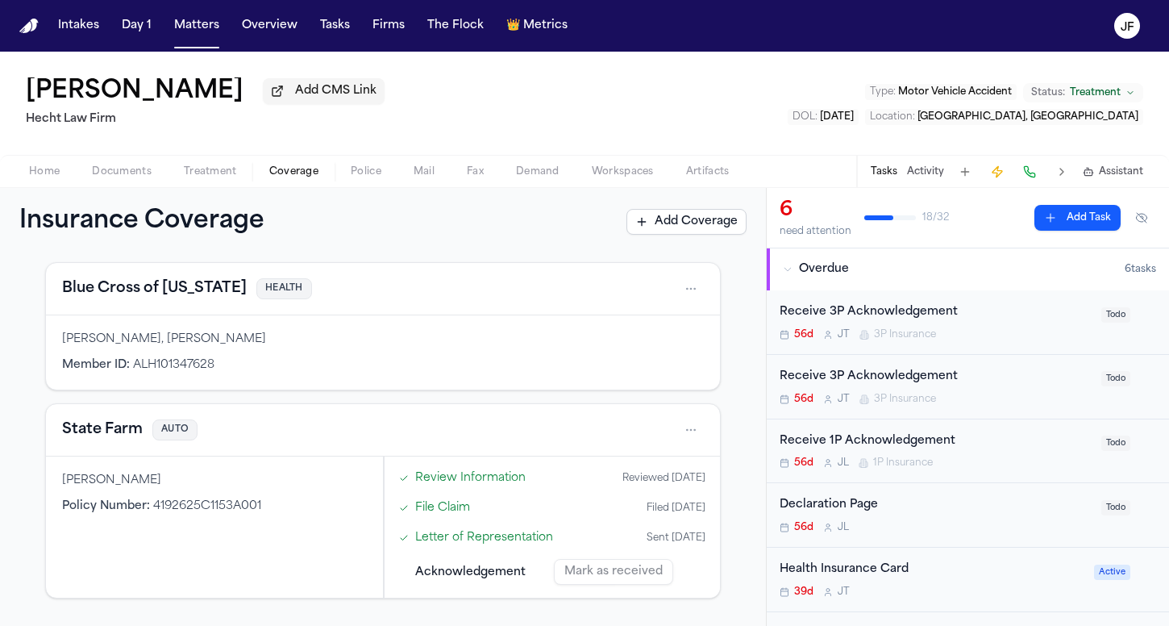
scroll to position [28, 0]
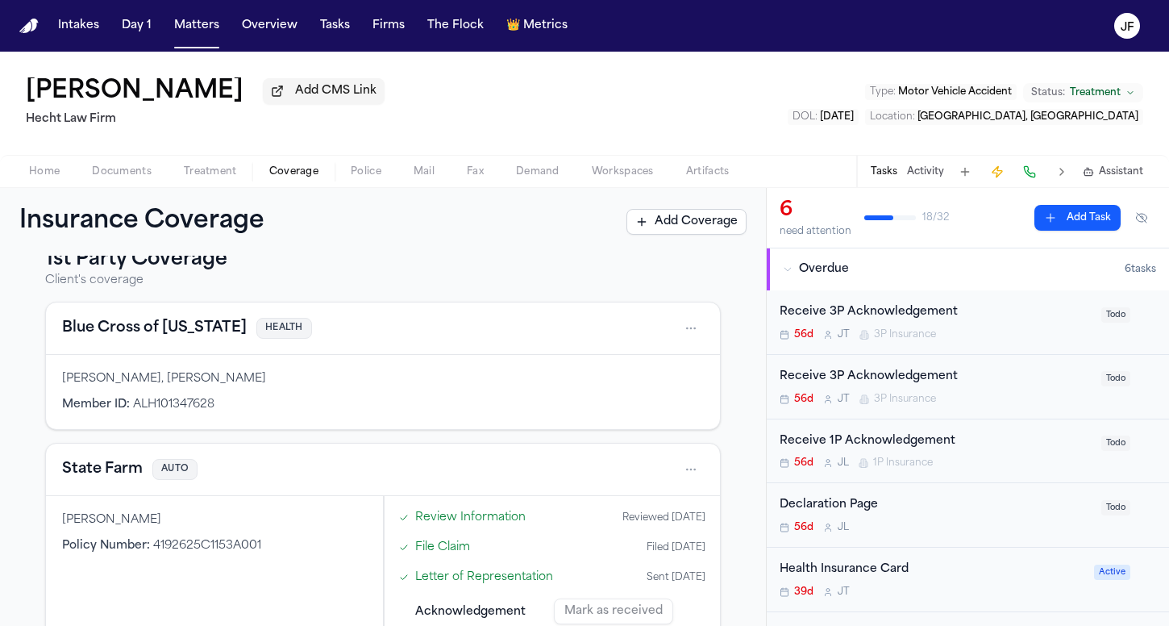
click at [131, 177] on span "Documents" at bounding box center [122, 171] width 60 height 13
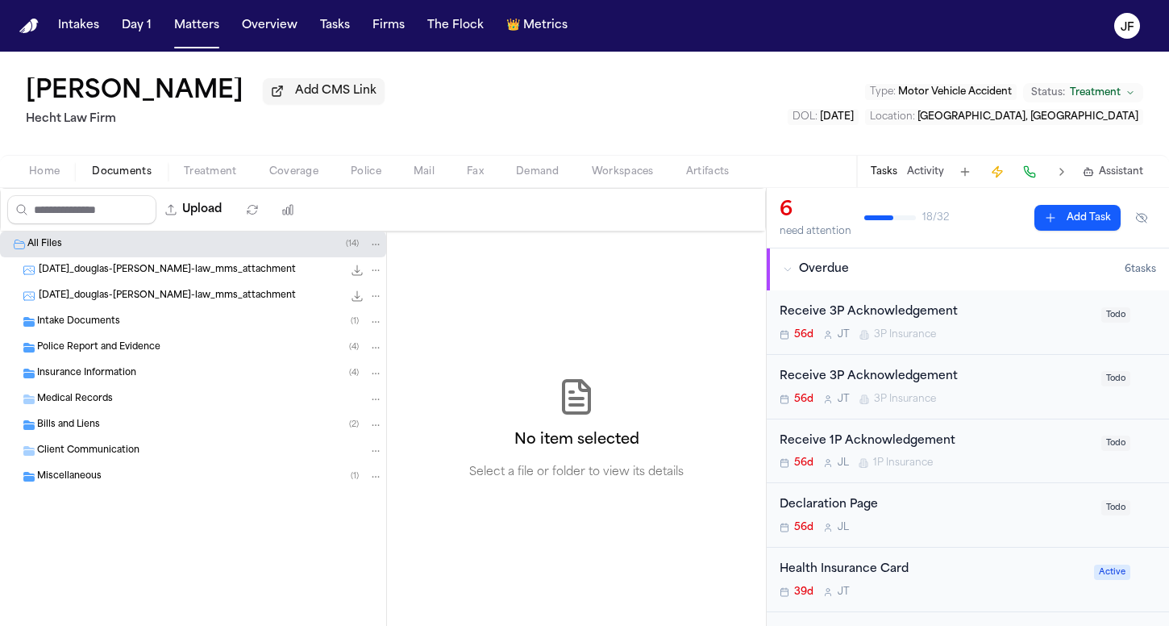
click at [126, 384] on div "Insurance Information ( 4 )" at bounding box center [193, 373] width 386 height 26
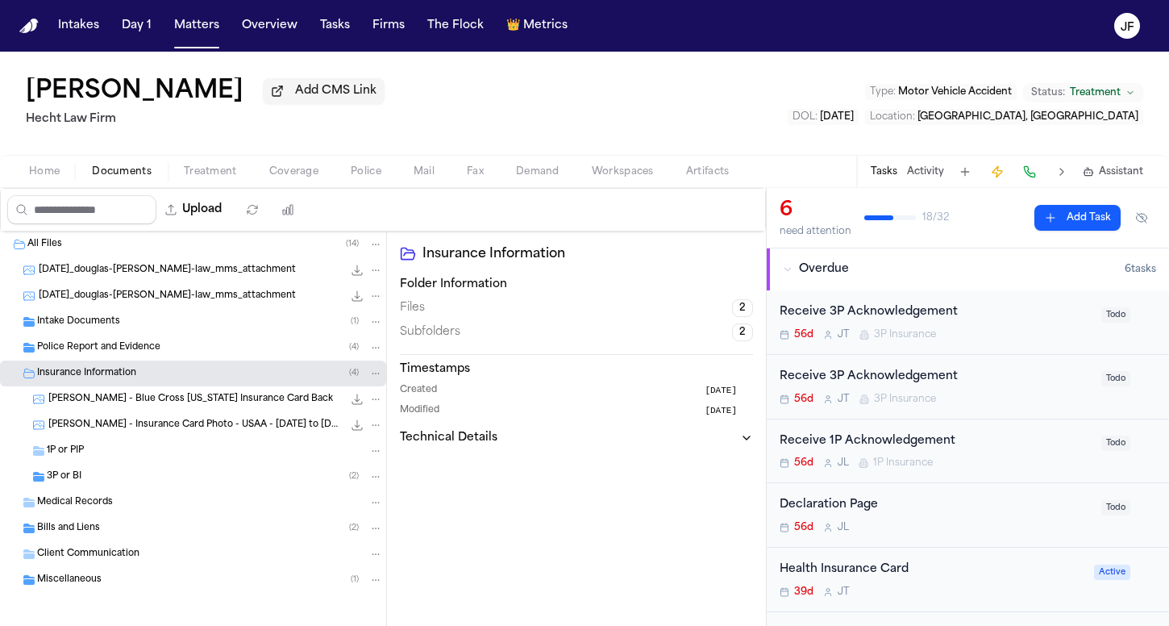
click at [126, 455] on div "1P or PIP" at bounding box center [215, 450] width 336 height 15
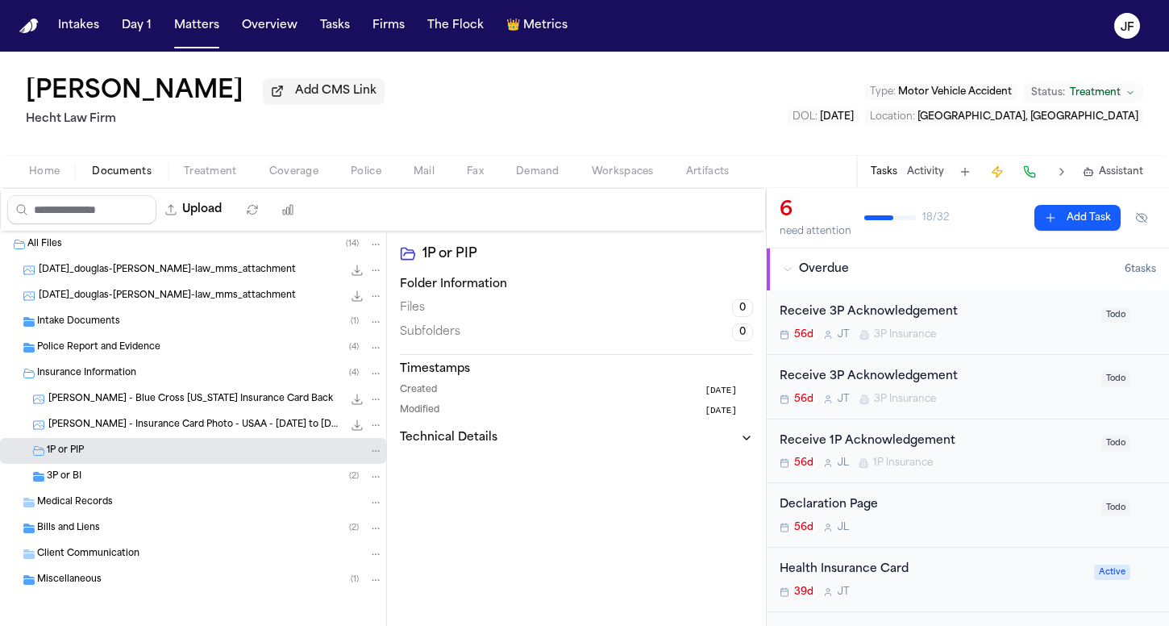
click at [261, 227] on div "Upload" at bounding box center [155, 210] width 308 height 42
click at [231, 219] on button "Upload" at bounding box center [193, 209] width 75 height 29
select select "**********"
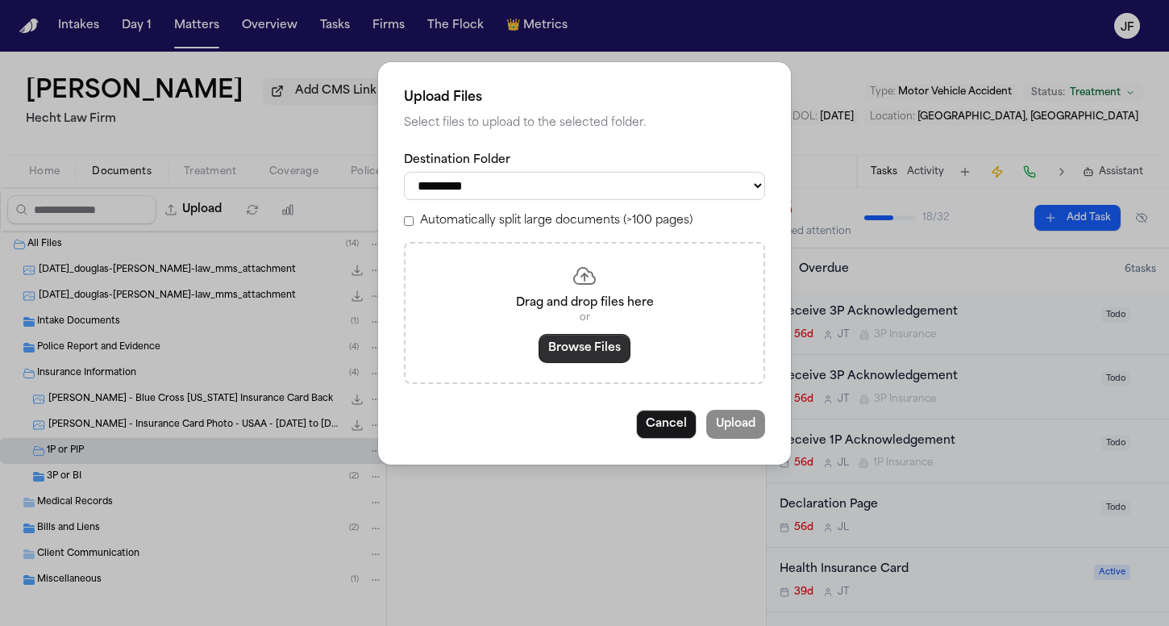
click at [589, 347] on button "Browse Files" at bounding box center [585, 348] width 92 height 29
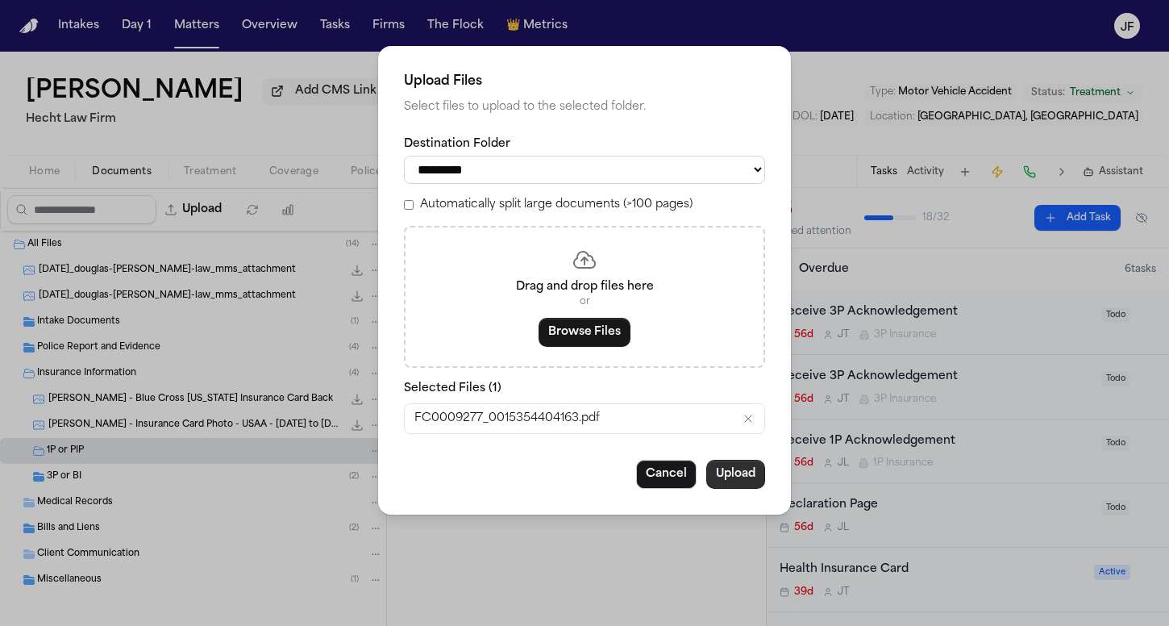
click at [733, 473] on button "Upload" at bounding box center [735, 474] width 59 height 29
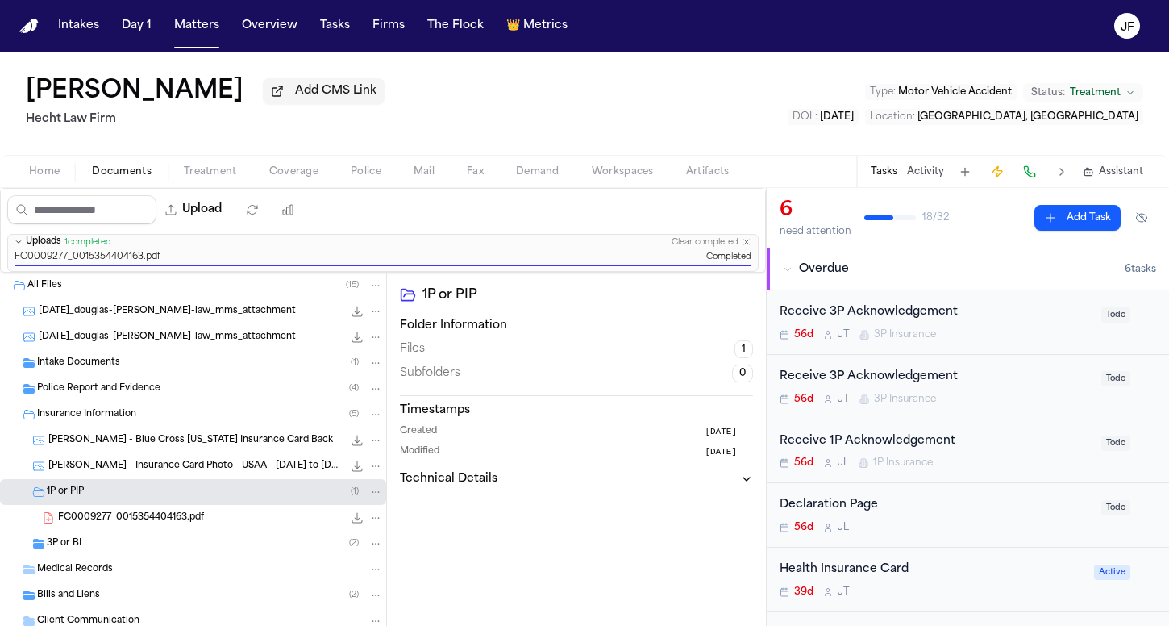
click at [370, 522] on icon "File: FC0009277_0015354404163.pdf" at bounding box center [375, 517] width 11 height 11
click at [379, 434] on button "Rename" at bounding box center [364, 430] width 110 height 29
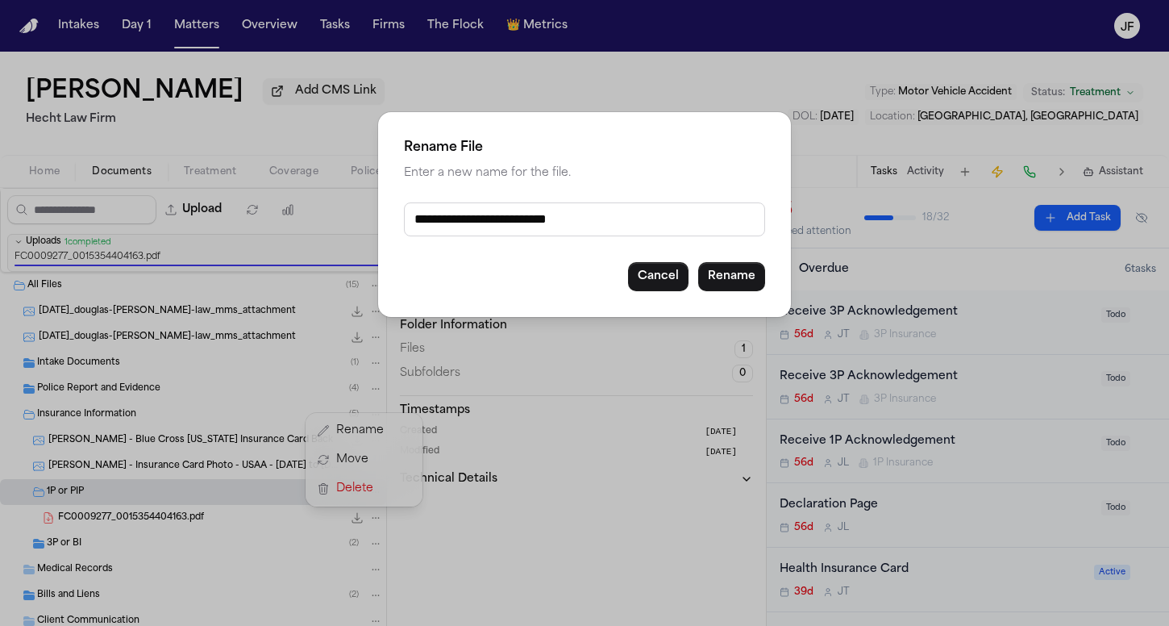
drag, startPoint x: 606, startPoint y: 222, endPoint x: 284, endPoint y: 235, distance: 322.0
click at [284, 235] on div "**********" at bounding box center [584, 313] width 1169 height 626
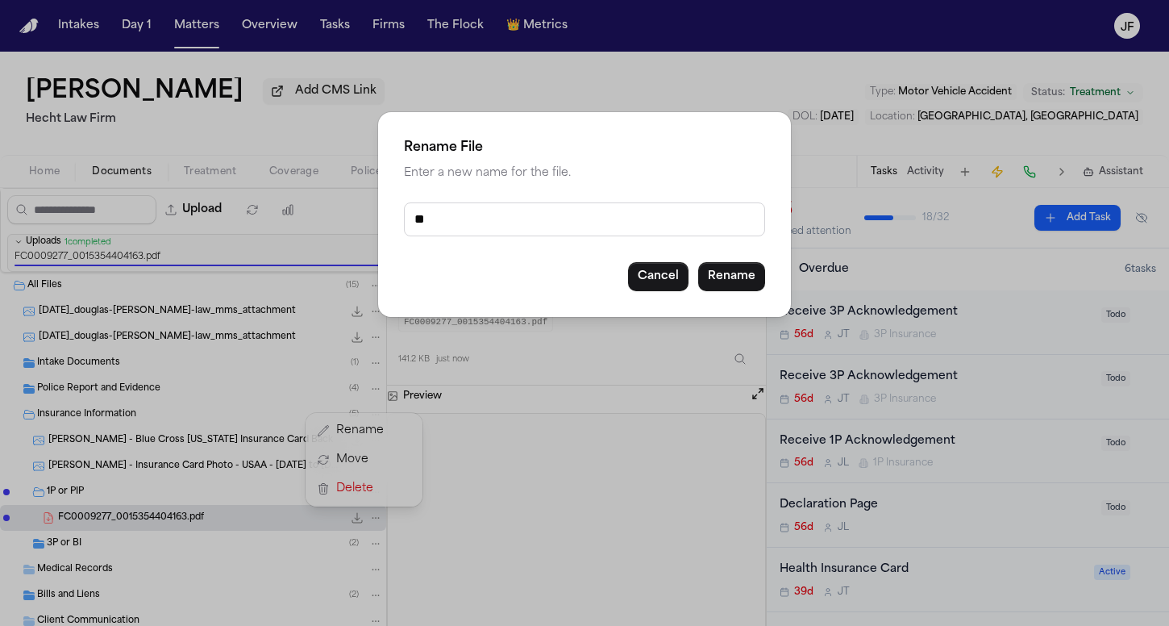
type input "*"
type input "**********"
click at [734, 280] on button "Rename" at bounding box center [731, 276] width 67 height 29
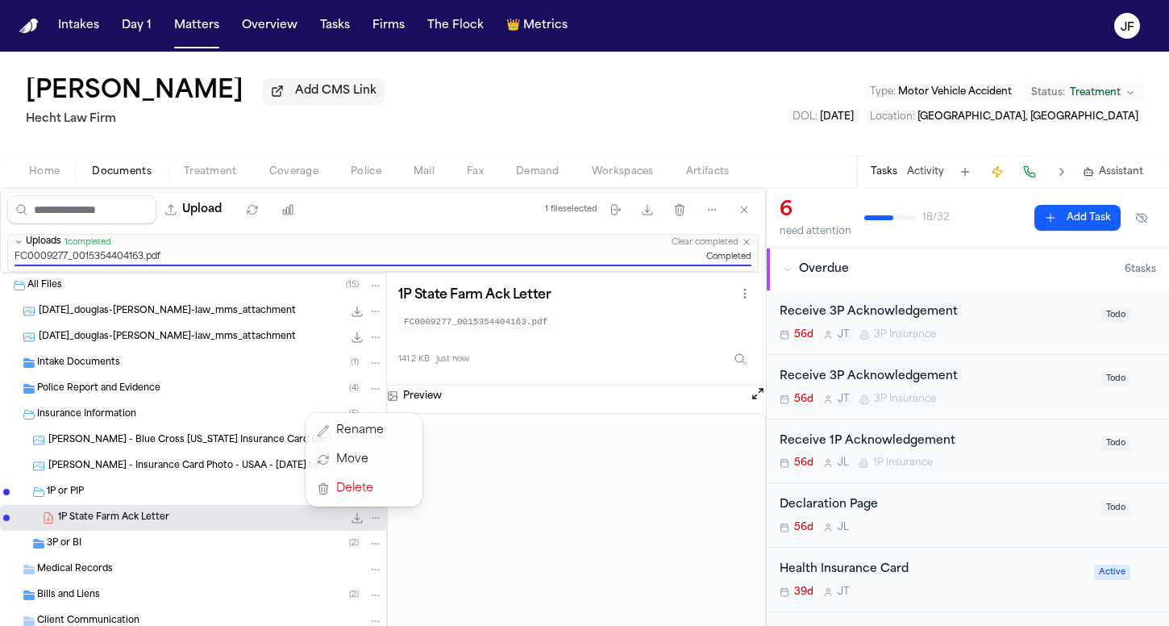
click at [876, 440] on div "Upload 1 file selected Move files Download files Delete files More actions Clea…" at bounding box center [584, 407] width 1169 height 438
click at [884, 444] on div "Receive 1P Acknowledgement" at bounding box center [936, 441] width 312 height 19
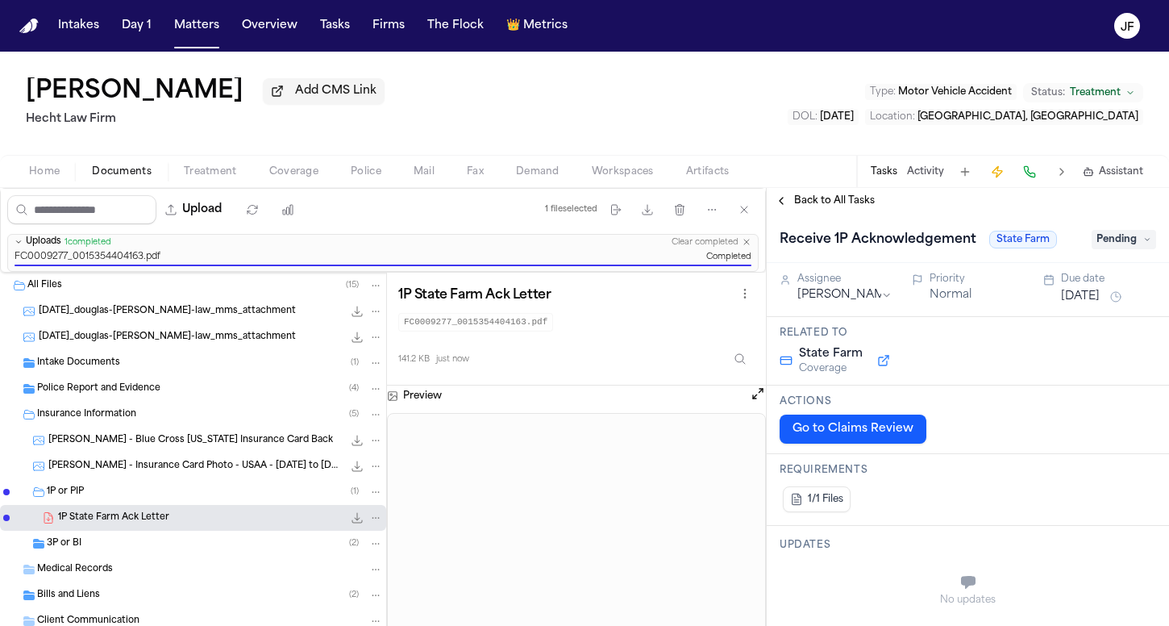
click at [1119, 237] on span "Pending" at bounding box center [1124, 239] width 65 height 19
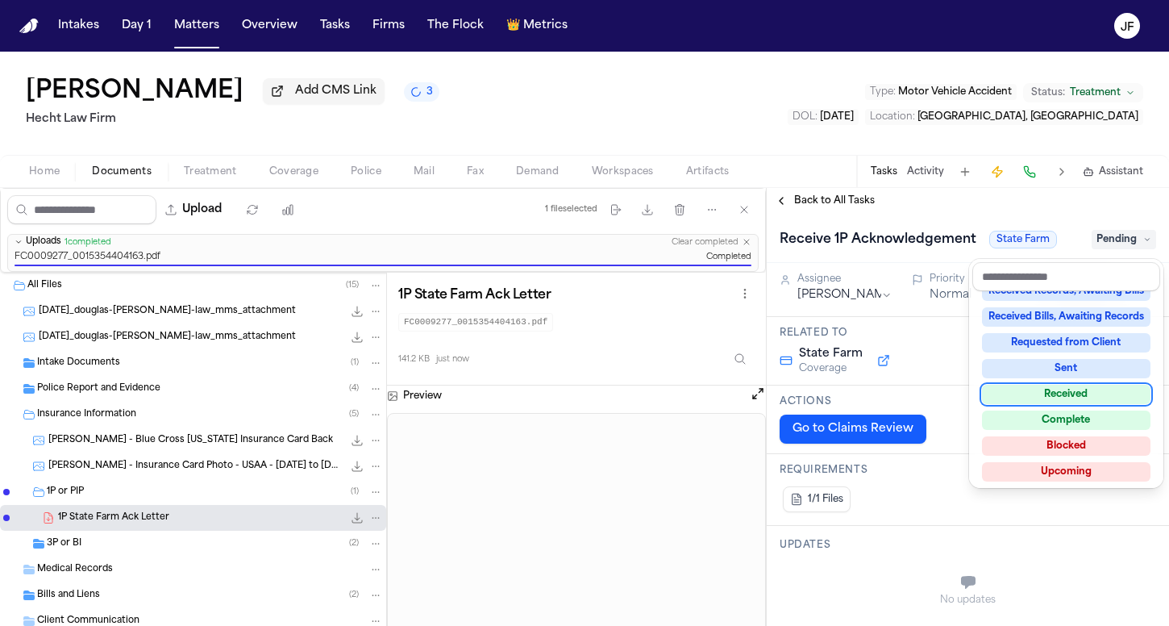
click at [1059, 388] on div "Received" at bounding box center [1066, 394] width 169 height 19
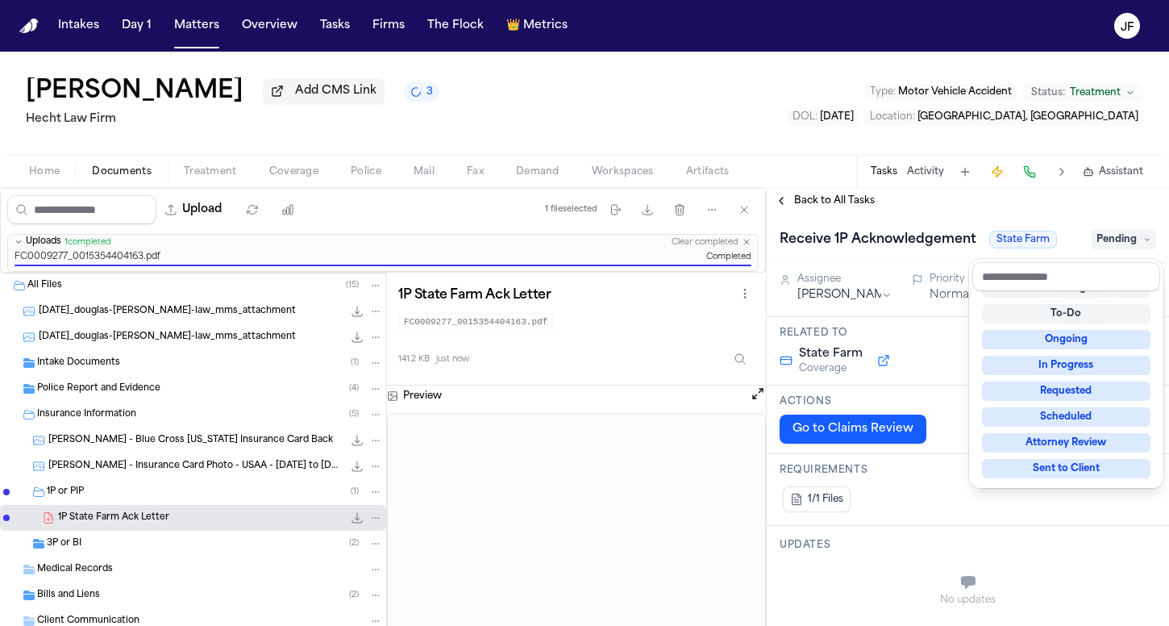
scroll to position [6, 0]
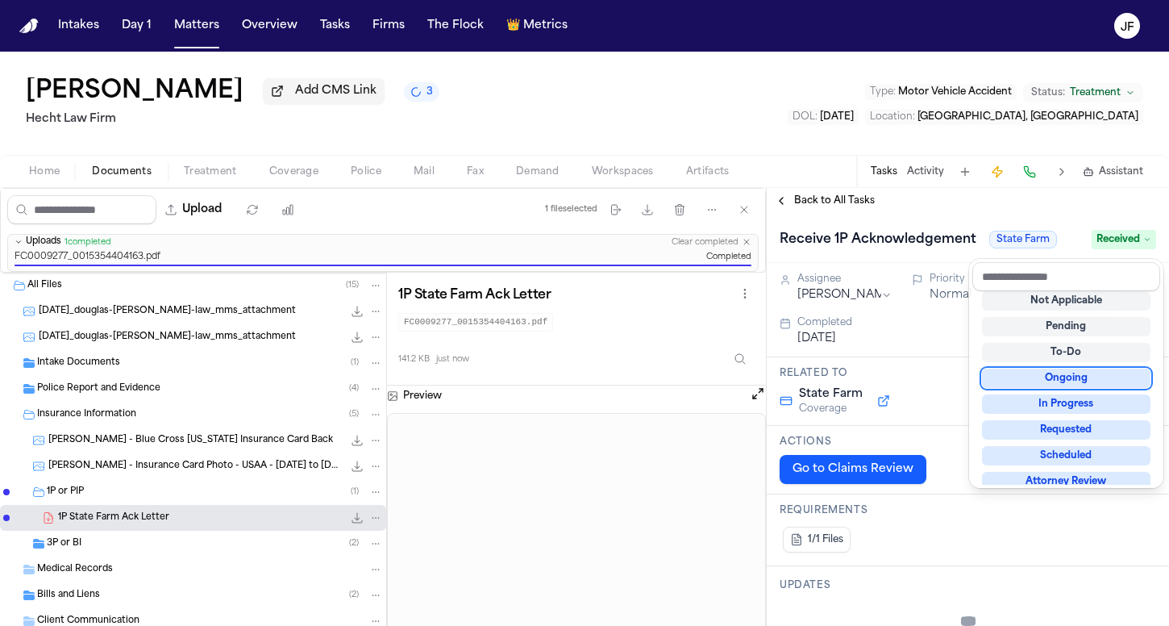
click at [918, 221] on div "Receive 1P Acknowledgement State Farm Received" at bounding box center [968, 238] width 402 height 49
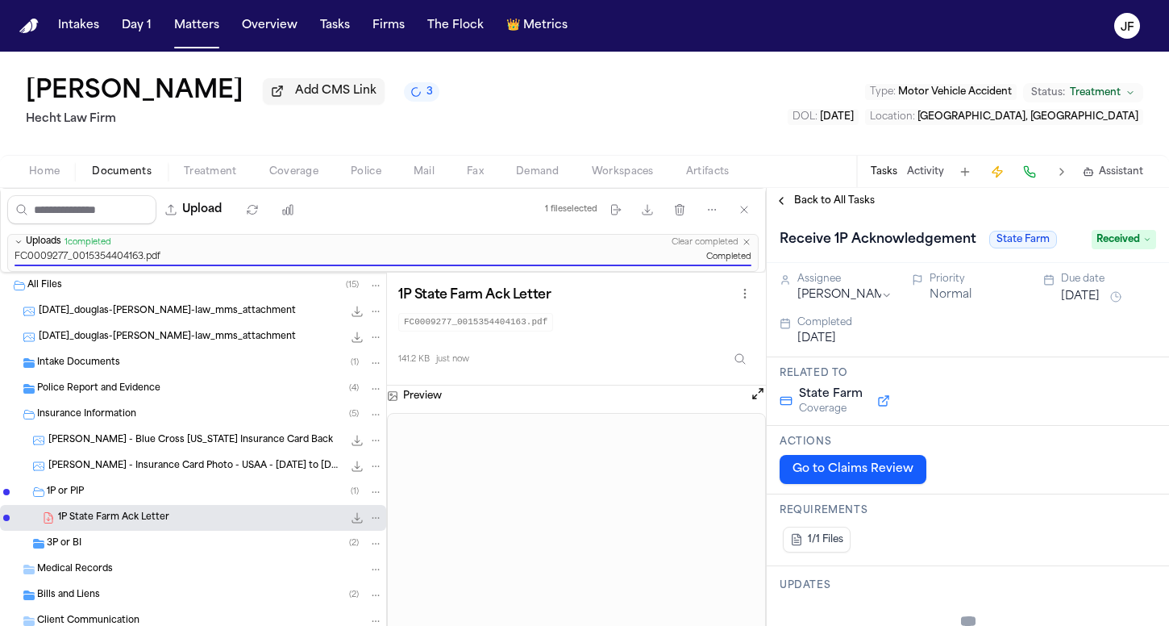
click at [818, 214] on div "Back to All Tasks" at bounding box center [968, 201] width 402 height 26
click at [826, 207] on span "Back to All Tasks" at bounding box center [834, 200] width 81 height 13
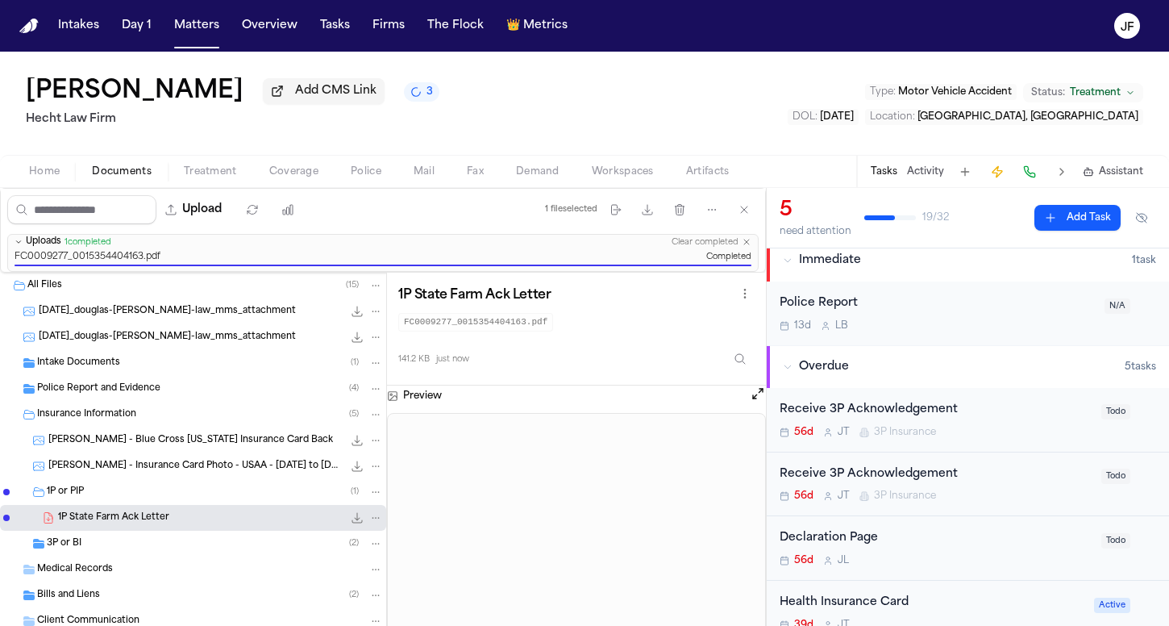
scroll to position [10, 0]
click at [943, 299] on div "Police Report" at bounding box center [937, 302] width 315 height 19
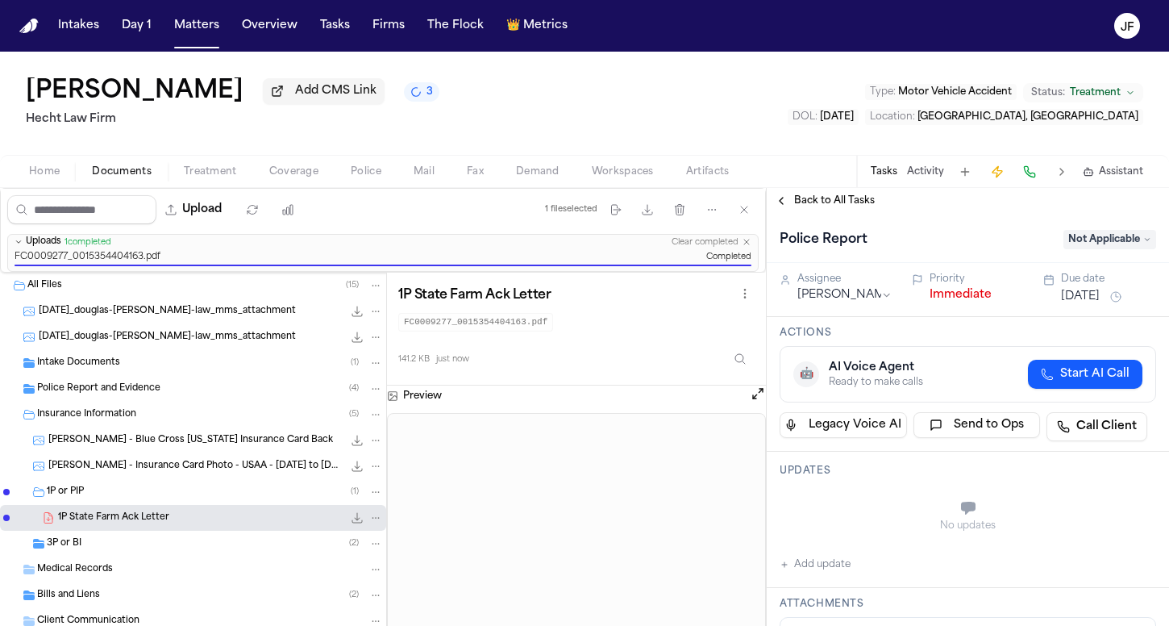
click at [954, 280] on div "Priority" at bounding box center [977, 279] width 95 height 13
click at [957, 295] on button "Immediate" at bounding box center [961, 295] width 62 height 16
click at [865, 207] on span "Back to All Tasks" at bounding box center [834, 200] width 81 height 13
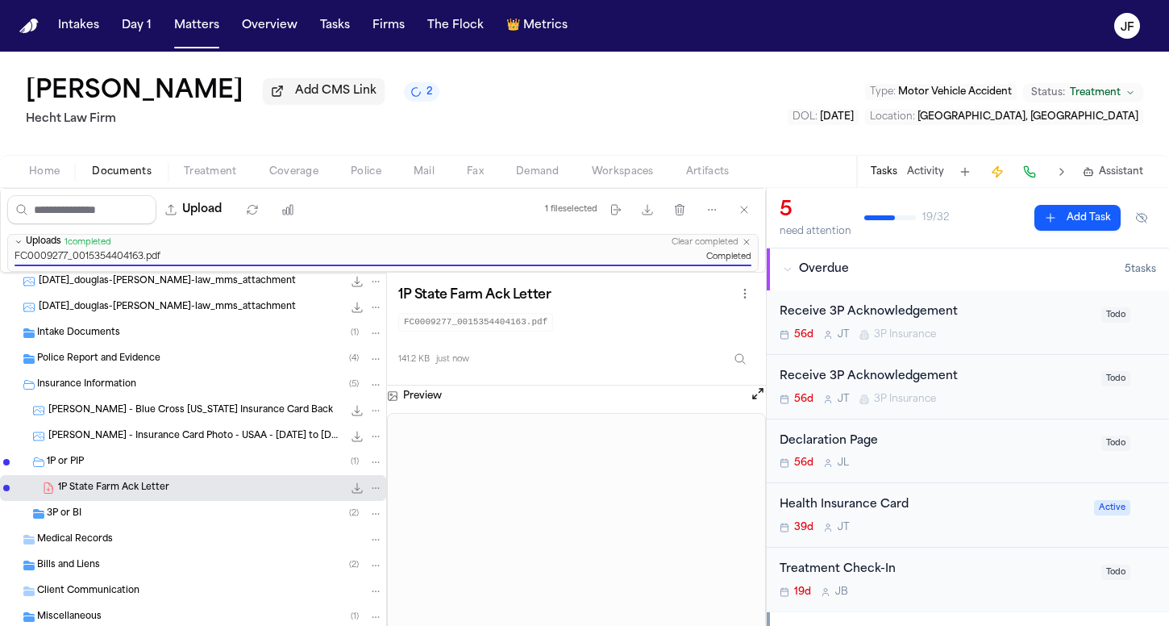
click at [142, 509] on div "3P or BI ( 2 )" at bounding box center [215, 513] width 336 height 15
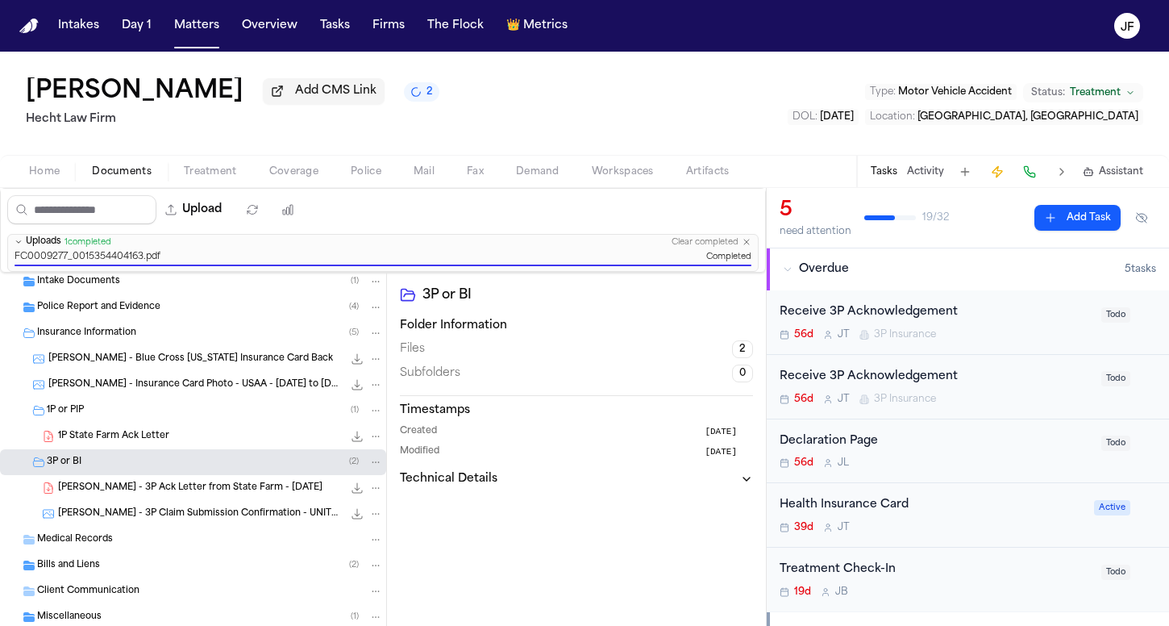
scroll to position [85, 0]
click at [165, 481] on span "D. Webb - 3P Ack Letter from State Farm - 7.16.25" at bounding box center [190, 488] width 264 height 14
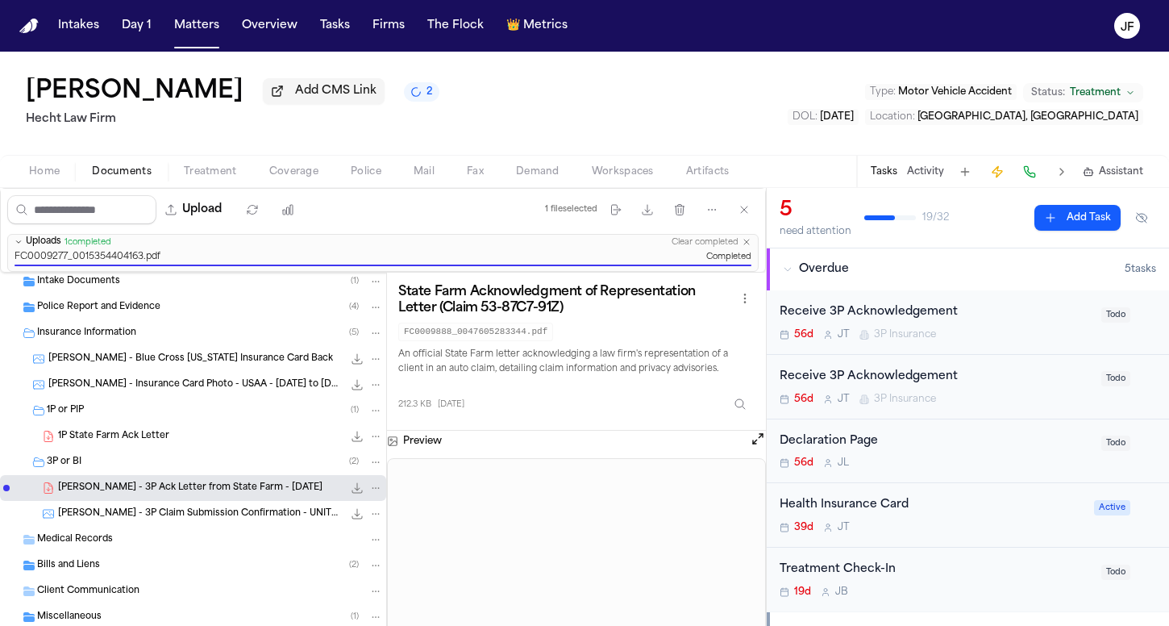
click at [864, 318] on div "Receive 3P Acknowledgement" at bounding box center [936, 312] width 312 height 19
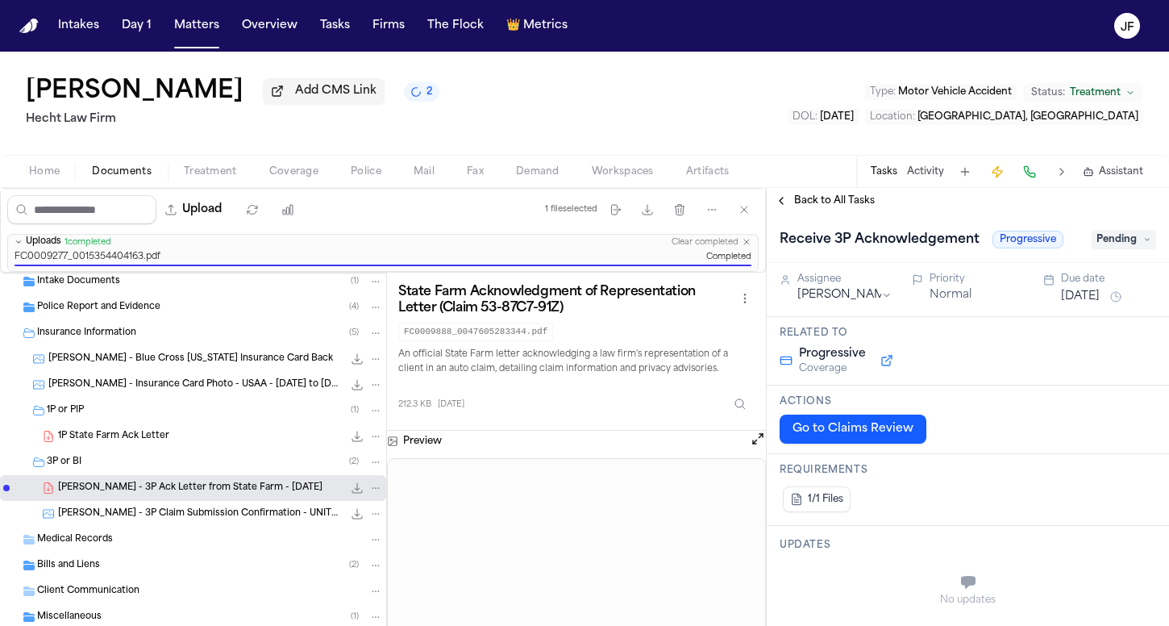
click at [856, 200] on span "Back to All Tasks" at bounding box center [834, 200] width 81 height 13
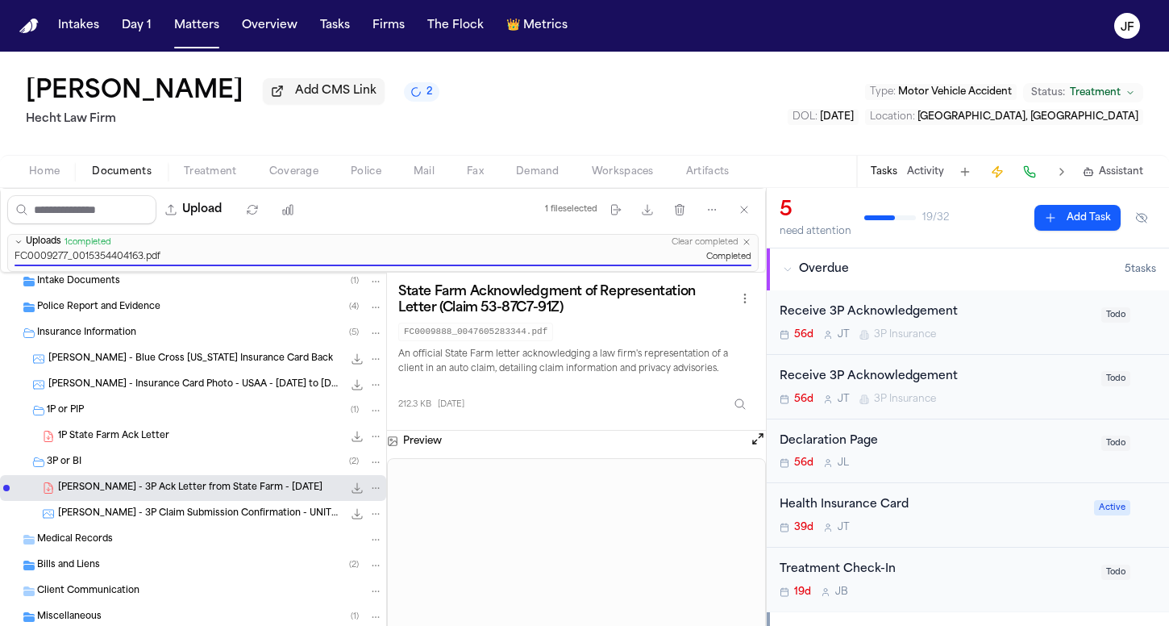
click at [902, 379] on div "Receive 3P Acknowledgement" at bounding box center [936, 377] width 312 height 19
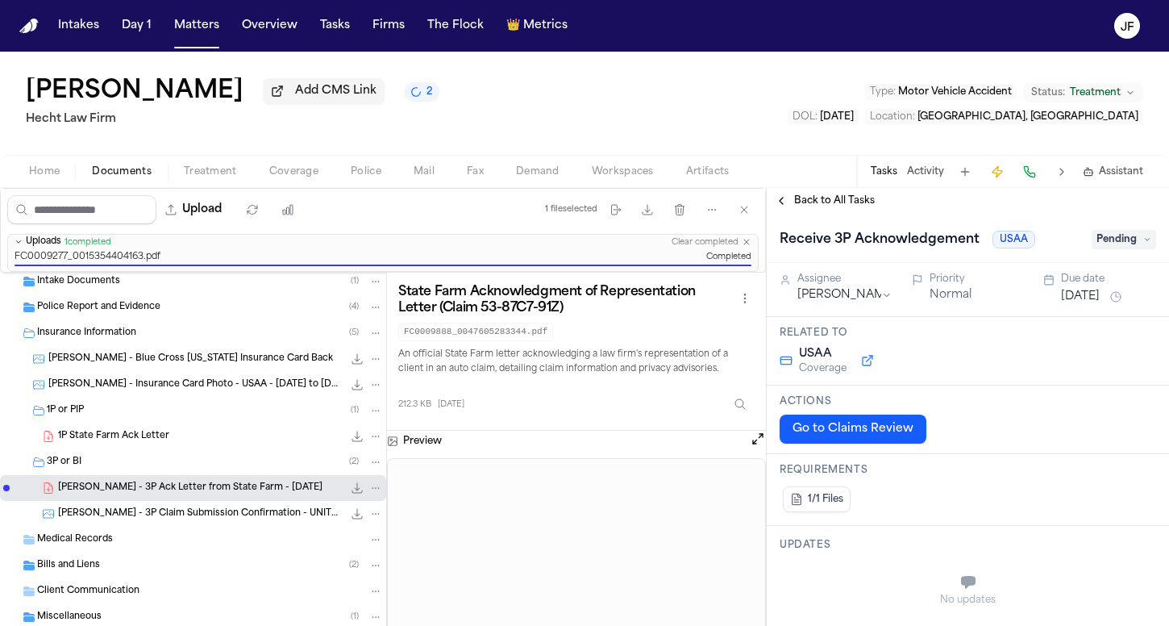
click at [825, 179] on div "Home Documents Treatment Coverage Police Mail Fax Demand Workspaces Artifacts T…" at bounding box center [584, 171] width 1169 height 32
click at [825, 196] on span "Back to All Tasks" at bounding box center [834, 200] width 81 height 13
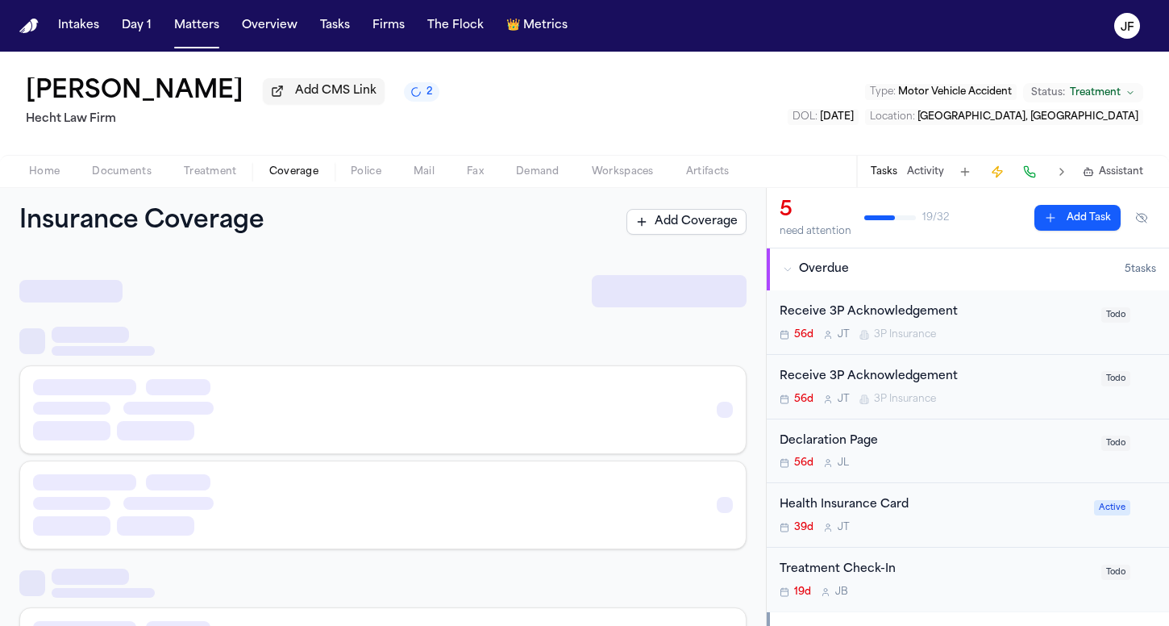
click at [298, 175] on span "Coverage" at bounding box center [293, 171] width 49 height 13
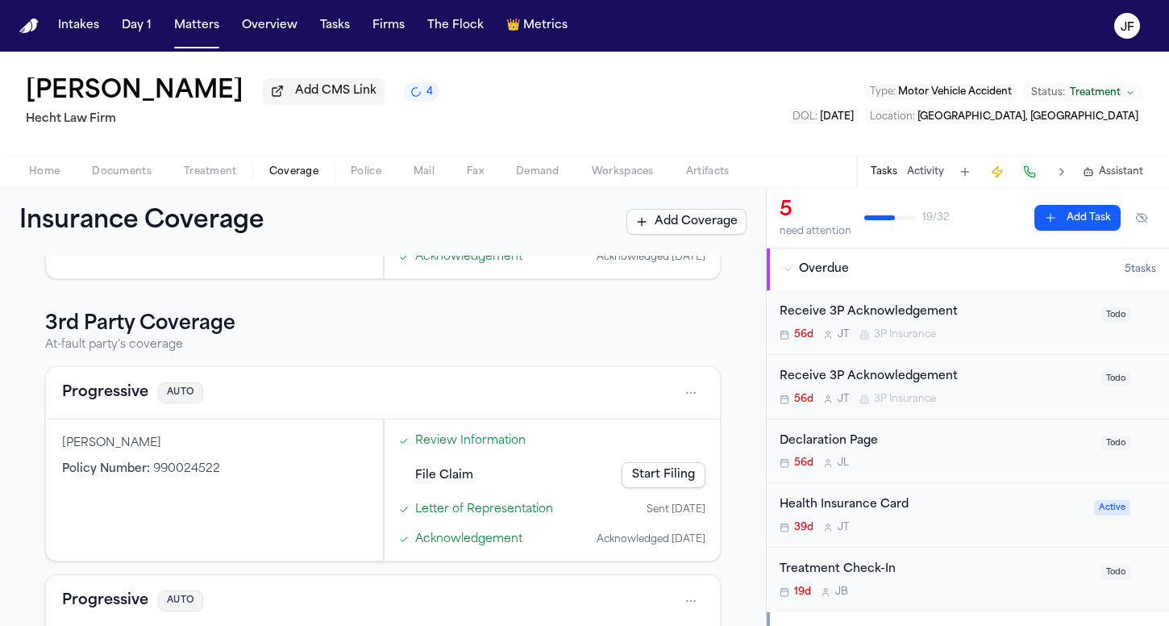
scroll to position [343, 0]
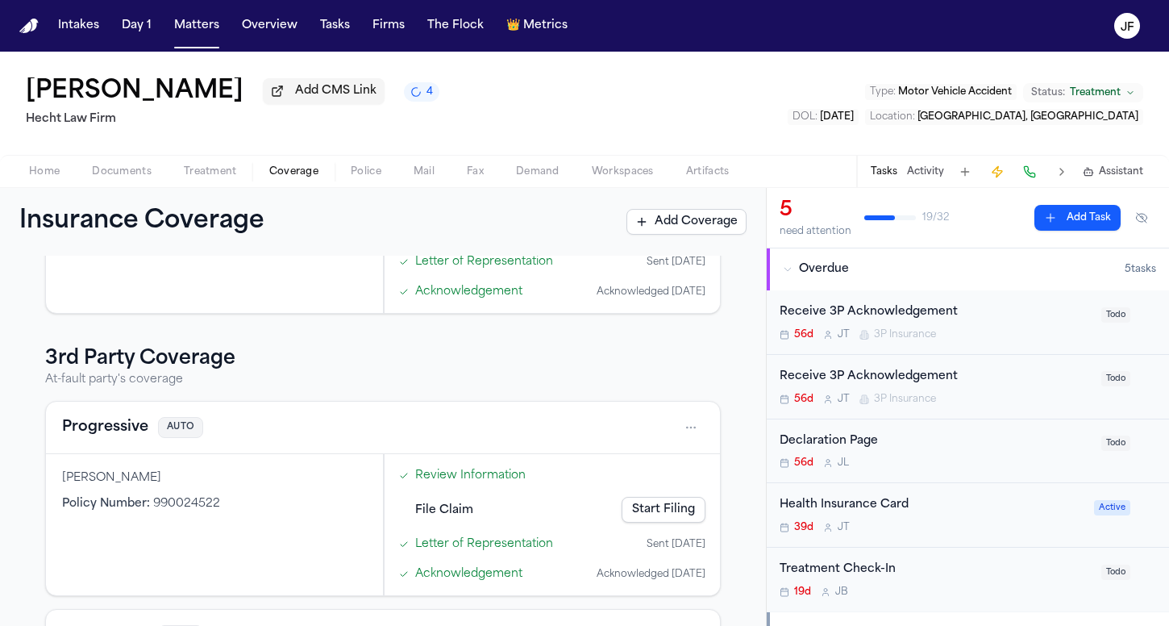
click at [106, 433] on button "Progressive" at bounding box center [105, 427] width 86 height 23
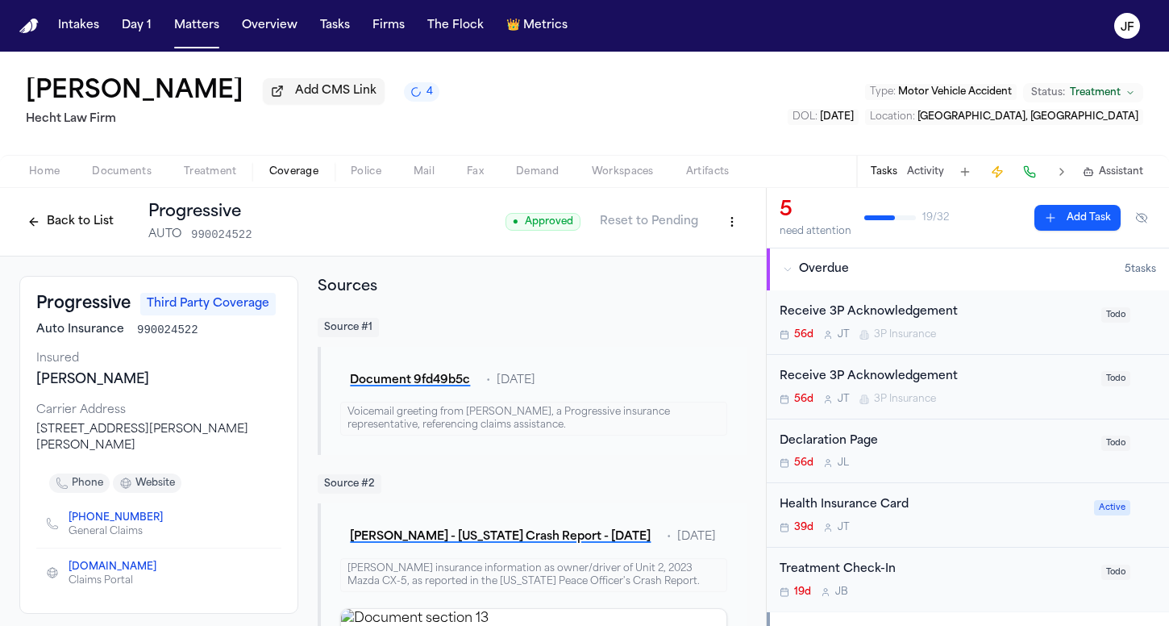
click at [56, 227] on button "Back to List" at bounding box center [70, 222] width 102 height 26
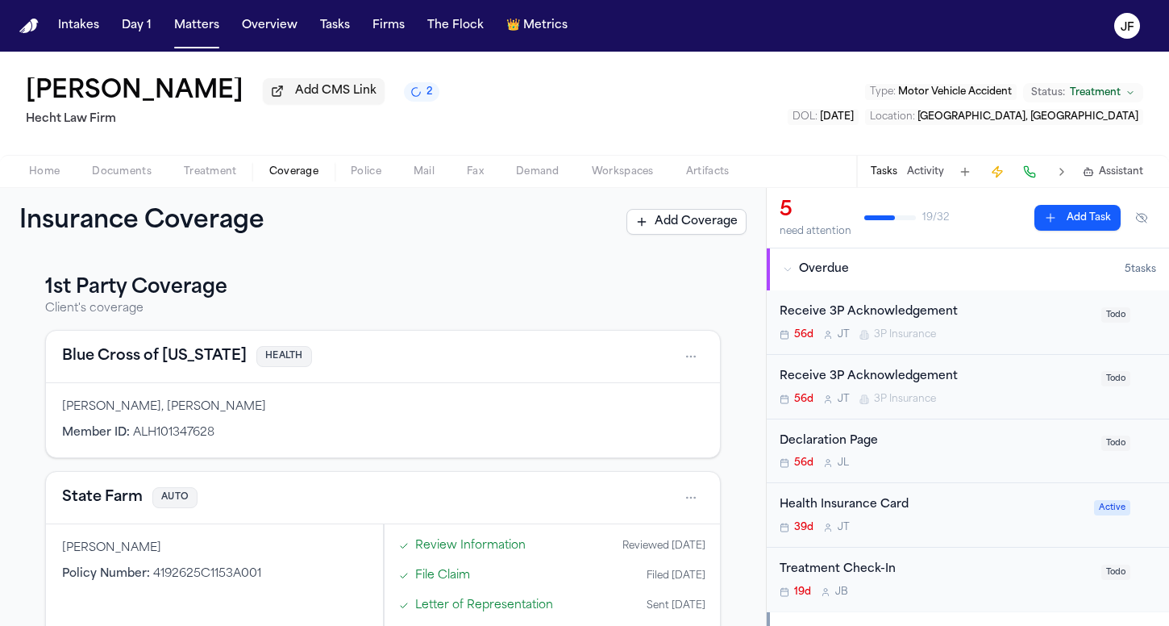
click at [126, 173] on span "Documents" at bounding box center [122, 171] width 60 height 13
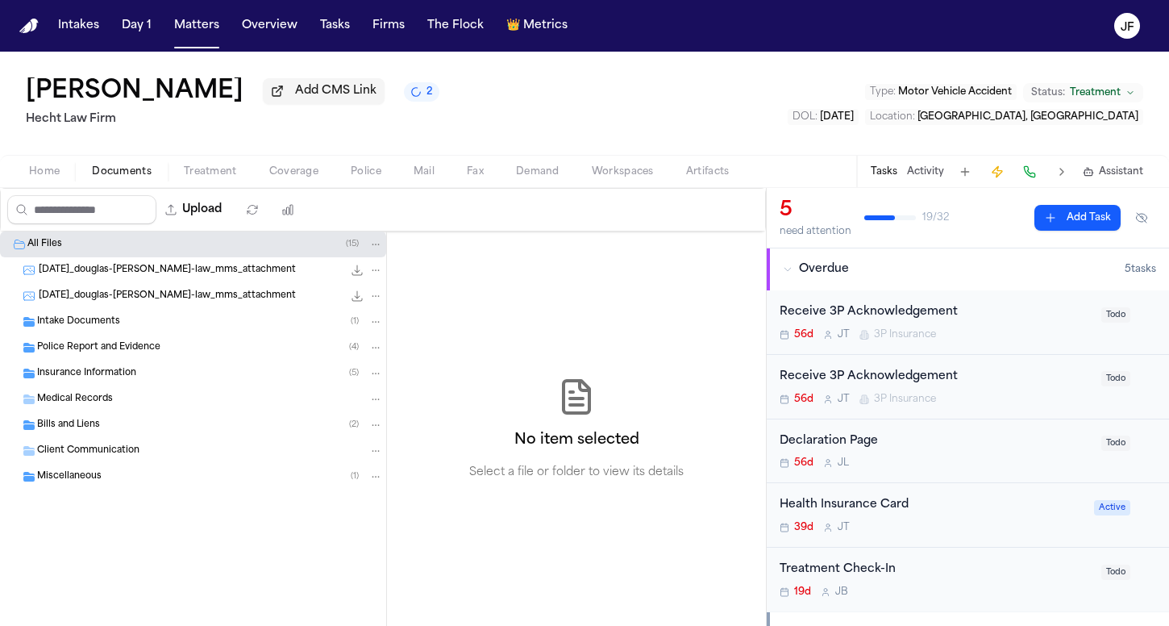
click at [116, 335] on div "Intake Documents ( 1 )" at bounding box center [193, 322] width 386 height 26
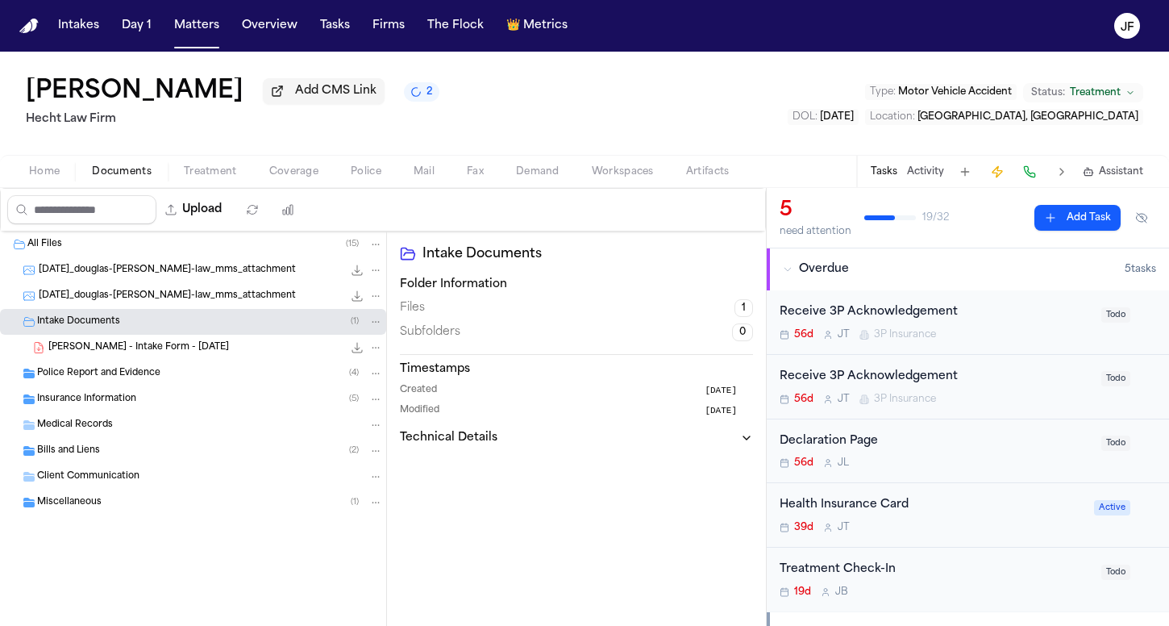
click at [119, 381] on span "Police Report and Evidence" at bounding box center [98, 374] width 123 height 14
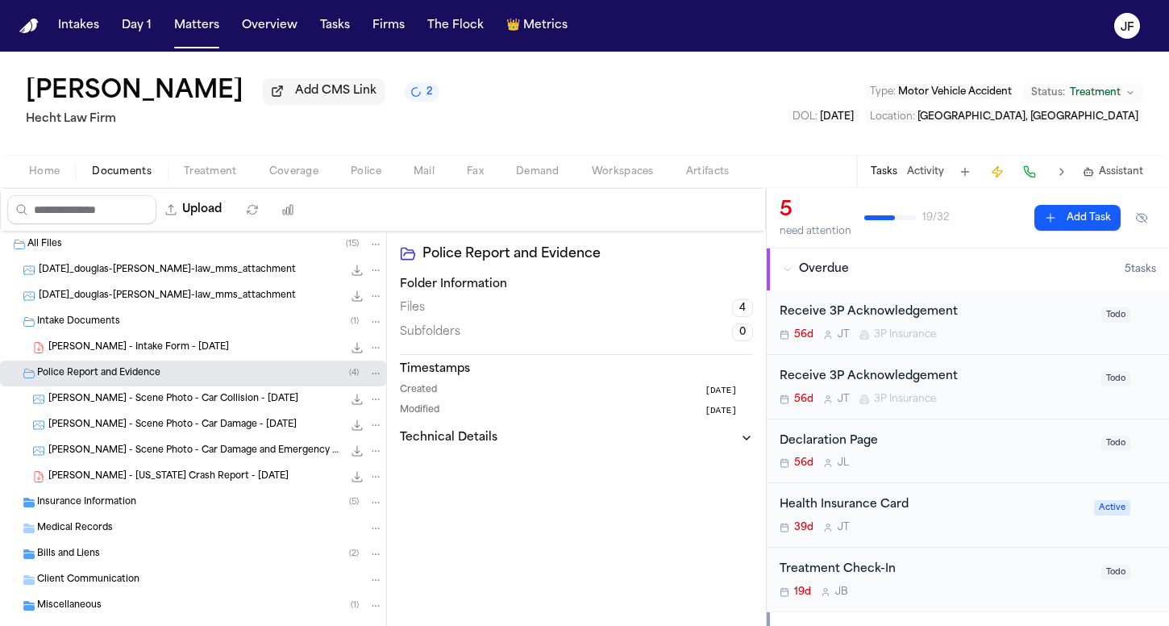
click at [152, 477] on span "D. Webb - Texas Crash Report - 6.3.25" at bounding box center [168, 477] width 240 height 14
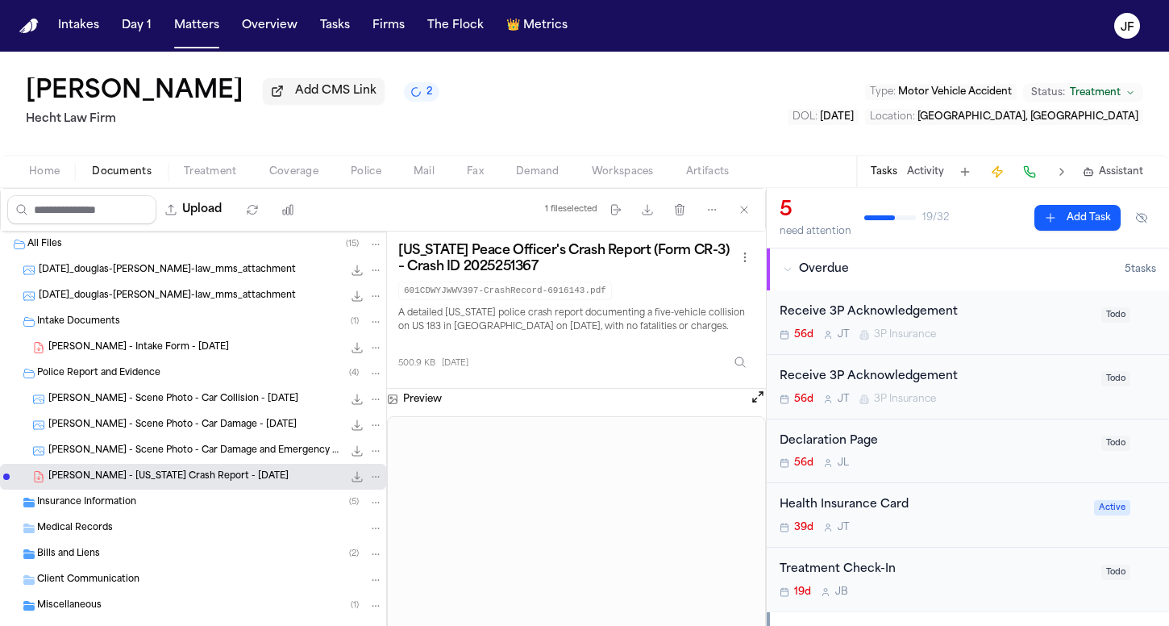
click at [352, 480] on icon "File: D. Webb - Texas Crash Report - 6.3.25" at bounding box center [357, 477] width 10 height 10
click at [263, 81] on div "Douglas Webb Add CMS Link 1" at bounding box center [231, 91] width 411 height 29
click at [295, 99] on span "Add CMS Link" at bounding box center [335, 91] width 81 height 16
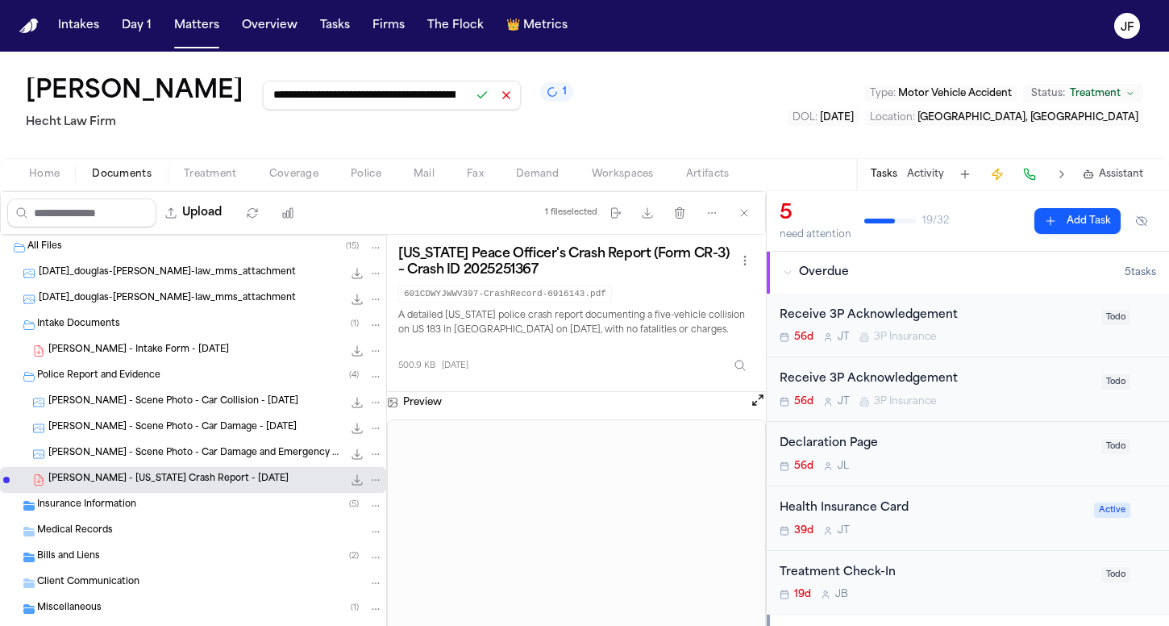
type input "**********"
click at [471, 98] on button at bounding box center [482, 95] width 23 height 23
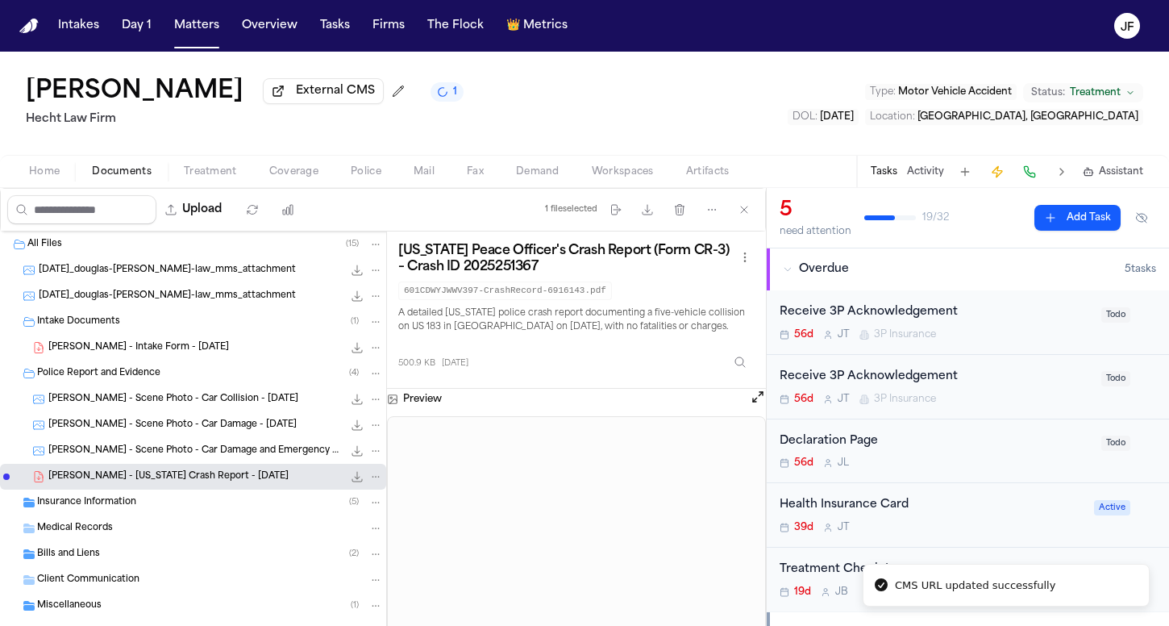
click at [664, 142] on div "Douglas Webb External CMS 1 Hecht Law Firm Type : Motor Vehicle Accident Status…" at bounding box center [584, 103] width 1169 height 103
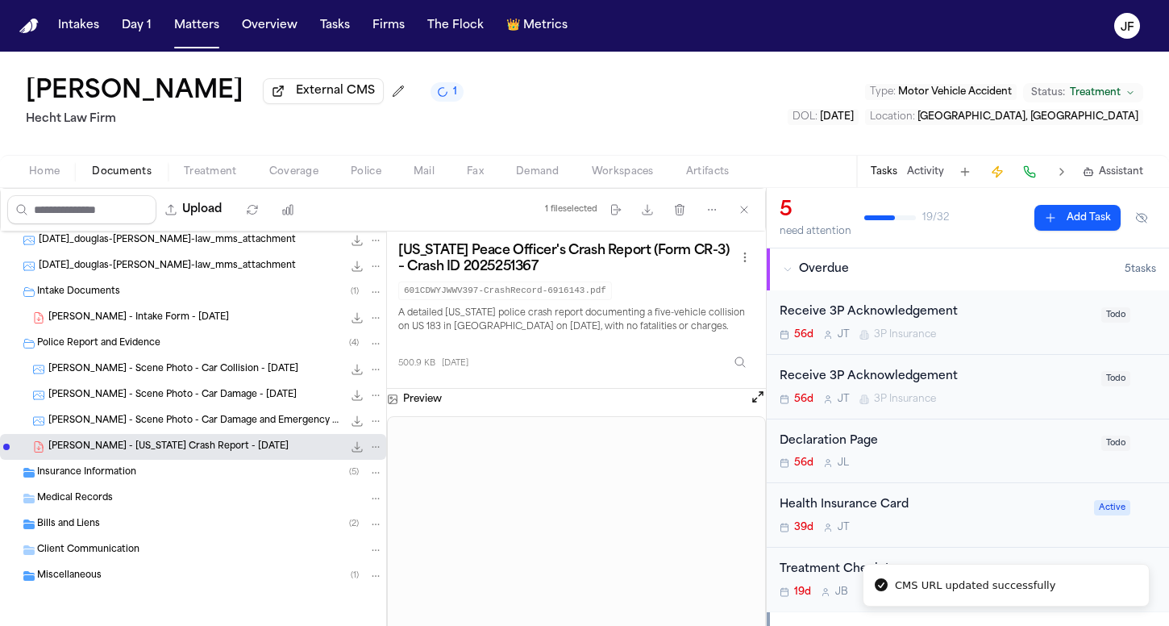
scroll to position [31, 0]
click at [296, 99] on span "External CMS" at bounding box center [335, 91] width 79 height 16
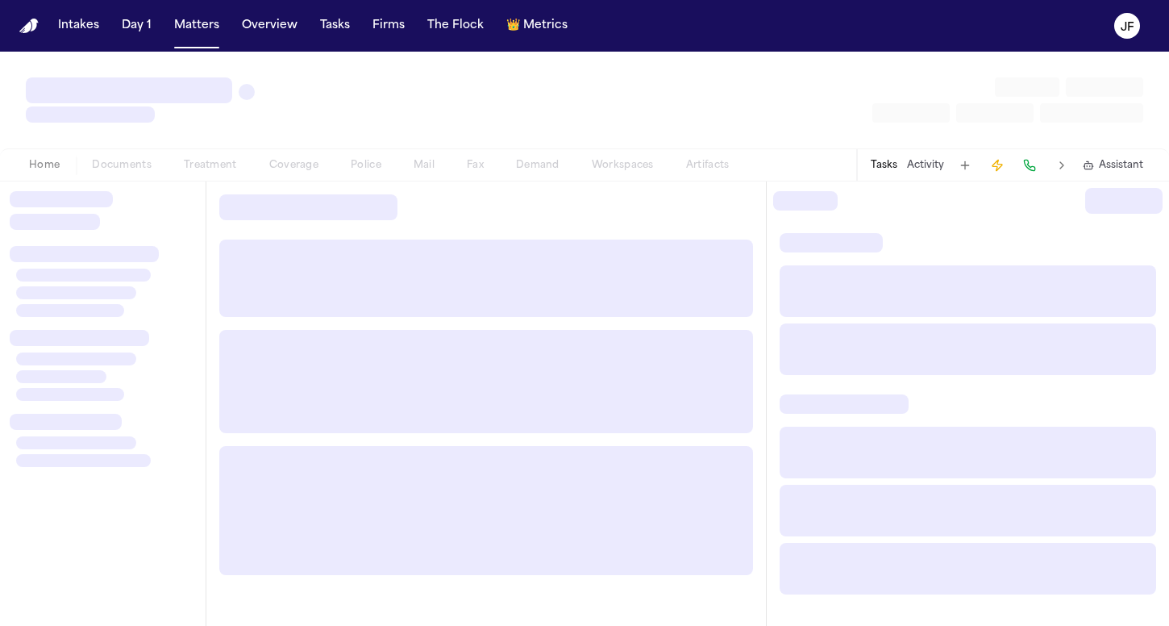
click at [486, 4] on nav "Intakes Day 1 Matters Overview Tasks Firms The Flock 👑 Metrics JF" at bounding box center [584, 26] width 1169 height 52
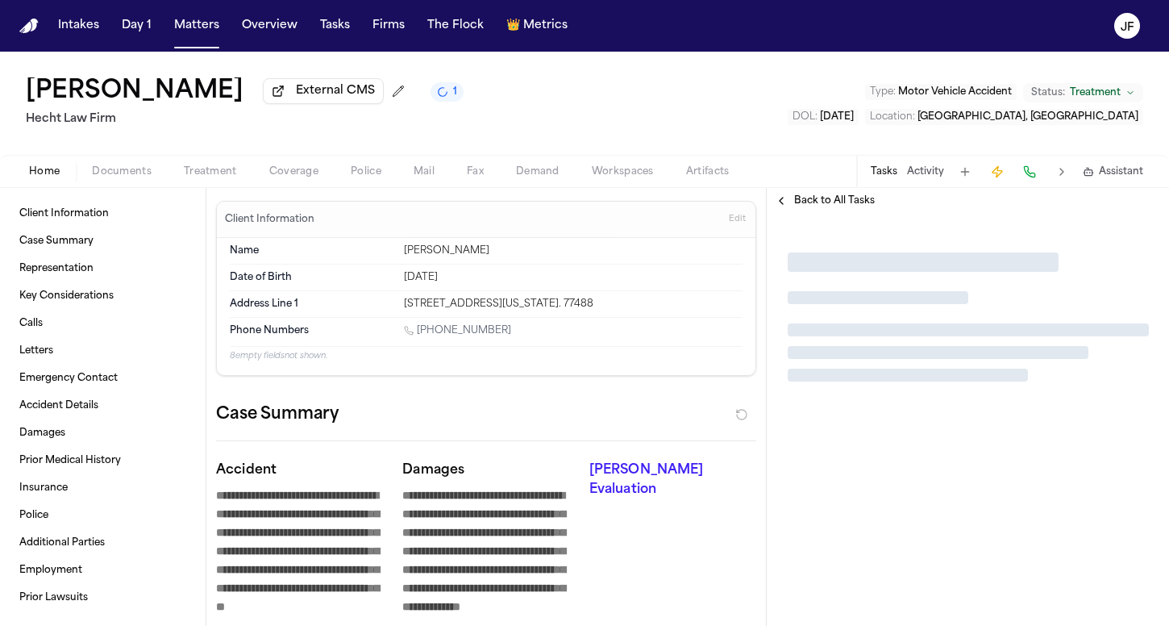
type textarea "*"
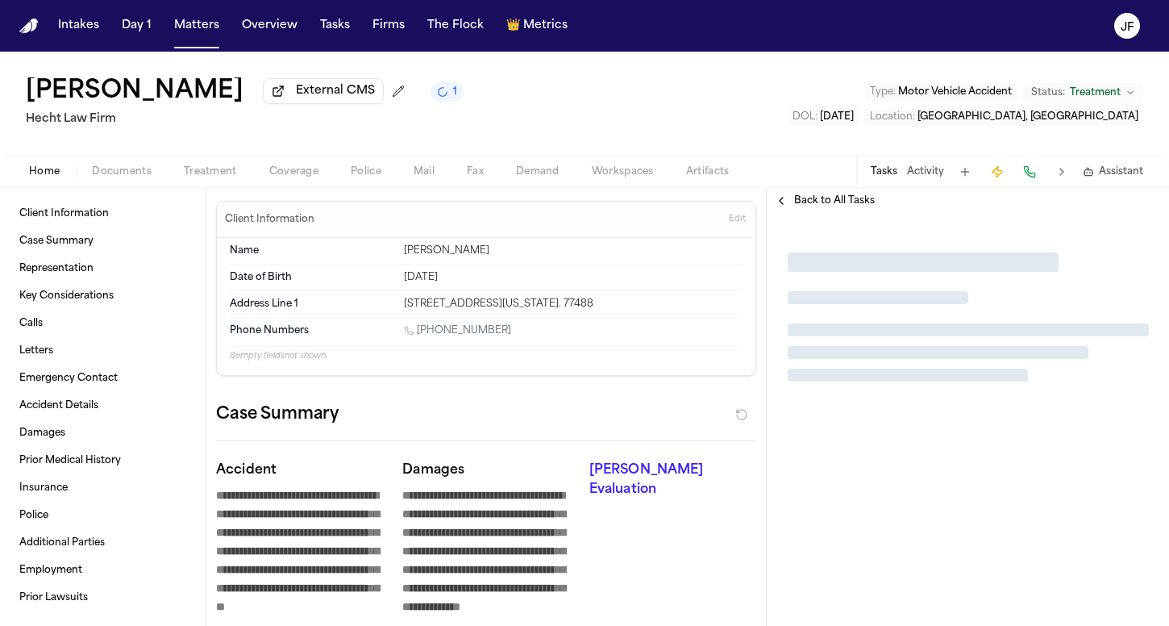
type textarea "*"
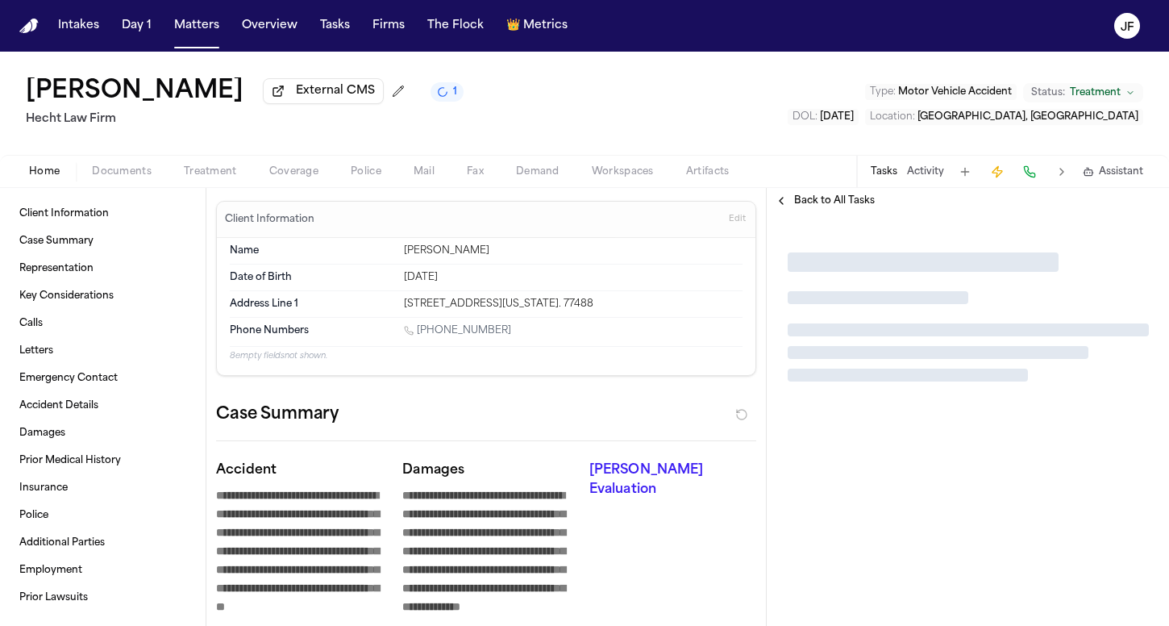
type textarea "*"
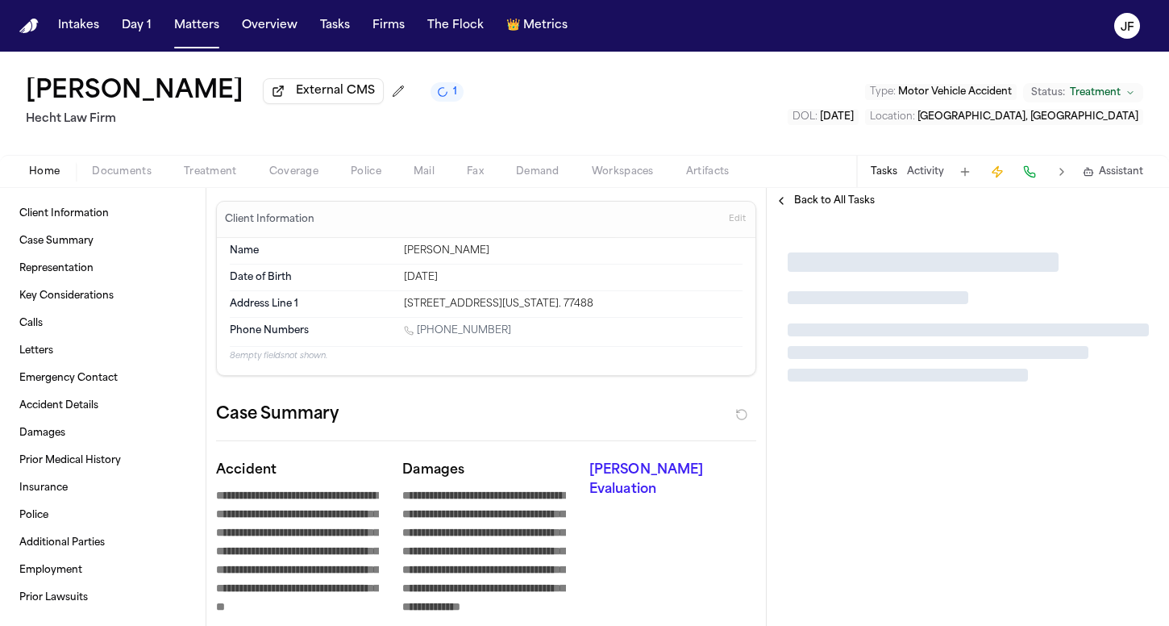
type textarea "*"
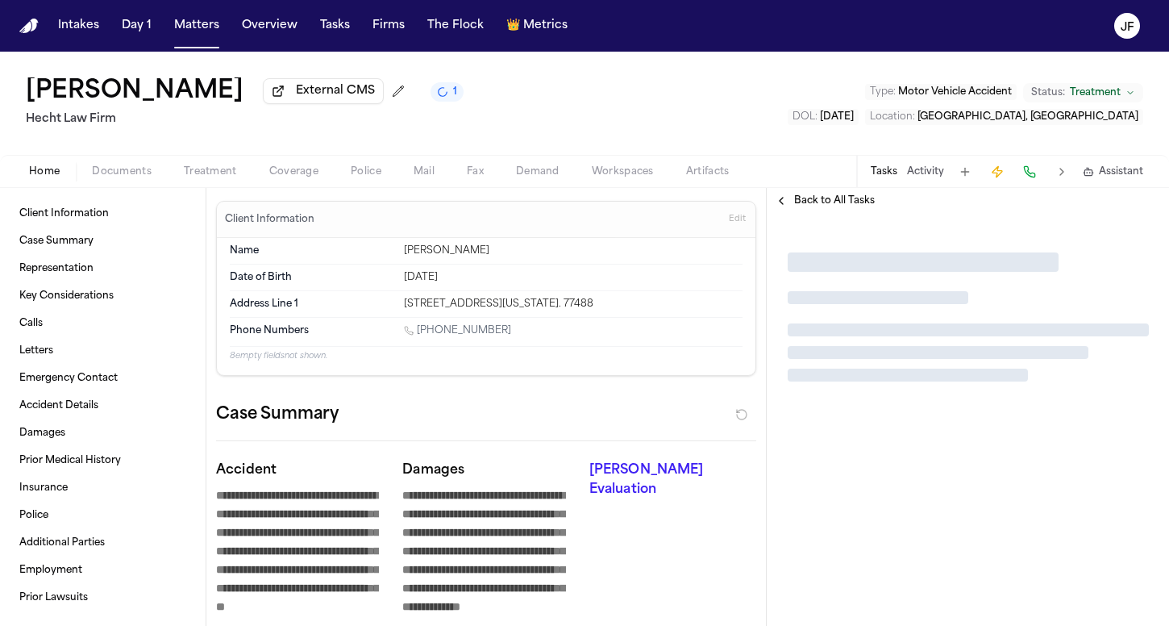
type textarea "*"
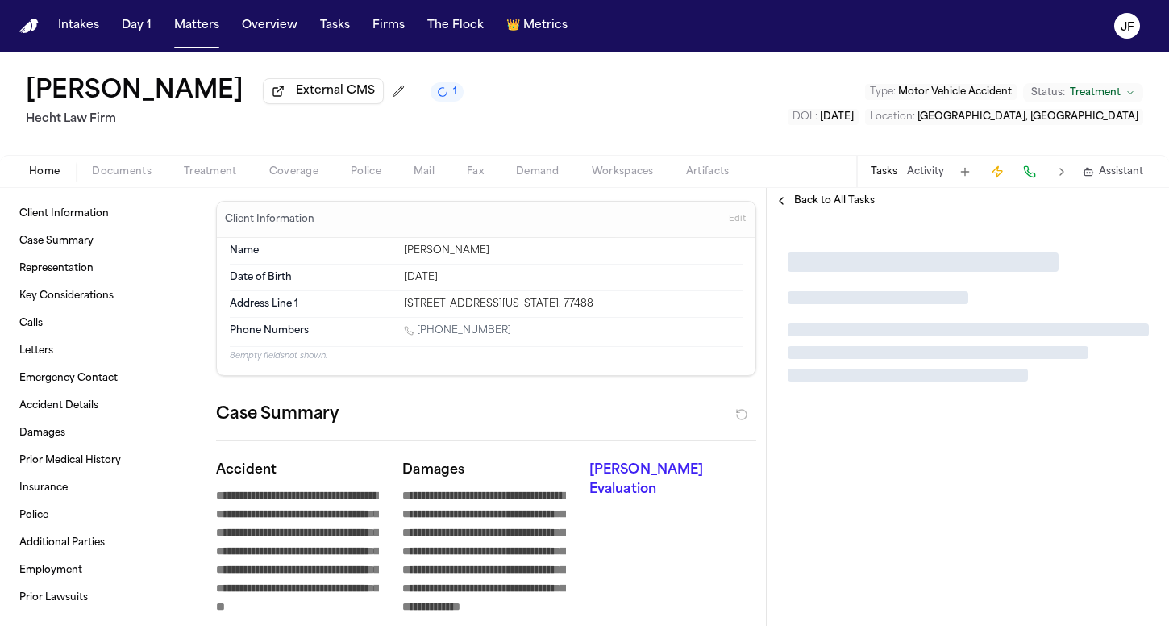
type textarea "*"
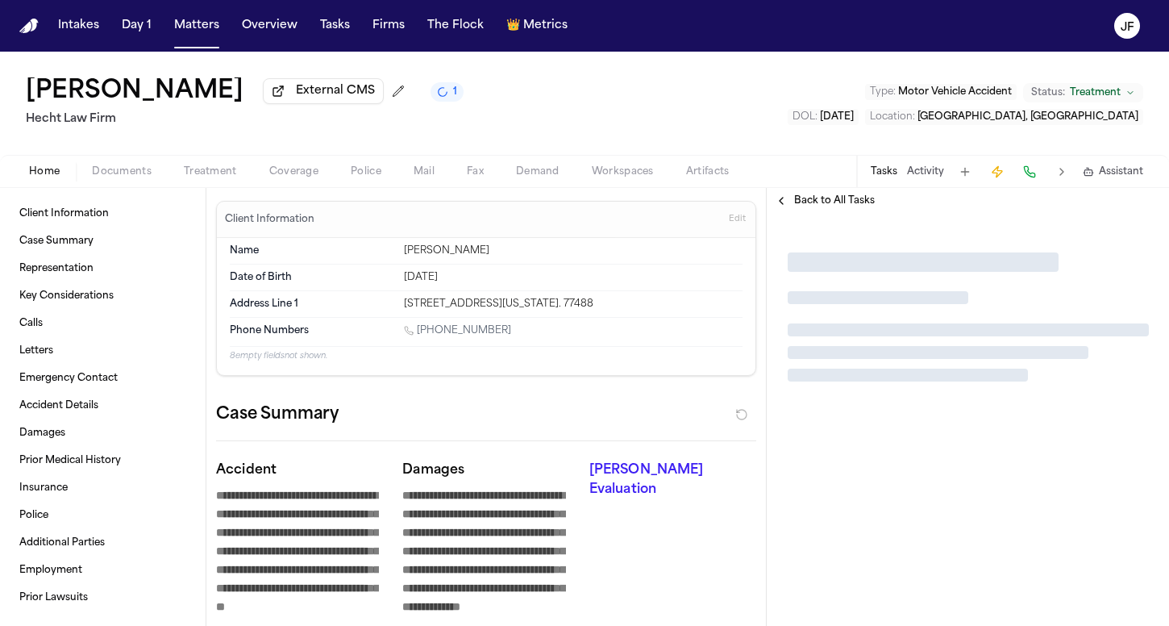
type textarea "*"
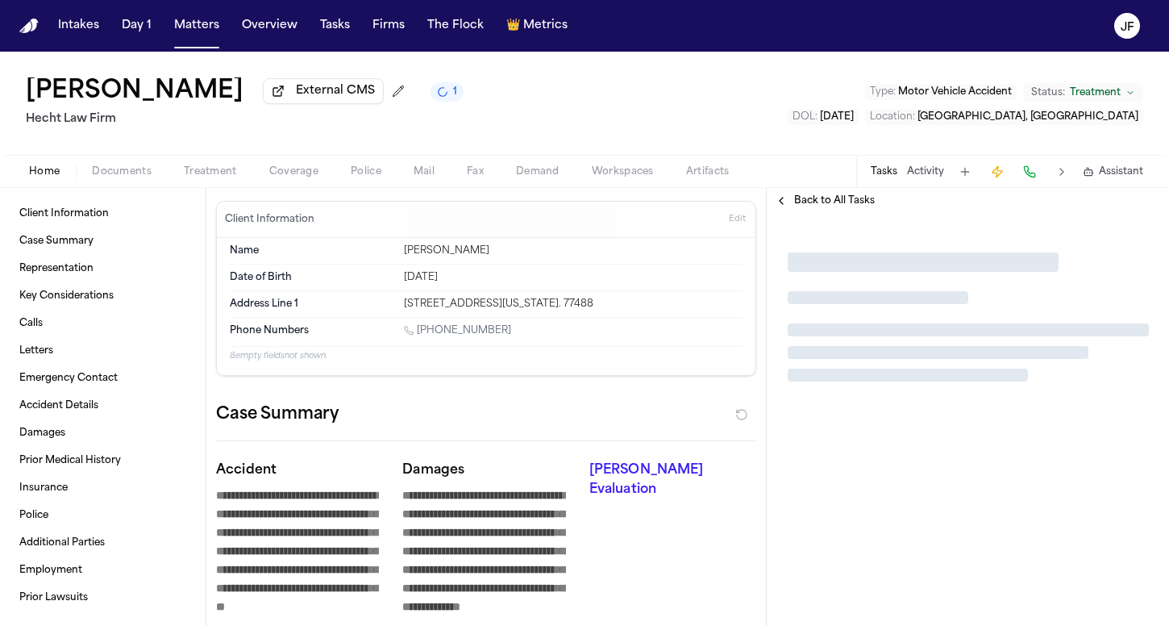
type textarea "*"
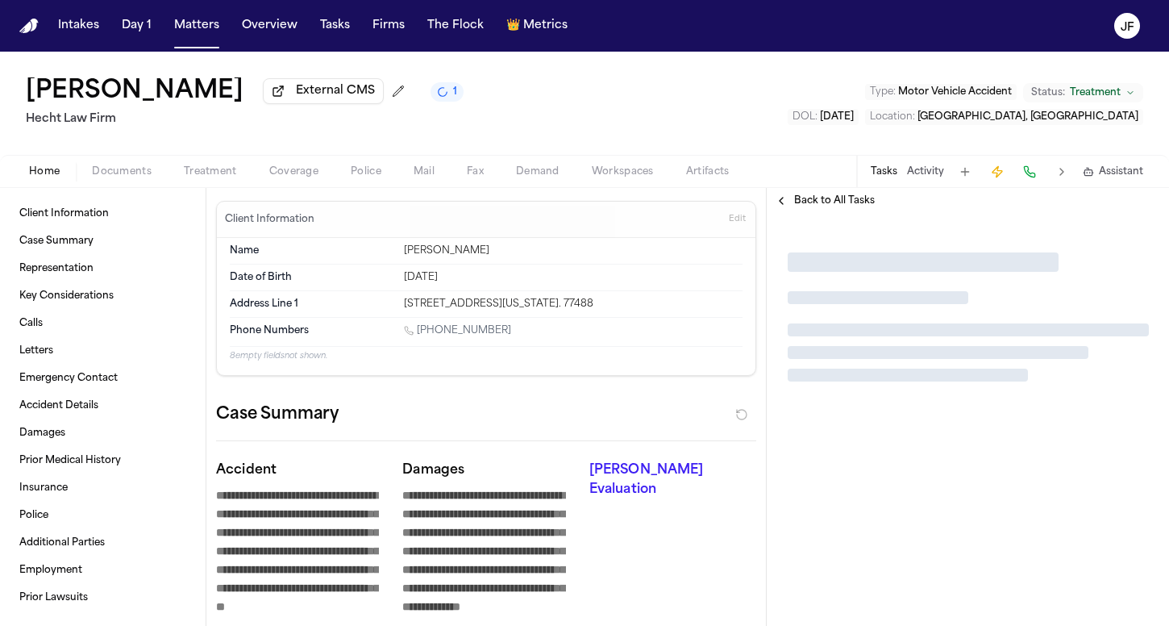
type textarea "*"
